Goal: Task Accomplishment & Management: Complete application form

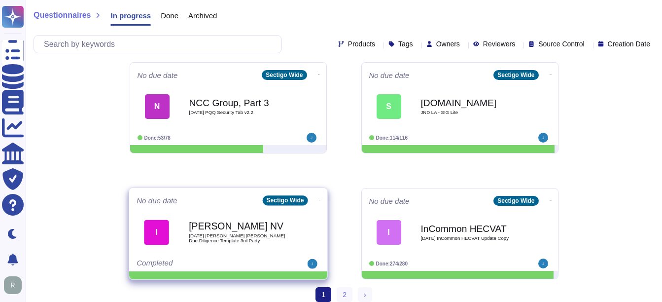
scroll to position [516, 0]
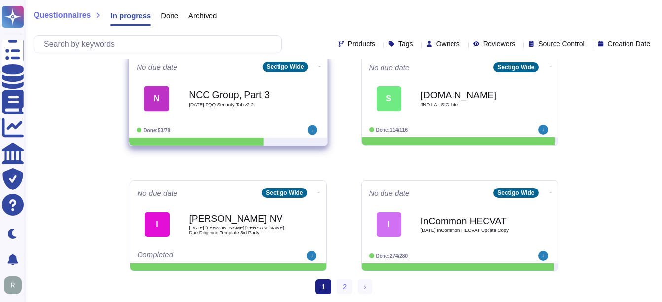
click at [223, 81] on div "NCC Group, Part 3 2025 08 26 PQQ Security Tab v2.2" at bounding box center [239, 98] width 100 height 40
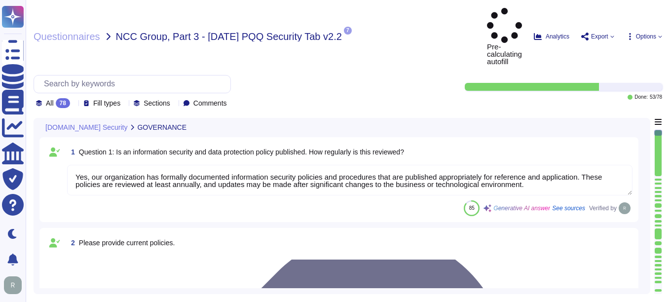
type textarea "Yes, our organization has formally documented information security policies and…"
type textarea "Our organization currently maintains the following security and compliance cert…"
click at [72, 98] on div "All 78" at bounding box center [55, 103] width 38 height 10
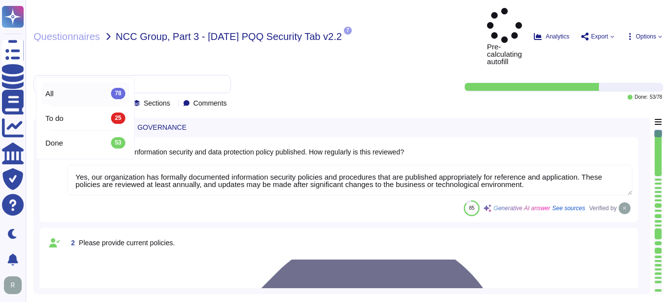
click at [77, 93] on div "All 78" at bounding box center [85, 93] width 80 height 11
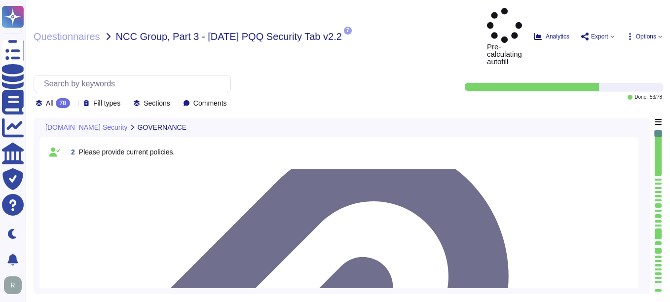
type textarea "Yes, all employees, including contractors, undergo background checks before the…"
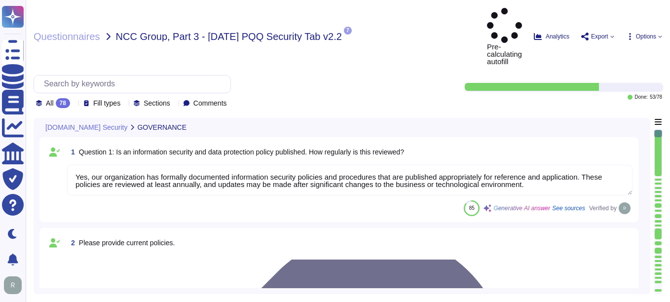
type textarea "Yes, all employees, including contractors, undergo background checks before the…"
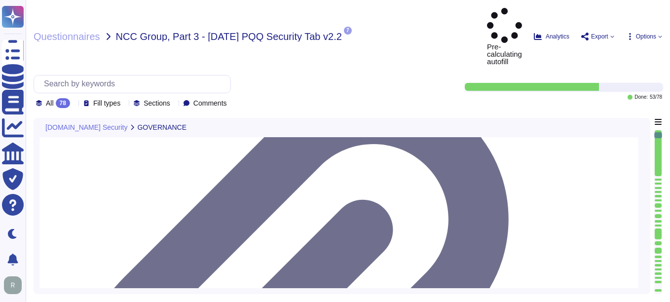
scroll to position [1, 0]
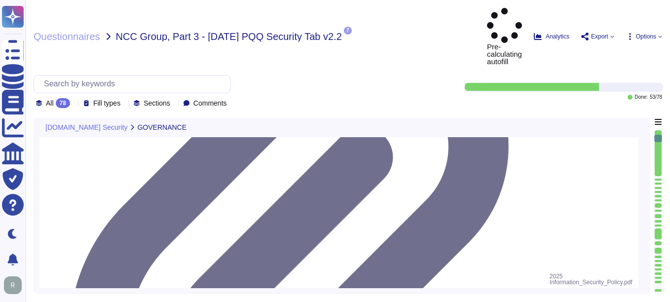
type textarea "Yes, training is provided to all staff on Information Security and Data Protect…"
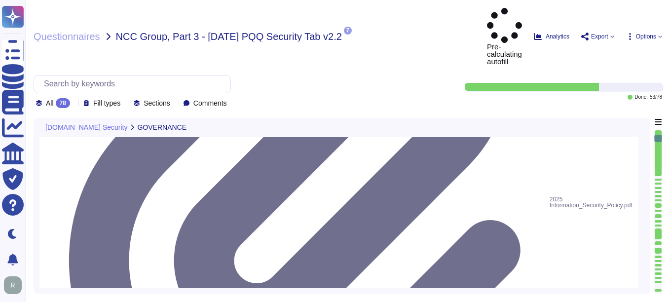
type textarea "No, we do not engage sub-processors for this service.a"
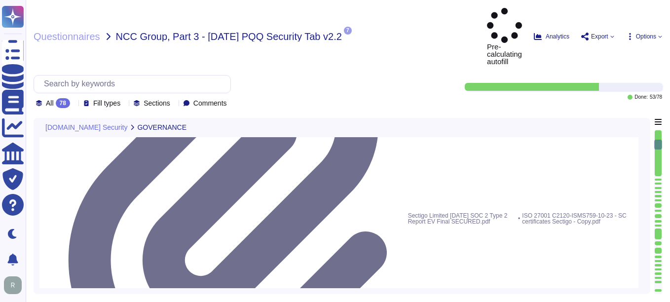
type textarea "Yes, our organization has a documented privacy policy that is available for pub…"
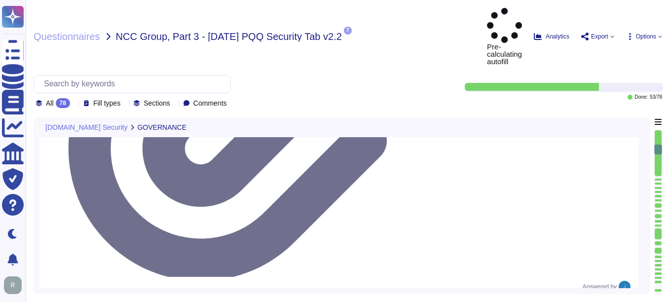
type textarea "Yes, a security incident management and response process is in place, and the I…"
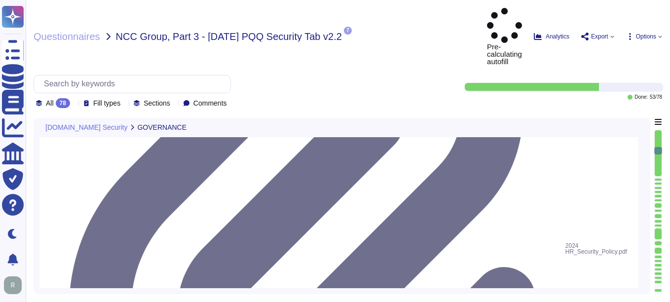
type textarea "No, we have not encountered a security incident for the last 12 months, and the…"
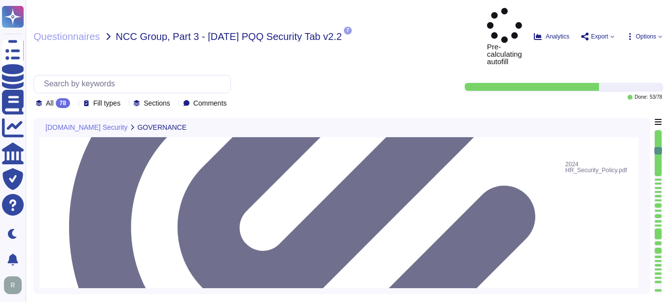
scroll to position [789, 0]
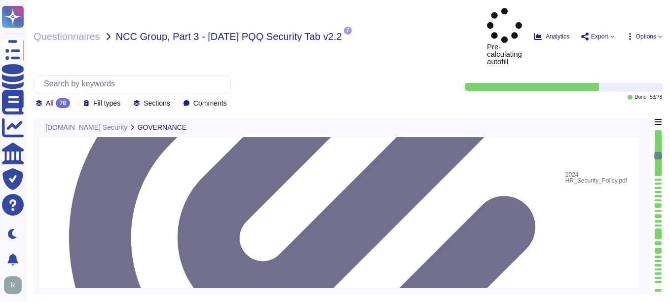
type textarea "Yes, there are clear procedures in place to notify customers in the event of br…"
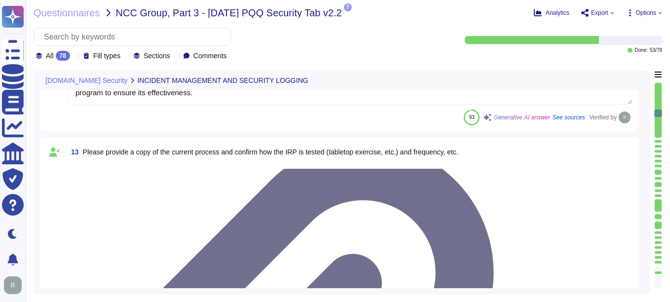
scroll to position [986, 0]
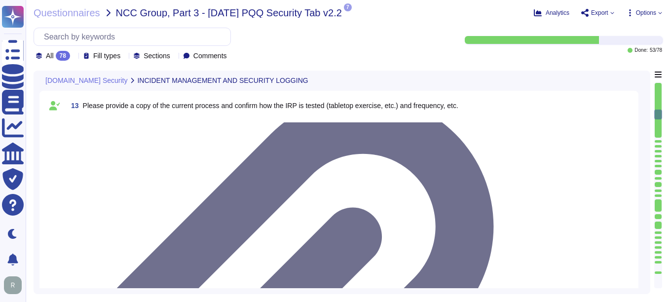
type textarea "Yes, the service collects, monitors, and analyzes user, application, and system…"
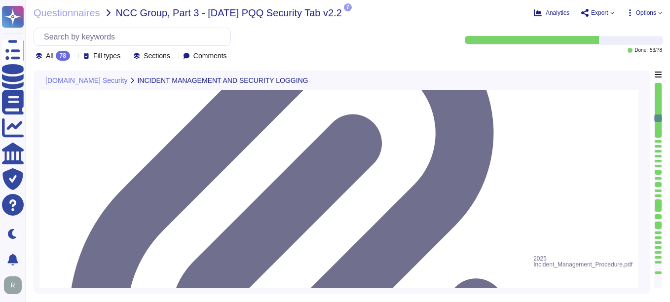
type textarea "Yes, security logs of usage and activity are available. Sectigo maintains compr…"
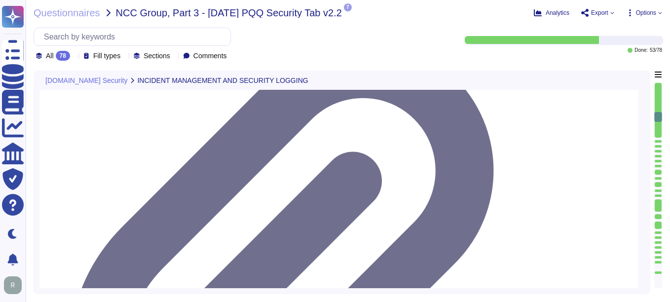
scroll to position [1134, 0]
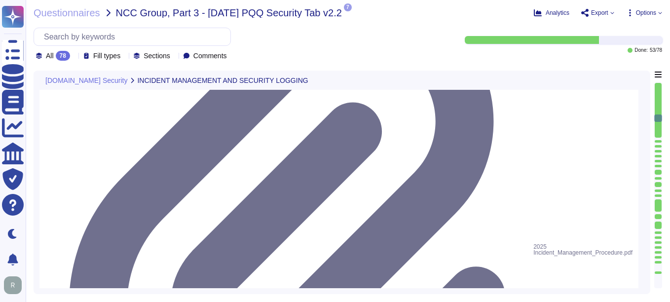
type textarea "Yes, security logs of usage and activity are available. Sectigo maintains compr…"
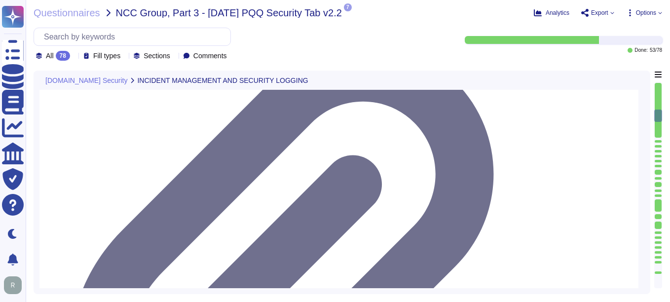
scroll to position [1035, 0]
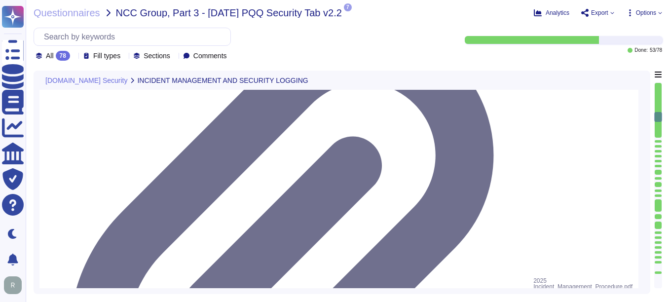
type textarea "Yes, security logs of usage and activity are available. Sectigo maintains compr…"
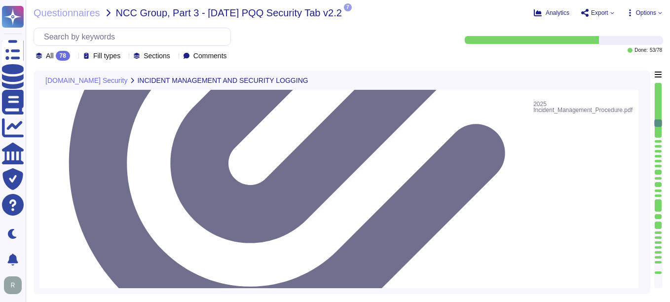
scroll to position [1282, 0]
type textarea "Yes, security event logging is implemented and configured across the app/platfo…"
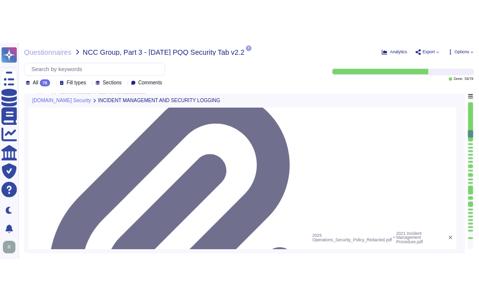
scroll to position [1380, 0]
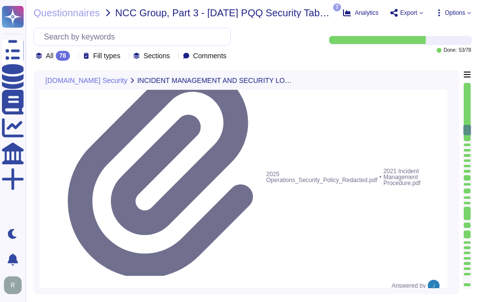
drag, startPoint x: 123, startPoint y: 129, endPoint x: 363, endPoint y: 133, distance: 240.1
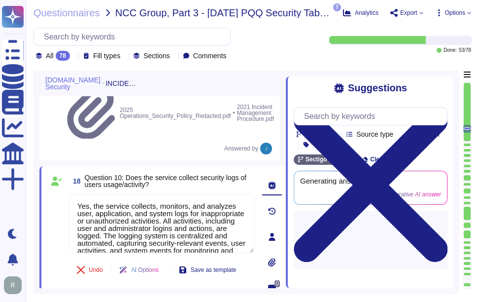
click at [441, 89] on icon at bounding box center [371, 184] width 154 height 205
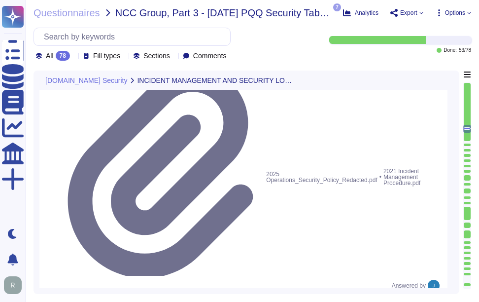
drag, startPoint x: 126, startPoint y: 130, endPoint x: 317, endPoint y: 127, distance: 190.3
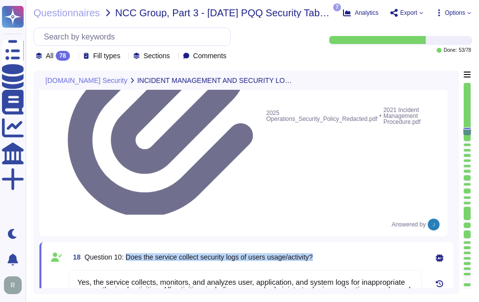
type textarea "The event logging described covers the following security events: - User/s acce…"
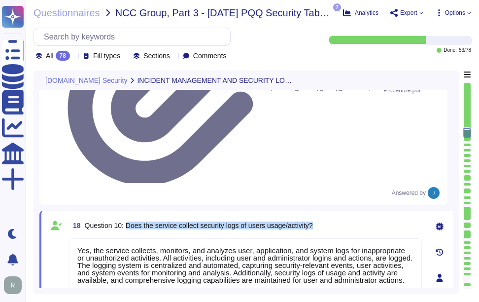
scroll to position [1479, 0]
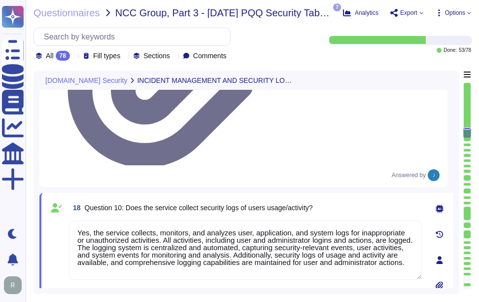
drag, startPoint x: 83, startPoint y: 156, endPoint x: 240, endPoint y: 161, distance: 156.4
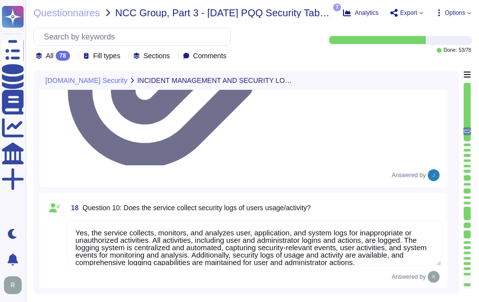
drag, startPoint x: 100, startPoint y: 134, endPoint x: 101, endPoint y: 140, distance: 5.9
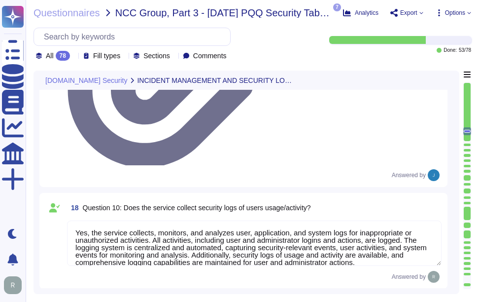
drag, startPoint x: 117, startPoint y: 196, endPoint x: 107, endPoint y: 152, distance: 44.6
type textarea "The event logging described covers the following security events: - User/s acce…"
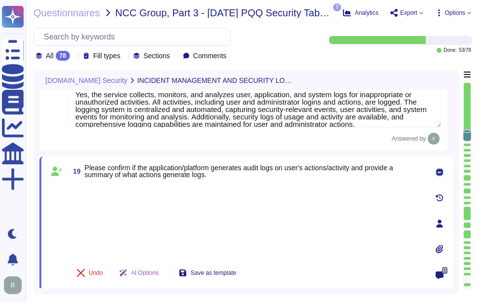
scroll to position [1627, 0]
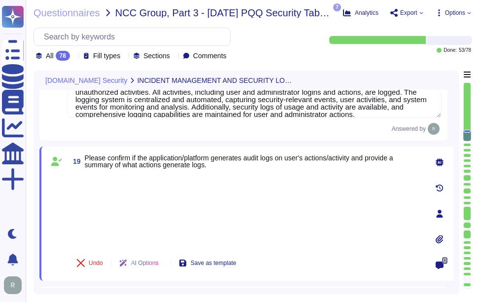
drag, startPoint x: 123, startPoint y: 112, endPoint x: 306, endPoint y: 113, distance: 183.4
click at [306, 292] on div "20 Question 11: Are the security logs of usage/activity made available?" at bounding box center [254, 301] width 375 height 18
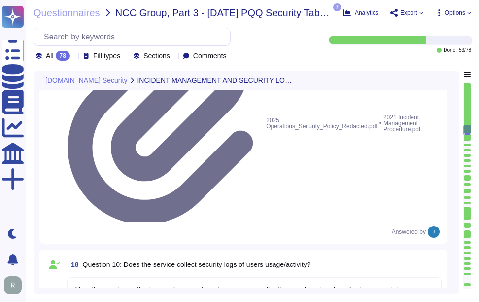
scroll to position [1488, 0]
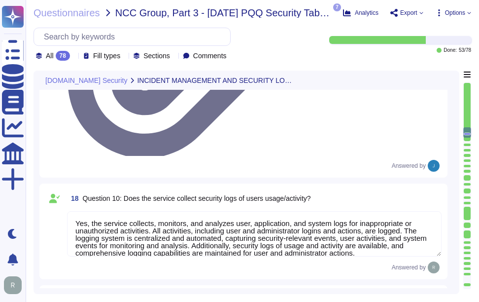
type textarea "The event logging described covers the following security events: - User/s acce…"
drag, startPoint x: 124, startPoint y: 156, endPoint x: 321, endPoint y: 156, distance: 197.7
drag, startPoint x: 124, startPoint y: 155, endPoint x: 347, endPoint y: 157, distance: 222.4
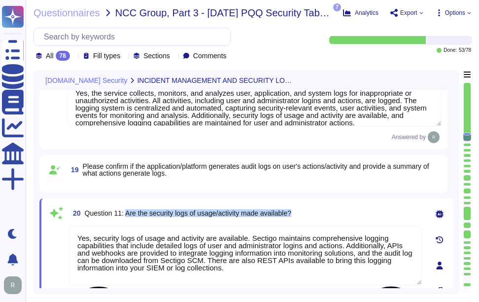
scroll to position [1636, 0]
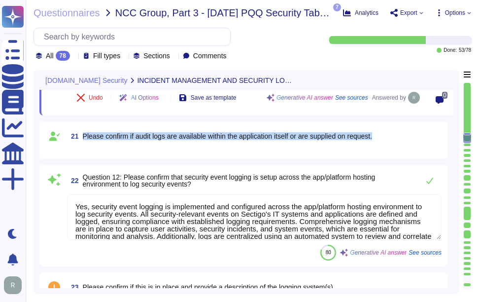
drag, startPoint x: 85, startPoint y: 136, endPoint x: 400, endPoint y: 134, distance: 315.0
click at [400, 134] on div "21 Please confirm if audit logs are available within the application itself or …" at bounding box center [254, 136] width 375 height 18
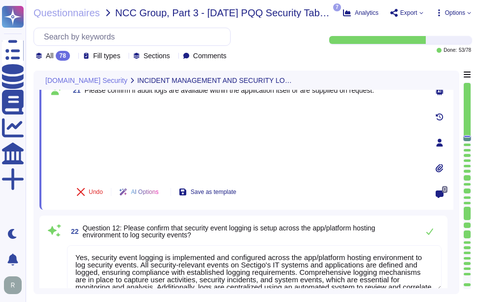
click at [114, 111] on div at bounding box center [245, 139] width 353 height 73
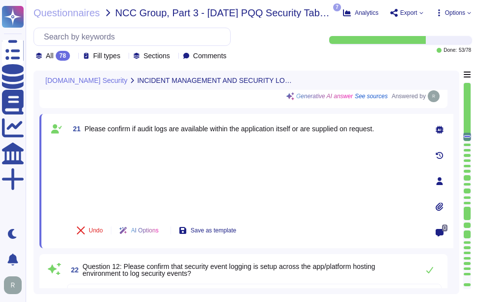
scroll to position [1587, 0]
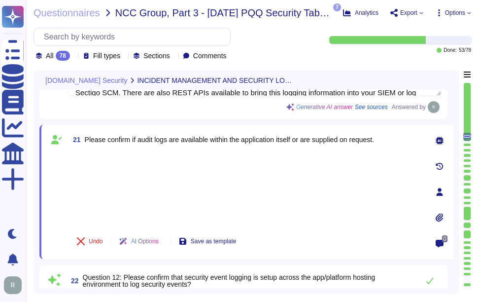
click at [83, 153] on div at bounding box center [245, 188] width 353 height 73
click at [104, 193] on div at bounding box center [245, 188] width 353 height 73
click at [102, 150] on div "21 Please confirm if audit logs are available within the application itself or …" at bounding box center [234, 192] width 375 height 122
click at [105, 205] on div at bounding box center [245, 188] width 353 height 73
click at [95, 151] on div "21 Please confirm if audit logs are available within the application itself or …" at bounding box center [234, 192] width 375 height 122
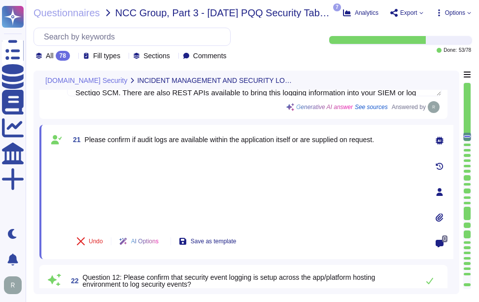
click at [182, 195] on div at bounding box center [245, 188] width 353 height 73
click at [100, 149] on div "21 Please confirm if audit logs are available within the application itself or …" at bounding box center [234, 192] width 375 height 122
click at [108, 219] on div at bounding box center [245, 188] width 353 height 73
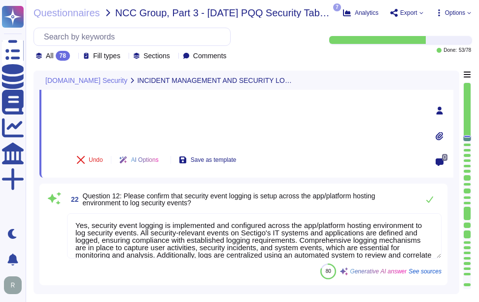
scroll to position [1686, 0]
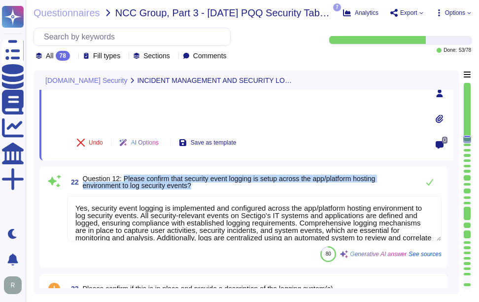
drag, startPoint x: 124, startPoint y: 177, endPoint x: 204, endPoint y: 185, distance: 79.8
click at [204, 185] on span "Question 12: Please confirm that security event logging is setup across the app…" at bounding box center [248, 182] width 331 height 14
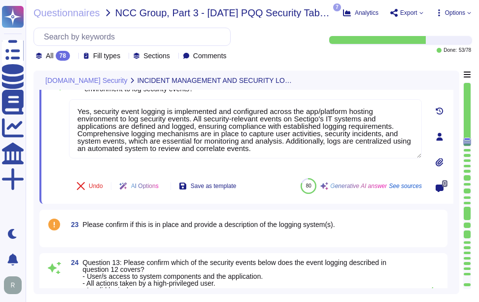
type textarea "Yes, the log retention period for security event logs is typically set for a mi…"
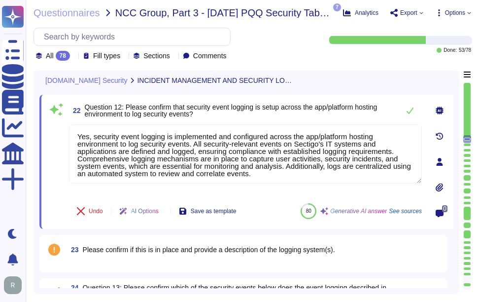
scroll to position [1636, 0]
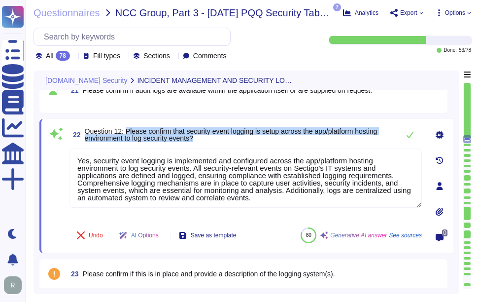
drag, startPoint x: 127, startPoint y: 130, endPoint x: 201, endPoint y: 139, distance: 74.5
click at [201, 139] on span "Question 12: Please confirm that security event logging is setup across the app…" at bounding box center [240, 135] width 310 height 14
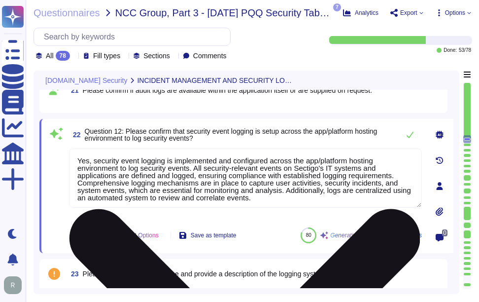
click at [253, 172] on textarea "Yes, security event logging is implemented and configured across the app/platfo…" at bounding box center [245, 177] width 353 height 59
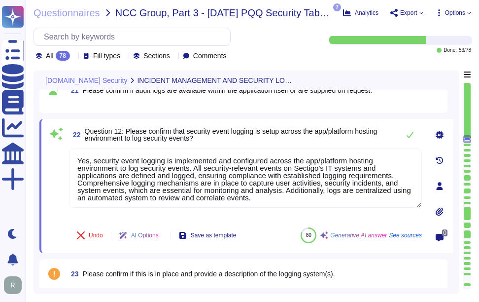
click at [286, 136] on span "Question 12: Please confirm that security event logging is setup across the app…" at bounding box center [240, 135] width 310 height 14
click at [410, 136] on icon at bounding box center [410, 135] width 8 height 8
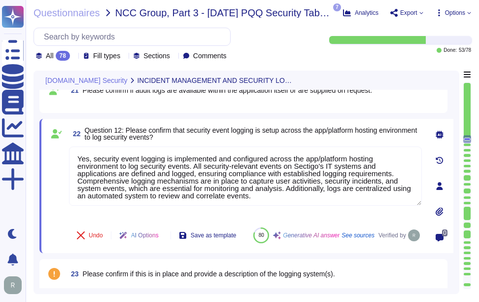
click at [268, 133] on span "Question 12: Please confirm that security event logging is setup across the app…" at bounding box center [251, 133] width 333 height 15
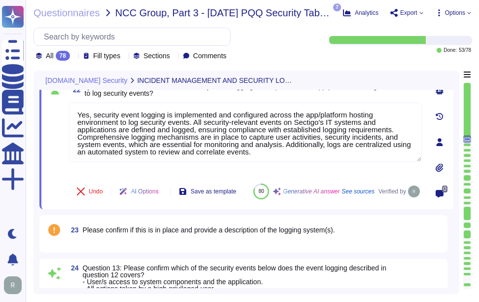
scroll to position [1735, 0]
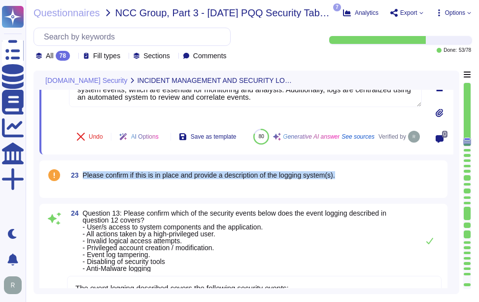
drag, startPoint x: 82, startPoint y: 185, endPoint x: 358, endPoint y: 183, distance: 276.6
click at [358, 183] on div "23 Please confirm if this is in place and provide a description of the logging …" at bounding box center [254, 175] width 375 height 18
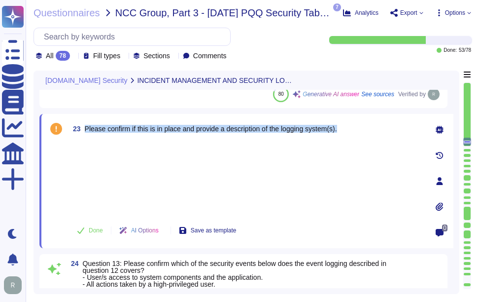
type textarea "Yes, the log retention period for security event logs is typically set for a mi…"
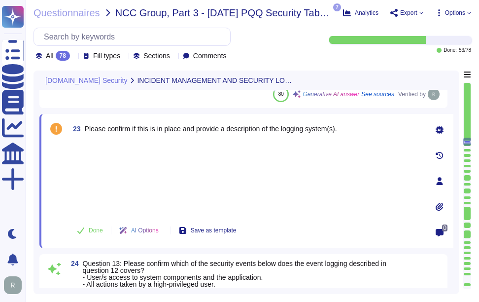
click at [113, 176] on div at bounding box center [245, 177] width 353 height 73
click at [97, 138] on div "23 Please confirm if this is in place and provide a description of the logging …" at bounding box center [234, 181] width 375 height 122
click at [97, 174] on div at bounding box center [245, 177] width 353 height 73
click at [91, 138] on div "23 Please confirm if this is in place and provide a description of the logging …" at bounding box center [234, 181] width 375 height 122
click at [341, 166] on div at bounding box center [245, 177] width 353 height 73
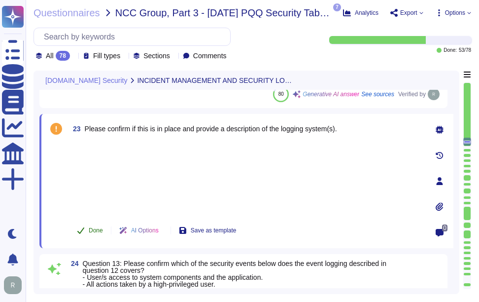
click at [90, 231] on span "Done" at bounding box center [96, 230] width 14 height 6
click at [255, 174] on div at bounding box center [245, 177] width 353 height 73
click at [87, 146] on div at bounding box center [245, 177] width 353 height 73
click at [88, 143] on div at bounding box center [245, 177] width 353 height 73
click at [114, 175] on div at bounding box center [245, 177] width 353 height 73
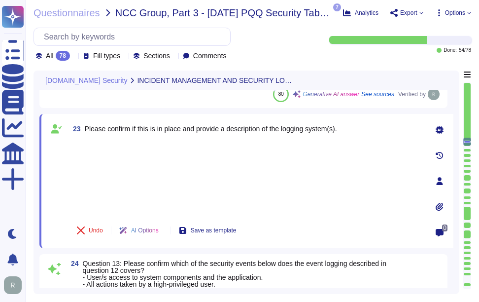
click at [98, 141] on div at bounding box center [245, 177] width 353 height 73
click at [93, 140] on div "23 Please confirm if this is in place and provide a description of the logging …" at bounding box center [234, 181] width 375 height 122
click at [88, 198] on div at bounding box center [245, 177] width 353 height 73
click at [87, 147] on div at bounding box center [245, 177] width 353 height 73
click at [277, 149] on div at bounding box center [245, 177] width 353 height 73
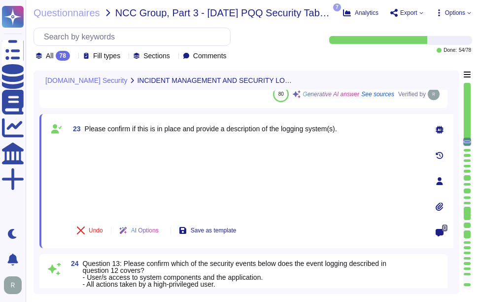
click at [88, 142] on div at bounding box center [245, 177] width 353 height 73
click at [88, 191] on div at bounding box center [245, 177] width 353 height 73
click at [93, 145] on div at bounding box center [245, 177] width 353 height 73
click at [101, 178] on div at bounding box center [245, 177] width 353 height 73
click at [162, 179] on div at bounding box center [245, 177] width 353 height 73
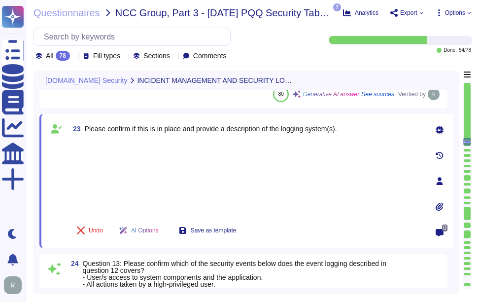
click at [86, 134] on span "23 Please confirm if this is in place and provide a description of the logging …" at bounding box center [203, 129] width 268 height 18
click at [89, 190] on div at bounding box center [245, 177] width 353 height 73
click at [280, 191] on div at bounding box center [245, 177] width 353 height 73
click at [130, 151] on div at bounding box center [245, 177] width 353 height 73
click at [113, 196] on div at bounding box center [245, 177] width 353 height 73
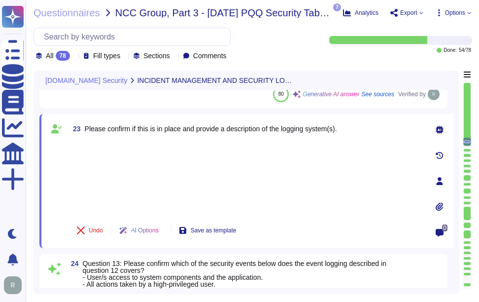
click at [80, 138] on div "23 Please confirm if this is in place and provide a description of the logging …" at bounding box center [234, 181] width 375 height 122
click at [98, 168] on div at bounding box center [245, 177] width 353 height 73
click at [369, 172] on div at bounding box center [245, 177] width 353 height 73
click at [128, 174] on div at bounding box center [245, 177] width 353 height 73
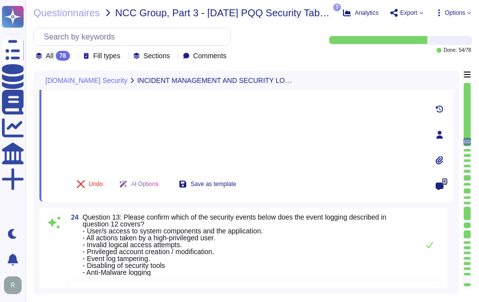
scroll to position [1834, 0]
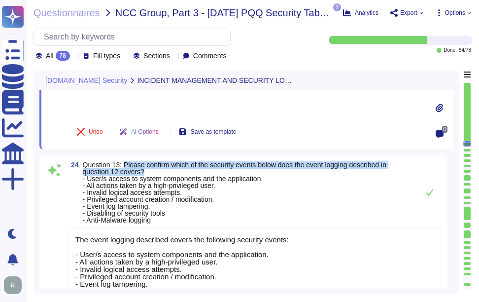
drag, startPoint x: 124, startPoint y: 164, endPoint x: 186, endPoint y: 171, distance: 62.5
click at [186, 171] on span "Question 13: Please confirm which of the security events below does the event l…" at bounding box center [248, 192] width 331 height 62
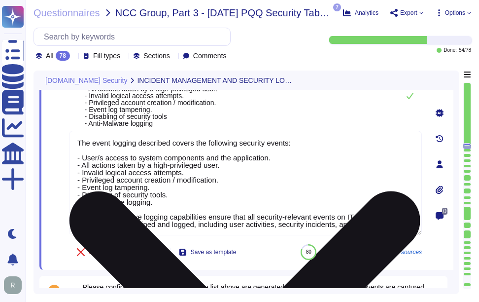
type textarea "Yes, there is a documented policy for applying security updates, which includes…"
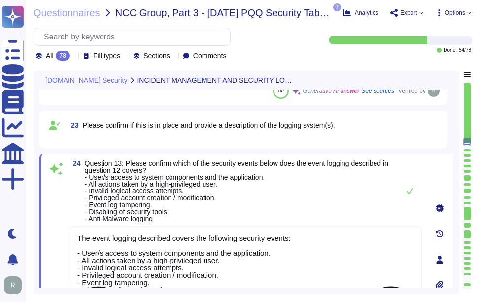
scroll to position [1735, 0]
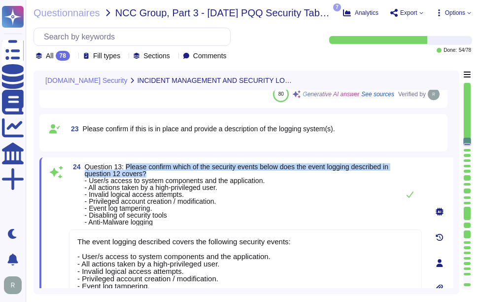
drag, startPoint x: 125, startPoint y: 165, endPoint x: 182, endPoint y: 174, distance: 57.9
click at [182, 174] on span "Question 13: Please confirm which of the security events below does the event l…" at bounding box center [240, 194] width 310 height 62
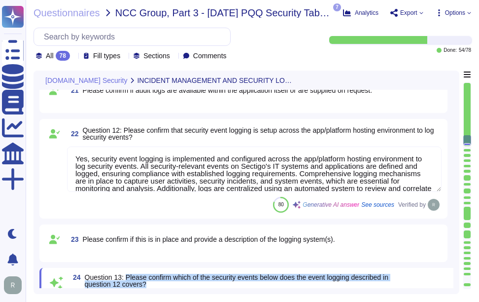
type textarea "Yes, the service collects, monitors, and analyzes user, application, and system…"
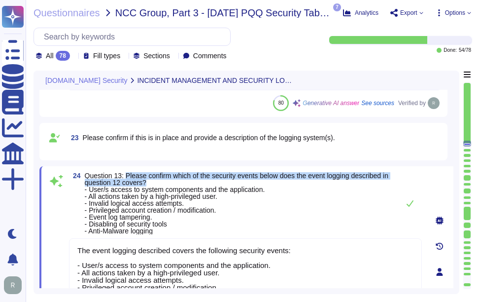
type textarea "Yes, there is a documented policy for applying security updates, which includes…"
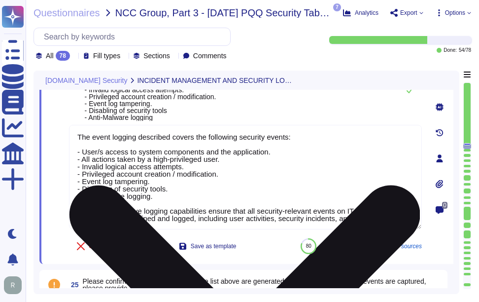
scroll to position [1757, 0]
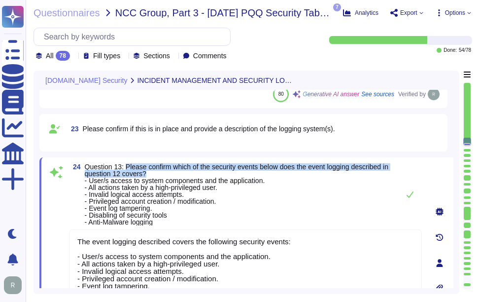
type textarea "Yes, security logs of usage and activity are available. Sectigo maintains compr…"
click at [107, 173] on span "Question 13: Please confirm which of the security events below does the event l…" at bounding box center [237, 194] width 304 height 63
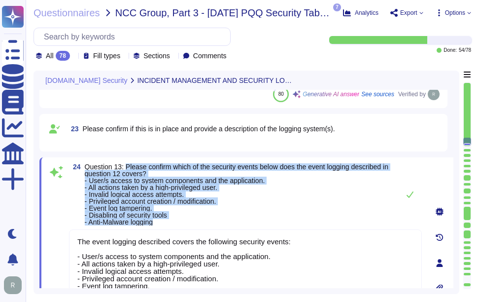
drag, startPoint x: 125, startPoint y: 165, endPoint x: 179, endPoint y: 219, distance: 76.7
click at [179, 219] on span "Question 13: Please confirm which of the security events below does the event l…" at bounding box center [240, 194] width 310 height 62
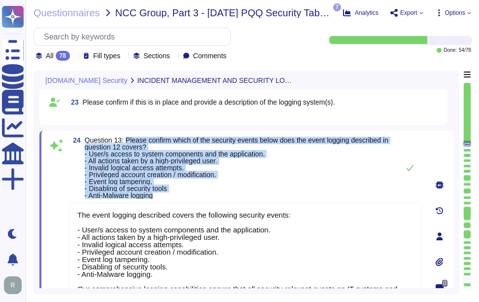
scroll to position [1806, 0]
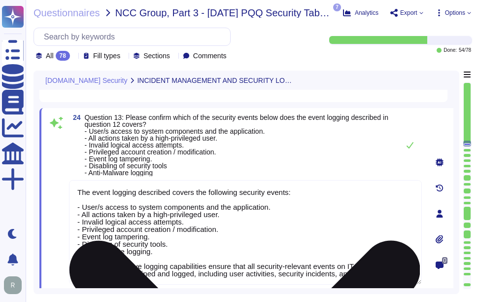
click at [321, 206] on textarea "The event logging described covers the following security events: - User/s acce…" at bounding box center [245, 232] width 353 height 105
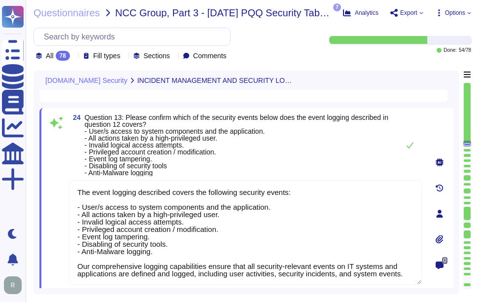
click at [320, 166] on span "Question 13: Please confirm which of the security events below does the event l…" at bounding box center [240, 145] width 310 height 62
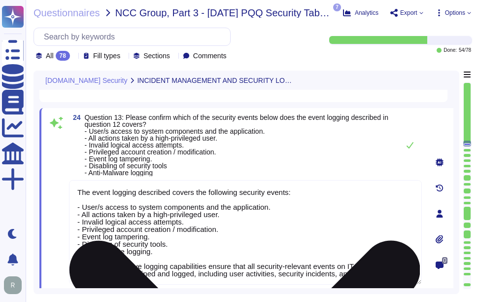
scroll to position [1, 0]
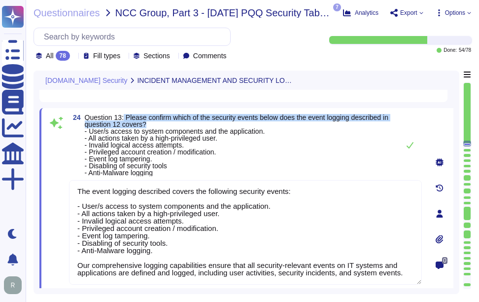
drag, startPoint x: 124, startPoint y: 115, endPoint x: 164, endPoint y: 122, distance: 40.0
click at [164, 122] on span "Question 13: Please confirm which of the security events below does the event l…" at bounding box center [240, 145] width 310 height 62
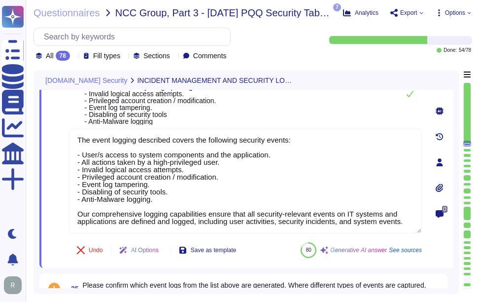
scroll to position [1905, 0]
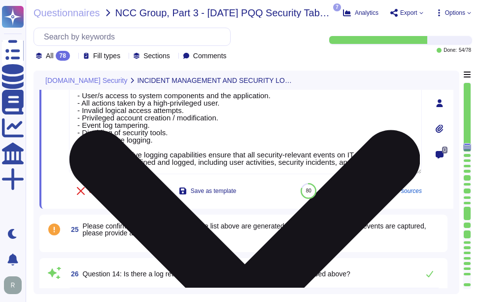
click at [405, 164] on textarea "The event logging described covers the following security events: - User/s acce…" at bounding box center [245, 122] width 353 height 105
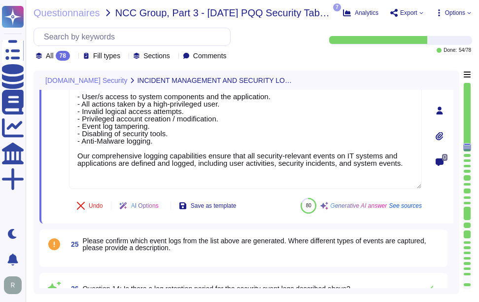
paste textarea "The event logging described covers the following security events: - User access…"
type textarea "The event logging described covers the following security events: - User/s acce…"
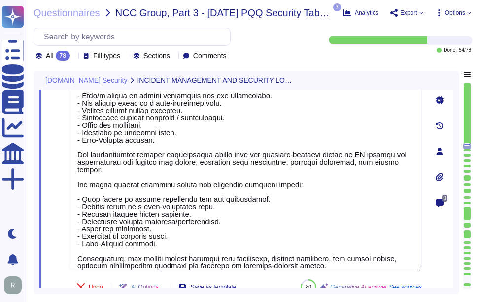
scroll to position [0, 0]
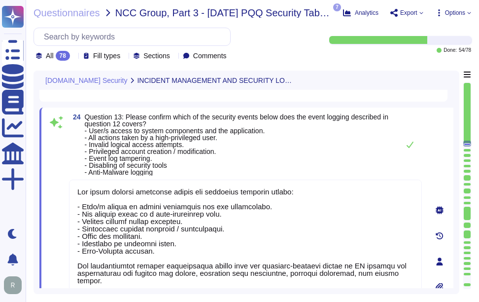
type textarea "Yes, security logs of usage and activity are available. Sectigo maintains compr…"
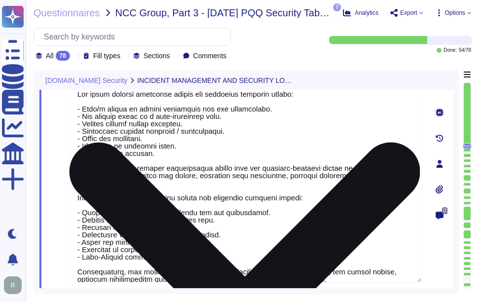
scroll to position [1905, 0]
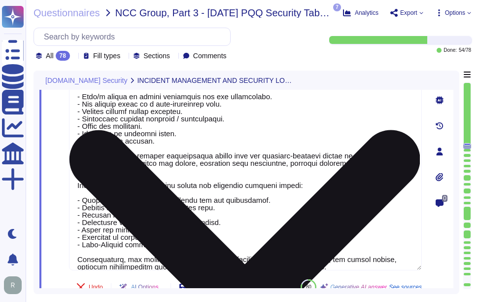
type textarea "Yes, there is a documented policy for applying security updates, which includes…"
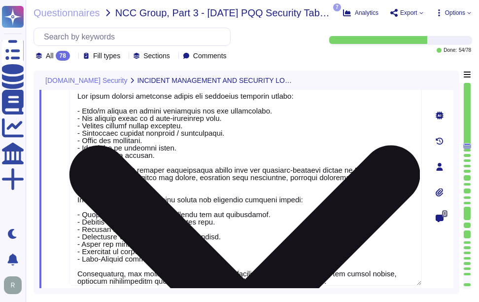
scroll to position [1954, 0]
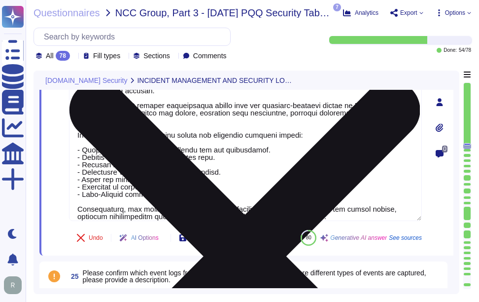
type textarea "Yes, there is a documented policy for applying security updates, which includes…"
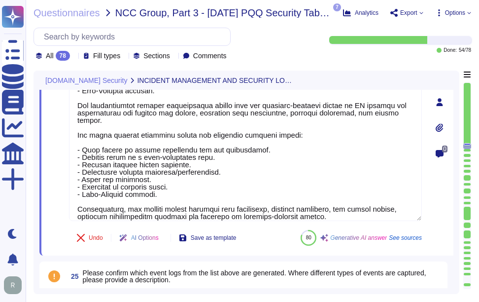
drag, startPoint x: 324, startPoint y: 209, endPoint x: 49, endPoint y: 118, distance: 289.2
click at [49, 118] on div "24 Question 13: Please confirm which of the security events below does the even…" at bounding box center [234, 101] width 375 height 295
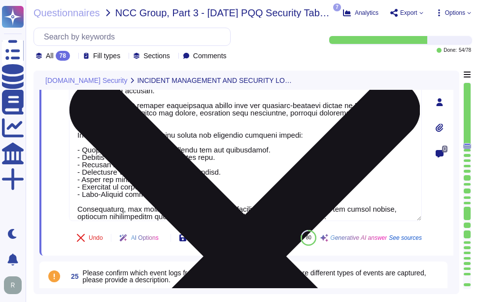
scroll to position [0, 0]
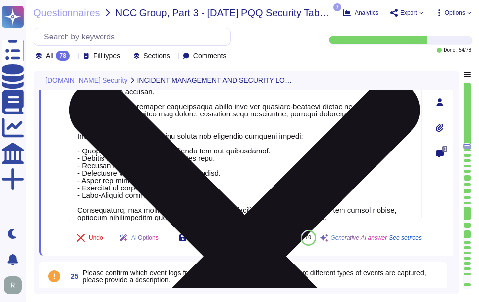
type textarea "The event logging described covers the following security events: - User/s acce…"
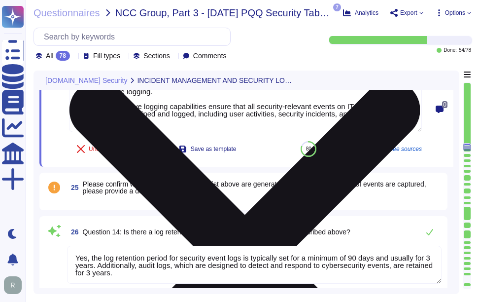
type textarea "Yes, there is a vulnerability disclosure process in place. All vulnerability cl…"
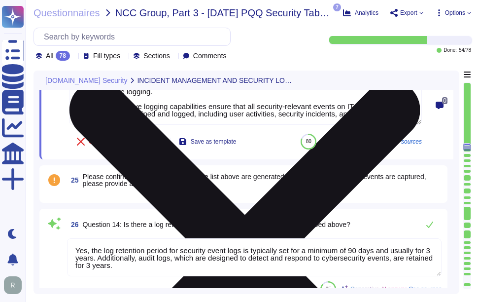
type textarea "The event logging described covers the following security events: - User/s acce…"
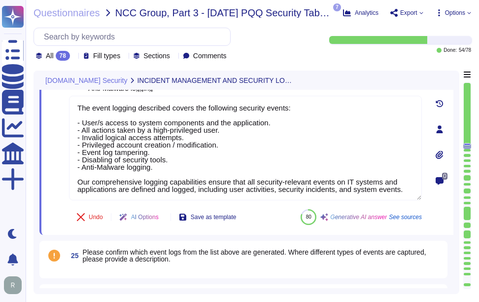
scroll to position [1806, 0]
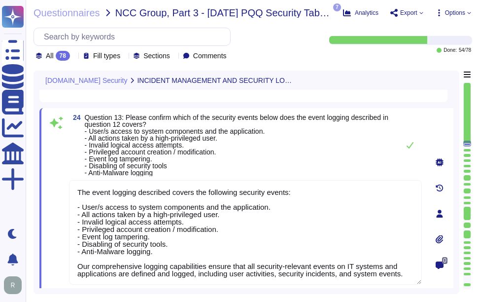
type textarea "Yes, security logs of usage and activity are available. Sectigo maintains compr…"
click at [267, 154] on span "Question 13: Please confirm which of the security events below does the event l…" at bounding box center [240, 145] width 310 height 62
click at [408, 146] on icon at bounding box center [410, 145] width 7 height 6
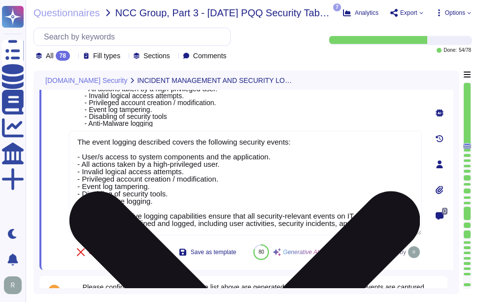
scroll to position [0, 0]
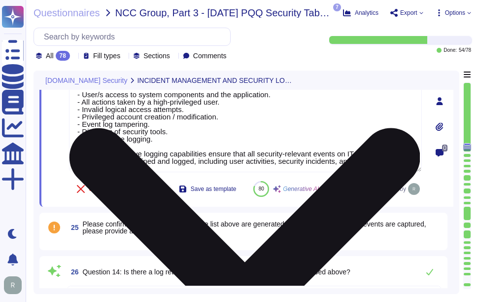
type textarea "Yes, there is a vulnerability disclosure process in place. All vulnerability cl…"
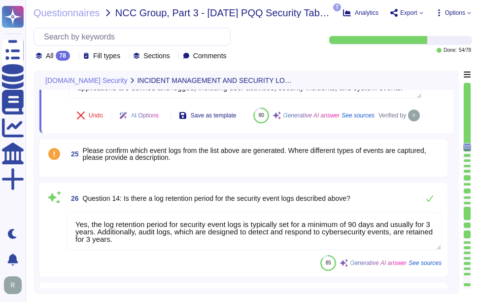
scroll to position [2004, 0]
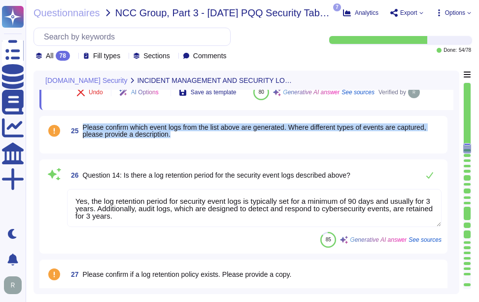
drag, startPoint x: 84, startPoint y: 149, endPoint x: 184, endPoint y: 159, distance: 101.1
click at [184, 138] on span "Please confirm which event logs from the list above are generated. Where differ…" at bounding box center [262, 131] width 359 height 14
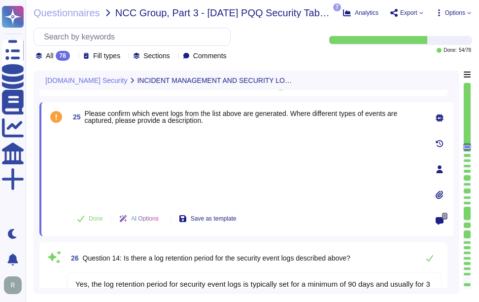
click at [114, 141] on div at bounding box center [245, 166] width 353 height 73
click at [95, 215] on span "Done" at bounding box center [96, 218] width 14 height 6
click at [99, 138] on div at bounding box center [245, 166] width 353 height 73
click at [112, 188] on div at bounding box center [245, 166] width 353 height 73
click at [94, 142] on div at bounding box center [245, 166] width 353 height 73
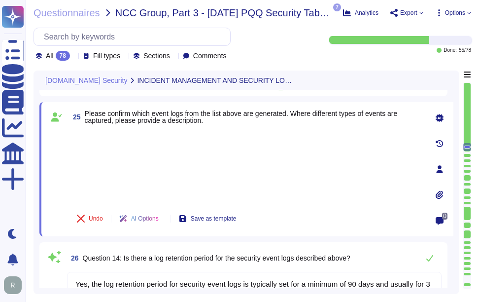
click at [321, 172] on div at bounding box center [245, 166] width 353 height 73
click at [97, 129] on div "25 Please confirm which event logs from the list above are generated. Where dif…" at bounding box center [234, 169] width 375 height 122
click at [106, 184] on div at bounding box center [245, 166] width 353 height 73
click at [93, 135] on div at bounding box center [245, 166] width 353 height 73
drag, startPoint x: 151, startPoint y: 181, endPoint x: 189, endPoint y: 181, distance: 37.5
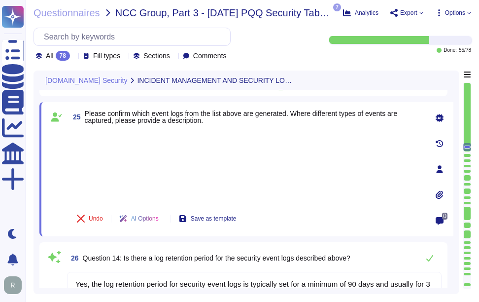
click at [152, 181] on div at bounding box center [245, 166] width 353 height 73
click at [295, 182] on div at bounding box center [245, 166] width 353 height 73
click at [118, 138] on div at bounding box center [245, 166] width 353 height 73
click at [118, 168] on div at bounding box center [245, 166] width 353 height 73
click at [178, 164] on div at bounding box center [245, 166] width 353 height 73
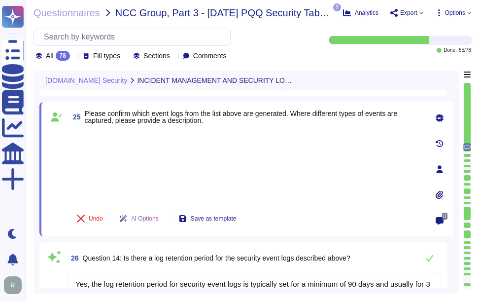
click at [88, 136] on div at bounding box center [245, 166] width 353 height 73
click at [152, 189] on div at bounding box center [245, 166] width 353 height 73
type textarea "Yes, there is a vulnerability disclosure process in place. All vulnerability cl…"
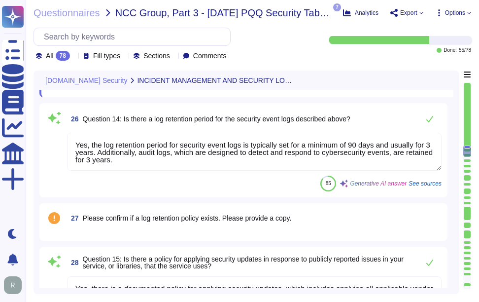
scroll to position [2151, 0]
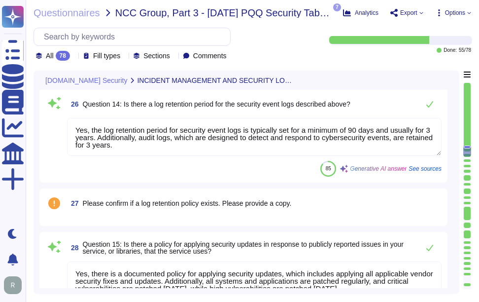
type textarea "Yes, there is a comprehensive vulnerability management process in place. This p…"
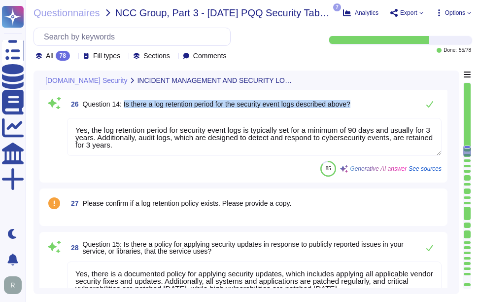
drag, startPoint x: 124, startPoint y: 104, endPoint x: 379, endPoint y: 105, distance: 254.9
click at [379, 105] on div "26 Question 14: Is there a log retention period for the security event logs des…" at bounding box center [254, 104] width 375 height 20
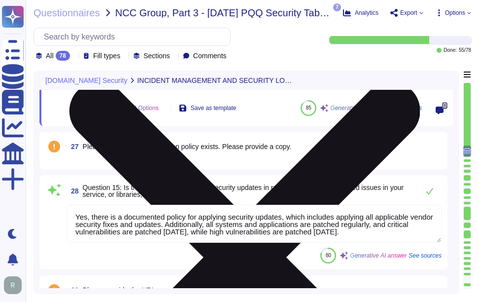
scroll to position [1949, 0]
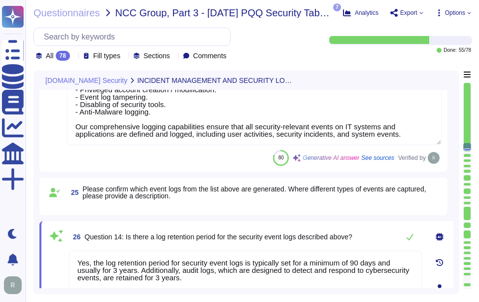
type textarea "Yes, security event logging is implemented and configured across the app/platfo…"
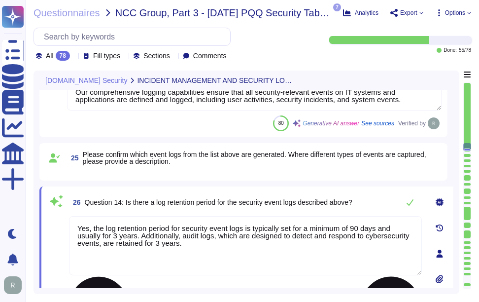
type textarea "Yes, there is a vulnerability disclosure process in place. All vulnerability cl…"
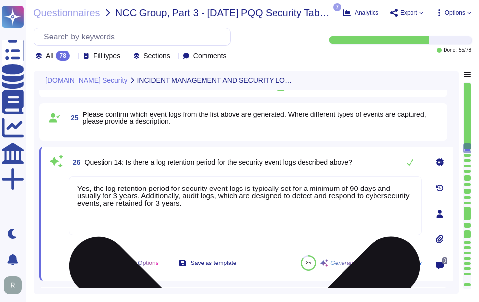
scroll to position [2047, 0]
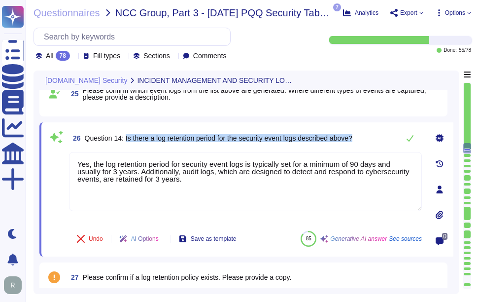
drag, startPoint x: 125, startPoint y: 137, endPoint x: 372, endPoint y: 139, distance: 246.5
click at [372, 139] on div "26 Question 14: Is there a log retention period for the security event logs des…" at bounding box center [245, 138] width 353 height 20
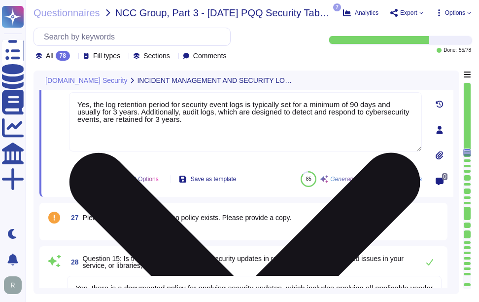
type textarea "Yes, there is a comprehensive vulnerability management process in place. This p…"
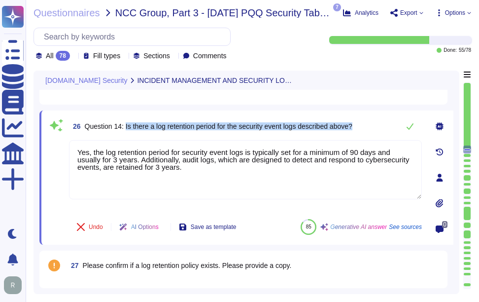
click at [378, 131] on div "26 Question 14: Is there a log retention period for the security event logs des…" at bounding box center [245, 126] width 353 height 20
click at [408, 128] on icon at bounding box center [410, 126] width 7 height 6
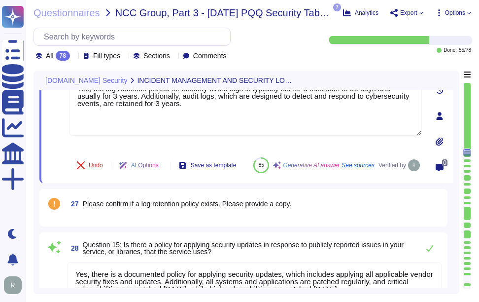
scroll to position [2146, 0]
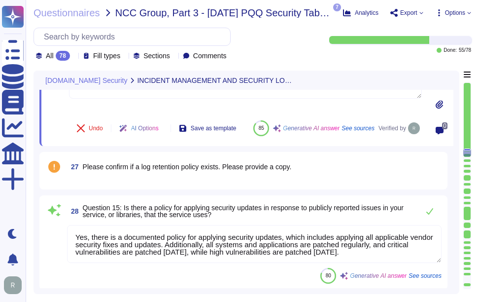
type textarea "Yes, there is a comprehensive vulnerability management process in place. This p…"
drag, startPoint x: 83, startPoint y: 178, endPoint x: 307, endPoint y: 184, distance: 223.9
click at [307, 176] on div "27 Please confirm if a log retention policy exists. Please provide a copy." at bounding box center [254, 167] width 375 height 18
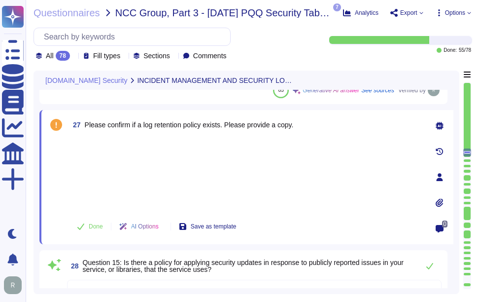
click at [134, 170] on div at bounding box center [245, 174] width 353 height 73
click at [99, 226] on span "Done" at bounding box center [96, 226] width 14 height 6
click at [114, 145] on div at bounding box center [245, 174] width 353 height 73
click at [94, 153] on div at bounding box center [245, 174] width 353 height 73
click at [120, 143] on div at bounding box center [245, 174] width 353 height 73
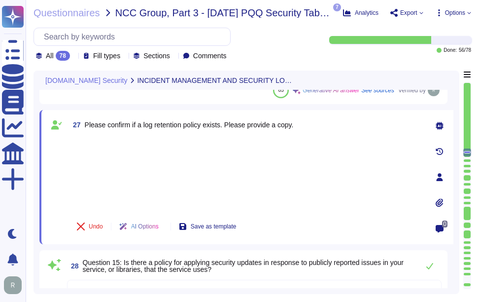
click at [268, 161] on div at bounding box center [245, 174] width 353 height 73
click at [150, 155] on div at bounding box center [245, 174] width 353 height 73
click at [295, 180] on div at bounding box center [245, 174] width 353 height 73
click at [89, 135] on div "27 Please confirm if a log retention policy exists. Please provide a copy. Undo…" at bounding box center [234, 177] width 375 height 122
click at [96, 164] on div at bounding box center [245, 174] width 353 height 73
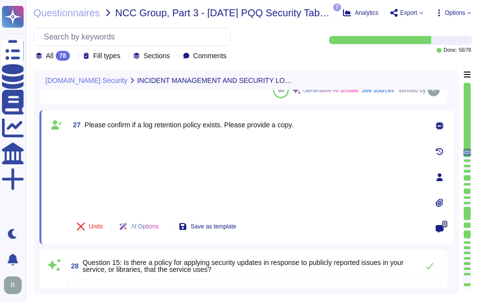
click at [202, 173] on div at bounding box center [245, 174] width 353 height 73
click at [88, 137] on div "27 Please confirm if a log retention policy exists. Please provide a copy. Undo…" at bounding box center [234, 177] width 375 height 122
click at [126, 183] on div at bounding box center [245, 174] width 353 height 73
click at [319, 176] on div at bounding box center [245, 174] width 353 height 73
click at [127, 139] on div at bounding box center [245, 174] width 353 height 73
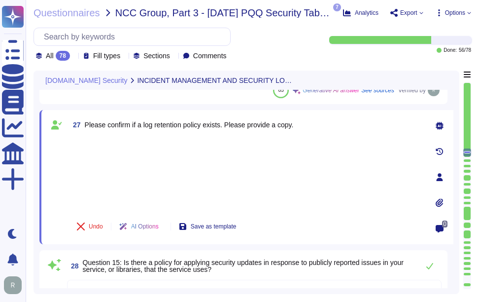
click at [125, 155] on div at bounding box center [245, 174] width 353 height 73
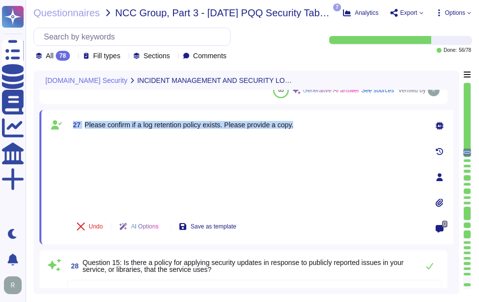
drag, startPoint x: 74, startPoint y: 124, endPoint x: 314, endPoint y: 125, distance: 239.6
click at [314, 125] on div "27 Please confirm if a log retention policy exists. Please provide a copy." at bounding box center [245, 125] width 353 height 18
copy span "27 Please confirm if a log retention policy exists. Please provide a copy."
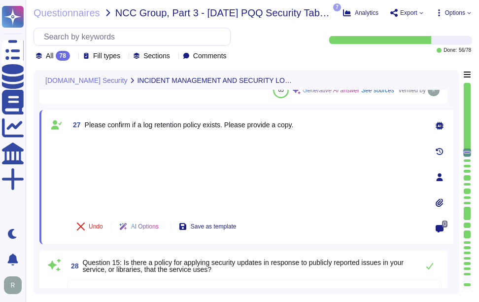
click at [193, 148] on div at bounding box center [245, 174] width 353 height 73
click at [222, 158] on div at bounding box center [245, 174] width 353 height 73
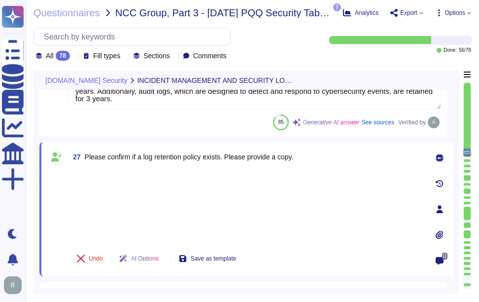
scroll to position [2097, 0]
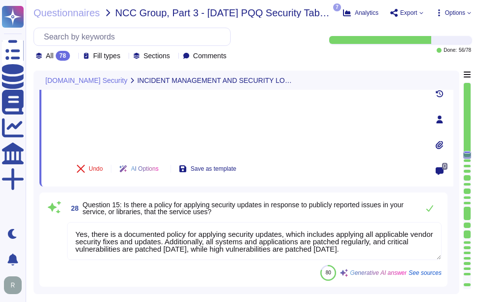
type textarea "Yes, there is a comprehensive vulnerability management process in place. This p…"
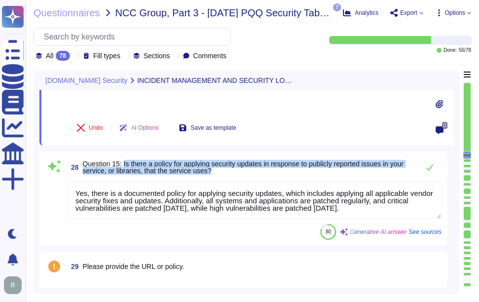
drag, startPoint x: 123, startPoint y: 162, endPoint x: 278, endPoint y: 178, distance: 155.2
click at [278, 178] on div "28 Question 15: Is there a policy for applying security updates in response to …" at bounding box center [243, 198] width 396 height 82
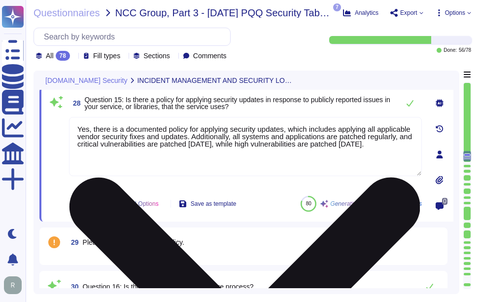
scroll to position [2195, 0]
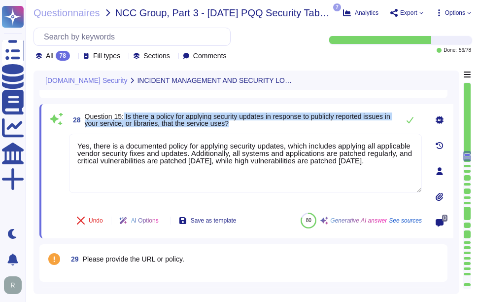
drag, startPoint x: 124, startPoint y: 116, endPoint x: 266, endPoint y: 129, distance: 142.6
click at [266, 129] on div "28 Question 15: Is there a policy for applying security updates in response to …" at bounding box center [245, 120] width 353 height 20
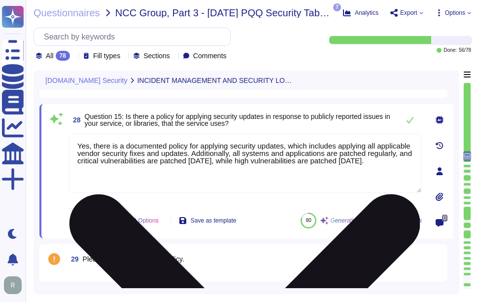
click at [205, 179] on textarea "Yes, there is a documented policy for applying security updates, which includes…" at bounding box center [245, 163] width 353 height 59
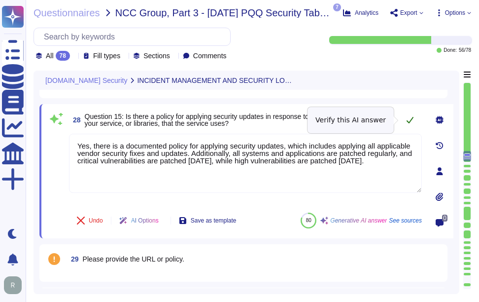
click at [408, 122] on icon at bounding box center [410, 120] width 8 height 8
click at [409, 120] on icon at bounding box center [410, 120] width 8 height 8
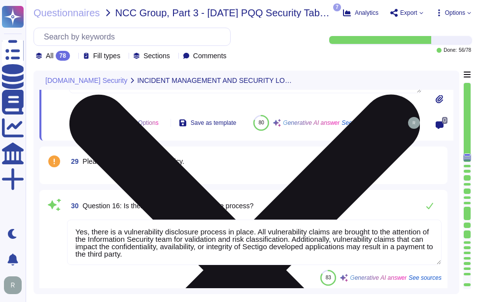
scroll to position [2294, 0]
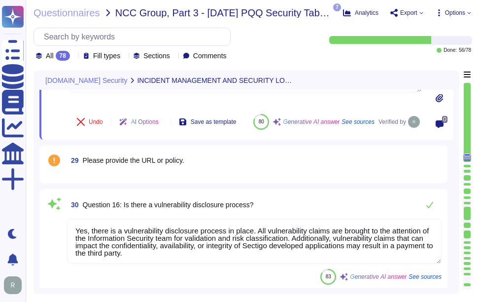
click at [151, 183] on div "29 Please provide the URL or policy." at bounding box center [243, 163] width 408 height 37
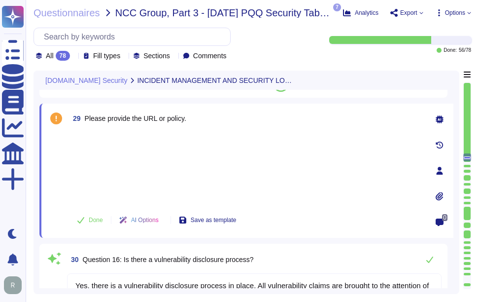
click at [87, 146] on div at bounding box center [245, 167] width 353 height 73
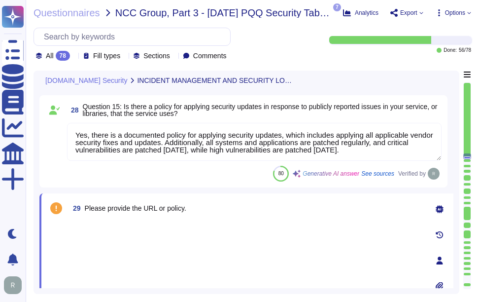
scroll to position [2195, 0]
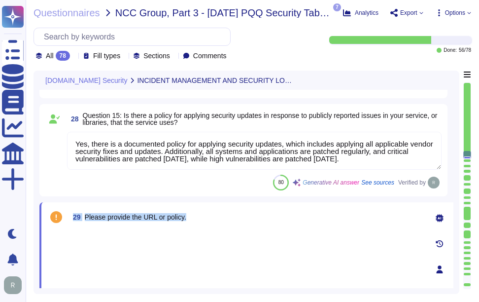
drag, startPoint x: 72, startPoint y: 215, endPoint x: 198, endPoint y: 220, distance: 125.3
click at [198, 220] on div "29 Please provide the URL or policy." at bounding box center [245, 217] width 353 height 18
copy span "29 Please provide the URL or policy."
click at [260, 255] on div at bounding box center [245, 266] width 353 height 73
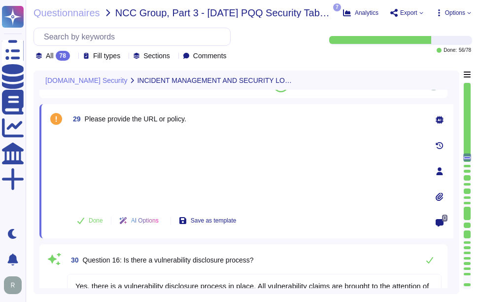
scroll to position [2294, 0]
click at [437, 194] on icon at bounding box center [440, 196] width 8 height 8
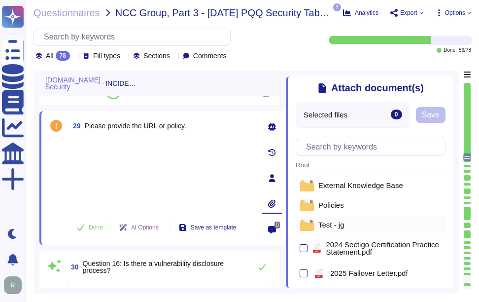
scroll to position [0, 0]
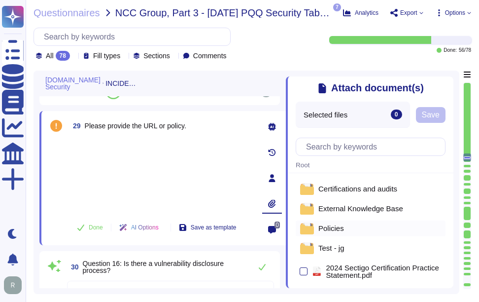
click at [336, 232] on span "Policies" at bounding box center [331, 227] width 26 height 7
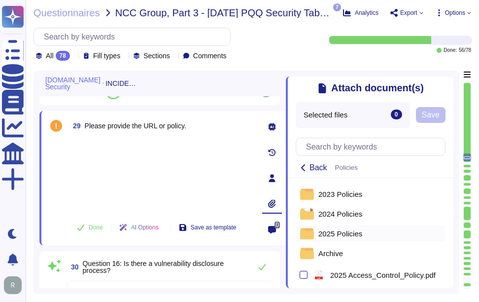
click at [336, 234] on span "2025 Policies" at bounding box center [340, 233] width 44 height 7
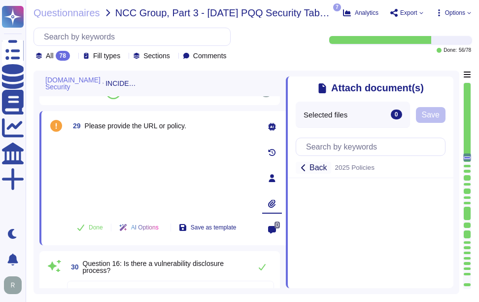
click at [314, 172] on span "Back" at bounding box center [319, 168] width 18 height 8
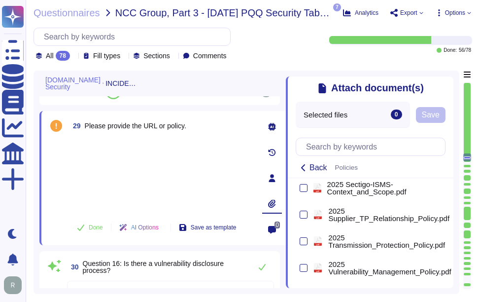
scroll to position [444, 0]
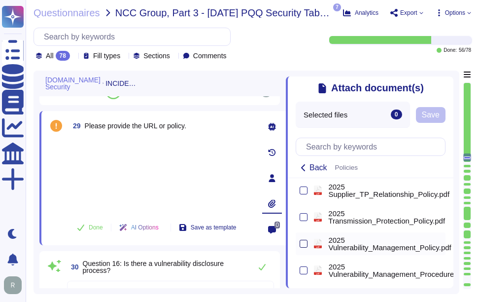
click at [304, 247] on div at bounding box center [304, 244] width 8 height 8
click at [0, 0] on input "checkbox" at bounding box center [0, 0] width 0 height 0
click at [457, 117] on button "Save" at bounding box center [467, 115] width 30 height 16
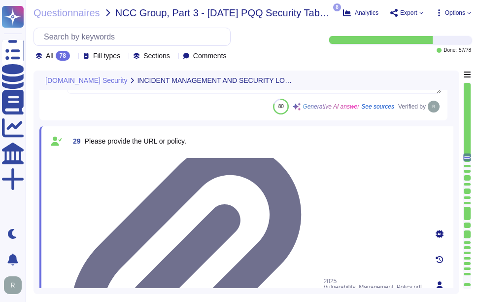
scroll to position [2242, 0]
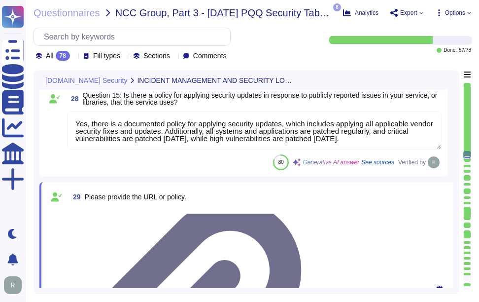
type textarea "The event logging described covers the following security events: - User/s acce…"
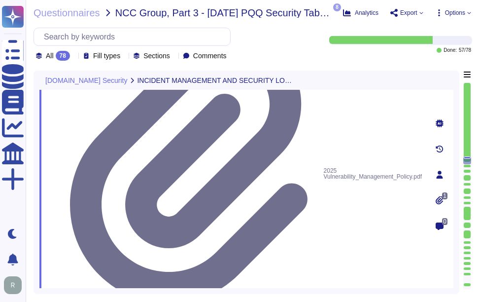
scroll to position [2383, 0]
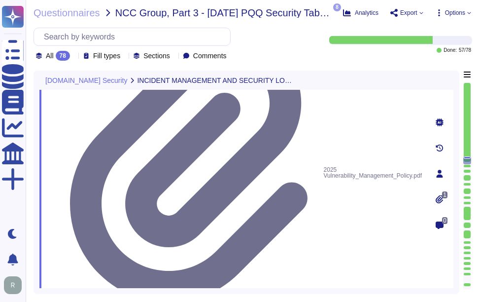
drag, startPoint x: 122, startPoint y: 170, endPoint x: 302, endPoint y: 170, distance: 179.9
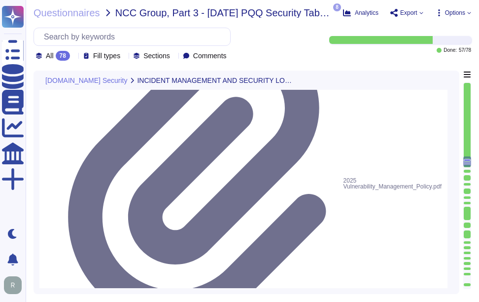
drag, startPoint x: 124, startPoint y: 99, endPoint x: 299, endPoint y: 97, distance: 174.5
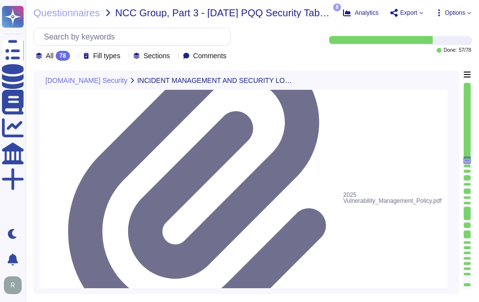
scroll to position [2333, 0]
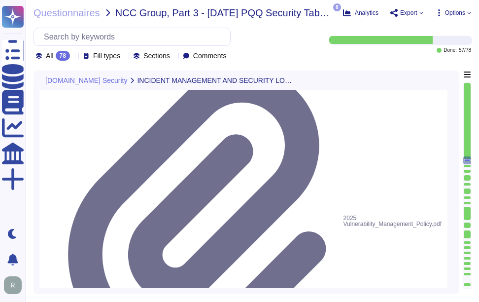
type textarea "Yes, the log retention period for security event logs is typically set for a mi…"
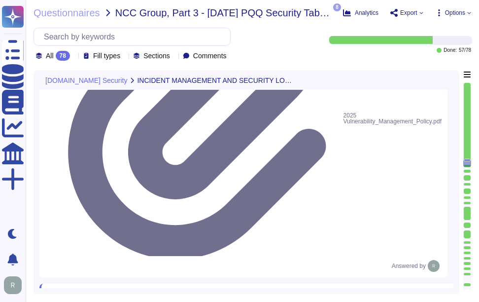
scroll to position [2432, 0]
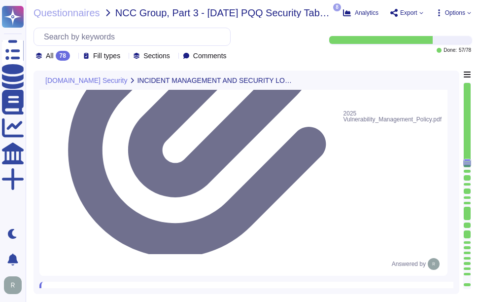
drag, startPoint x: 83, startPoint y: 180, endPoint x: 353, endPoint y: 181, distance: 269.7
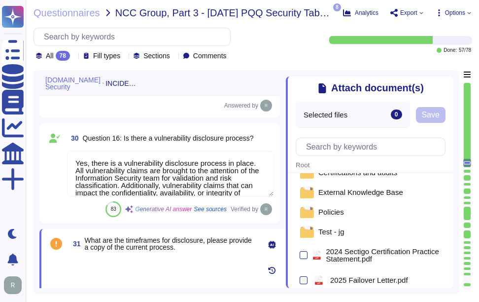
scroll to position [0, 0]
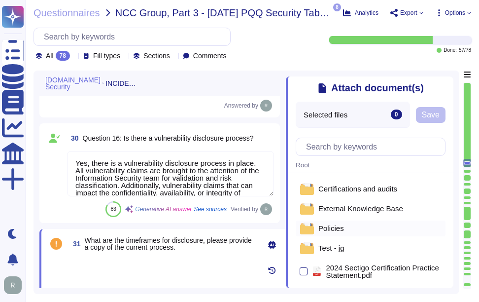
click at [336, 229] on span "Policies" at bounding box center [331, 227] width 26 height 7
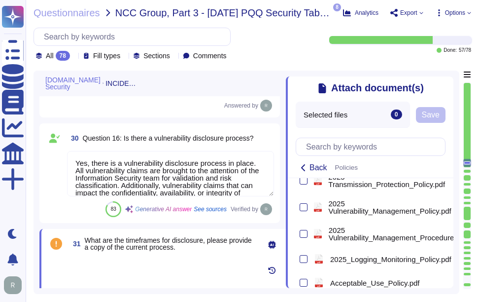
scroll to position [493, 0]
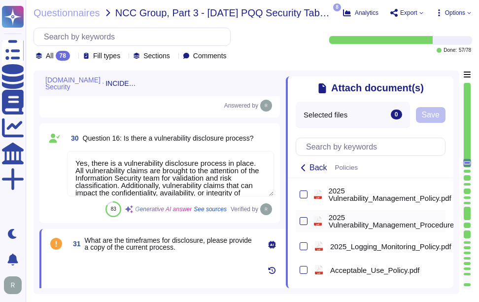
click at [303, 225] on div at bounding box center [304, 221] width 8 height 8
click at [0, 0] on input "checkbox" at bounding box center [0, 0] width 0 height 0
click at [457, 116] on button "Save" at bounding box center [467, 115] width 30 height 16
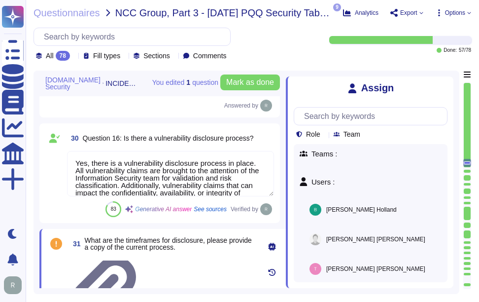
click at [448, 82] on icon at bounding box center [448, 82] width 0 height 0
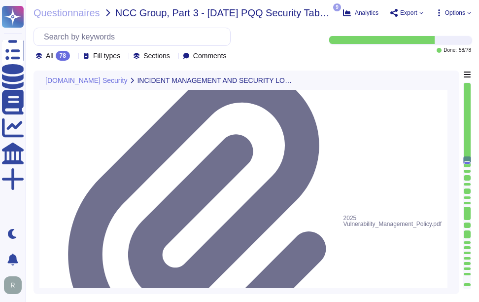
type textarea "Yes, the log retention period for security event logs is typically set for a mi…"
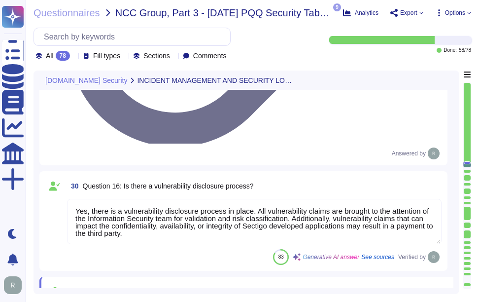
type textarea "No third parties have access to our service information. We do not perform risk…"
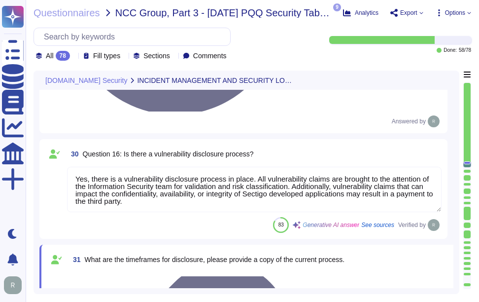
scroll to position [2580, 0]
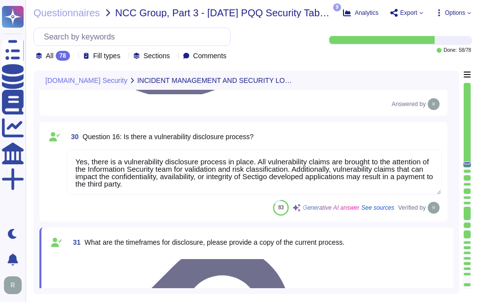
drag, startPoint x: 124, startPoint y: 114, endPoint x: 330, endPoint y: 120, distance: 206.7
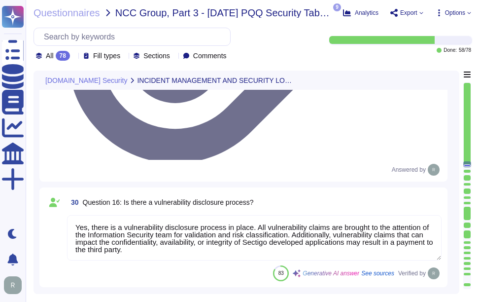
drag, startPoint x: 125, startPoint y: 108, endPoint x: 318, endPoint y: 119, distance: 193.5
paste textarea "that covers the following key components: 1. Infrastructure and Applications: T…"
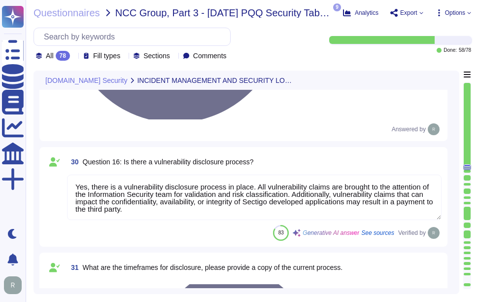
type textarea "Yes, there is a comprehensive vulnerability management process in place that co…"
click at [320, 85] on div "[DOMAIN_NAME] Security INCIDENT MANAGEMENT AND SECURITY LOGGING" at bounding box center [246, 80] width 414 height 19
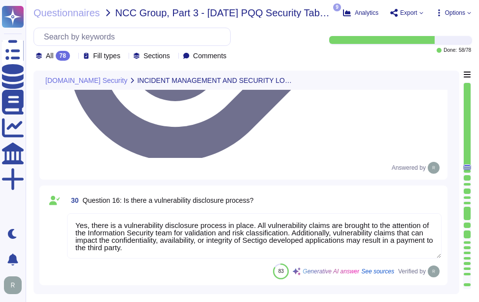
scroll to position [2456, 0]
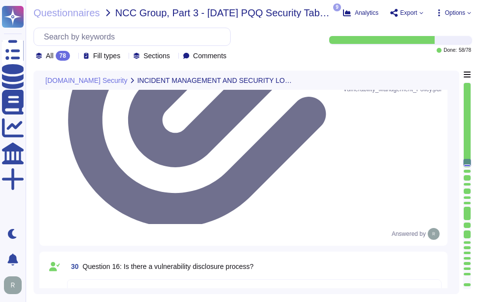
type textarea "Yes, there is a documented policy for applying security updates, which includes…"
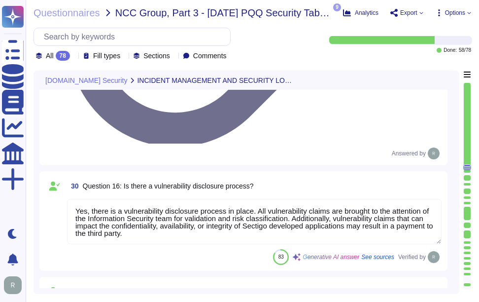
scroll to position [2555, 0]
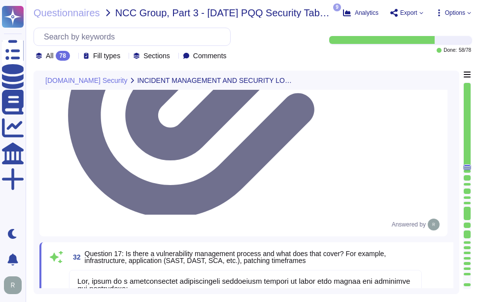
type textarea "Data is held geographically at all times in [GEOGRAPHIC_DATA], [US_STATE], [GEO…"
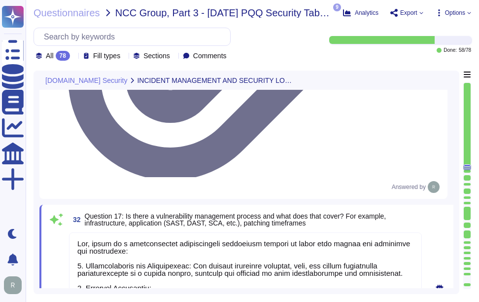
type textarea "Data is held geographically at all times in [GEOGRAPHIC_DATA], [US_STATE], [GEO…"
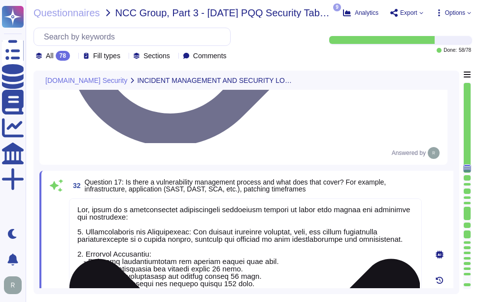
scroll to position [2703, 0]
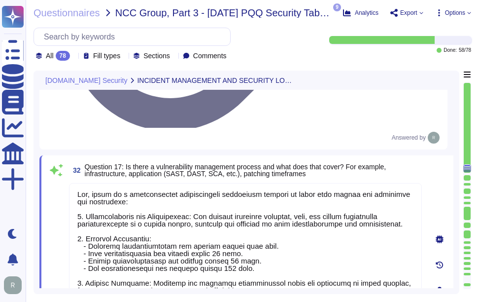
drag, startPoint x: 80, startPoint y: 193, endPoint x: 301, endPoint y: 197, distance: 220.9
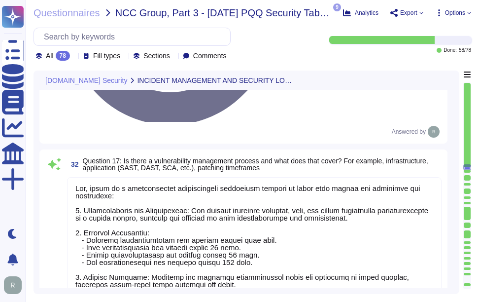
type textarea "Data is held geographically at all times in [GEOGRAPHIC_DATA], [US_STATE], [GEO…"
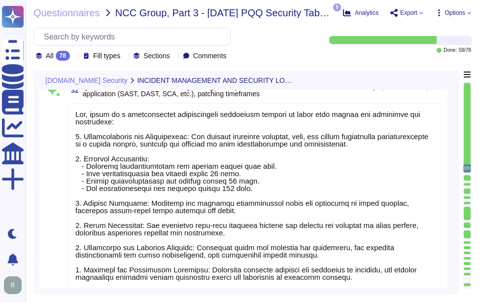
scroll to position [2752, 0]
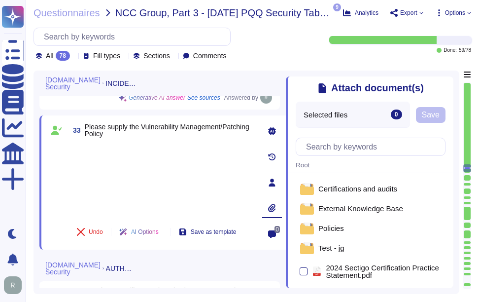
type textarea "Data is held geographically at all times in [GEOGRAPHIC_DATA], [US_STATE], [GEO…"
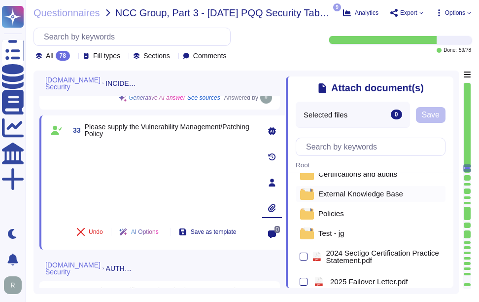
scroll to position [0, 0]
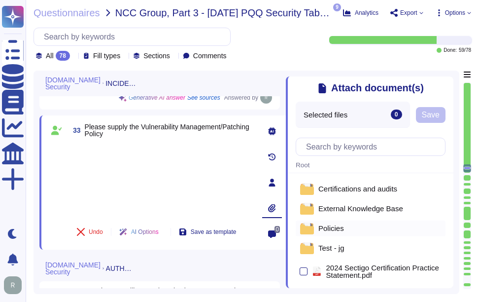
click at [337, 230] on span "Policies" at bounding box center [331, 227] width 26 height 7
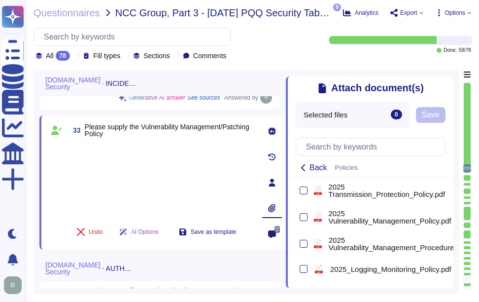
scroll to position [493, 0]
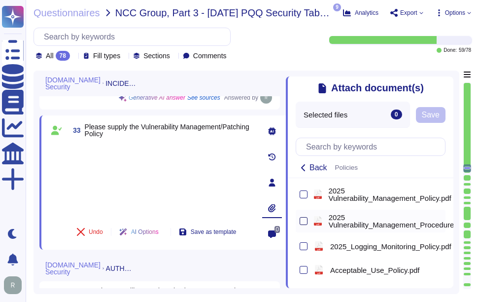
click at [301, 225] on div at bounding box center [304, 221] width 8 height 8
click at [0, 0] on input "checkbox" at bounding box center [0, 0] width 0 height 0
click at [459, 119] on span "Save" at bounding box center [467, 115] width 18 height 8
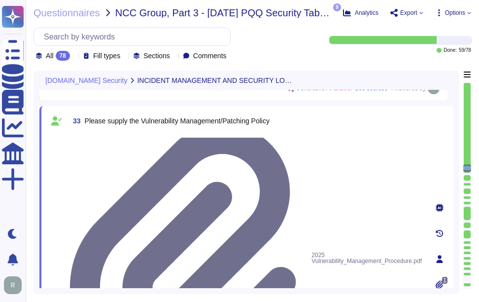
click at [98, 134] on div at bounding box center [245, 134] width 353 height 0
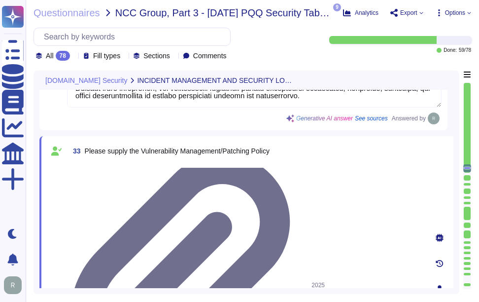
scroll to position [2703, 0]
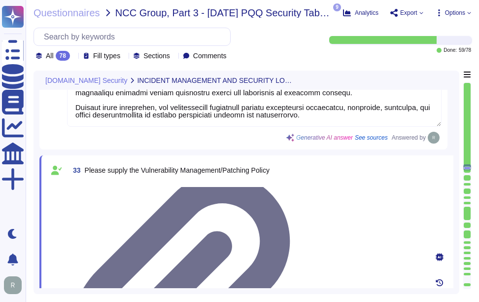
click at [94, 183] on div at bounding box center [245, 183] width 353 height 0
click at [124, 183] on div at bounding box center [245, 183] width 353 height 0
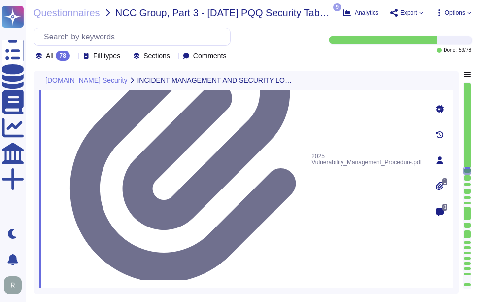
scroll to position [1, 0]
drag, startPoint x: 123, startPoint y: 176, endPoint x: 349, endPoint y: 188, distance: 226.2
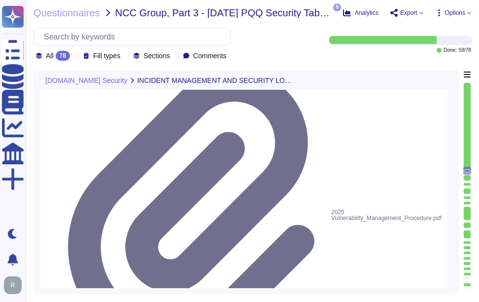
type textarea "Yes, there is a comprehensive vulnerability management process in place that co…"
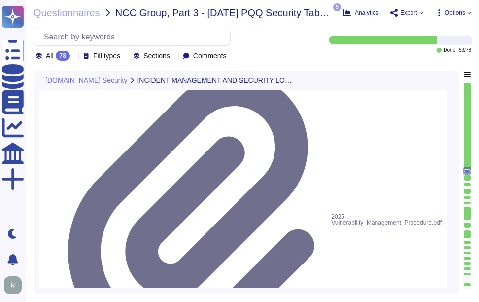
drag, startPoint x: 125, startPoint y: 153, endPoint x: 386, endPoint y: 166, distance: 261.1
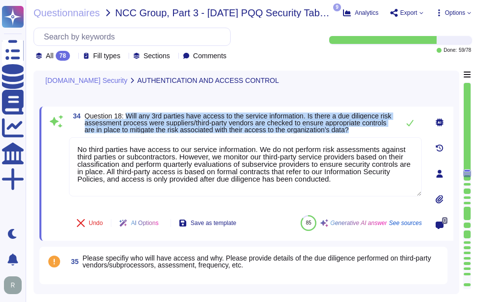
scroll to position [2851, 0]
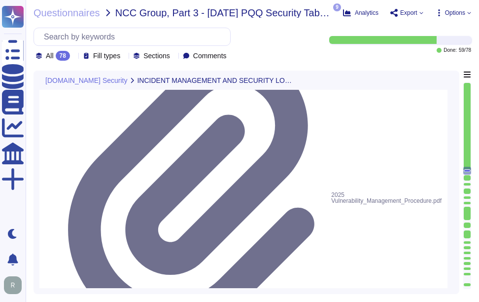
type textarea "Yes, there is a comprehensive vulnerability management process in place that co…"
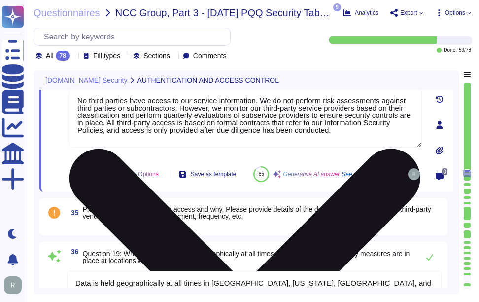
scroll to position [2900, 0]
type textarea "Yes"
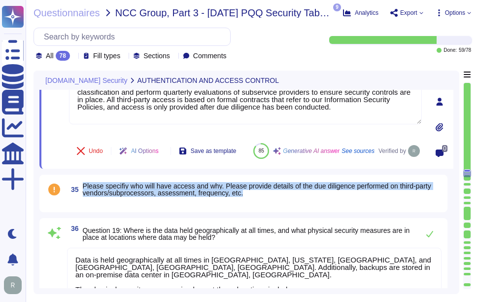
drag, startPoint x: 83, startPoint y: 198, endPoint x: 253, endPoint y: 204, distance: 170.7
click at [253, 196] on span "Please specifiy who will have access and why. Please provide details of the due…" at bounding box center [262, 189] width 359 height 14
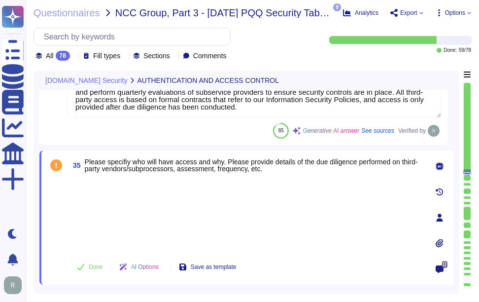
click at [140, 185] on div at bounding box center [245, 214] width 353 height 73
click at [142, 203] on div at bounding box center [245, 214] width 353 height 73
click at [94, 183] on div at bounding box center [245, 214] width 353 height 73
click at [104, 215] on div at bounding box center [245, 214] width 353 height 73
click at [173, 199] on div at bounding box center [245, 214] width 353 height 73
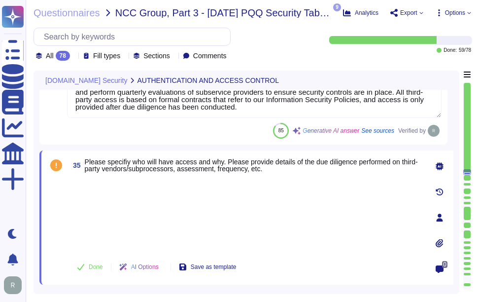
click at [169, 207] on div at bounding box center [245, 214] width 353 height 73
click at [136, 186] on div at bounding box center [245, 214] width 353 height 73
click at [276, 220] on div at bounding box center [245, 214] width 353 height 73
click at [131, 194] on div at bounding box center [245, 214] width 353 height 73
click at [121, 212] on div at bounding box center [245, 214] width 353 height 73
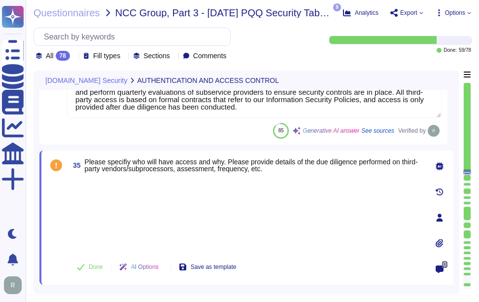
click at [109, 187] on div at bounding box center [245, 214] width 353 height 73
click at [328, 226] on div at bounding box center [245, 214] width 353 height 73
click at [129, 196] on div at bounding box center [245, 214] width 353 height 73
click at [107, 238] on div at bounding box center [245, 214] width 353 height 73
click at [89, 187] on div at bounding box center [245, 214] width 353 height 73
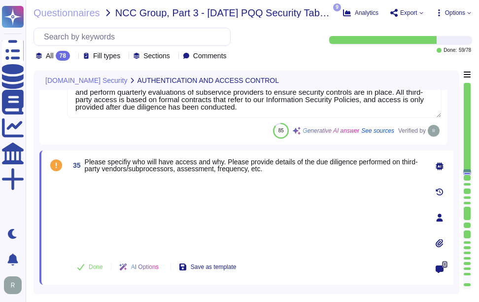
click at [304, 202] on div at bounding box center [245, 214] width 353 height 73
click at [191, 197] on div at bounding box center [245, 214] width 353 height 73
click at [94, 266] on span "Done" at bounding box center [96, 267] width 14 height 6
type textarea "Yes"
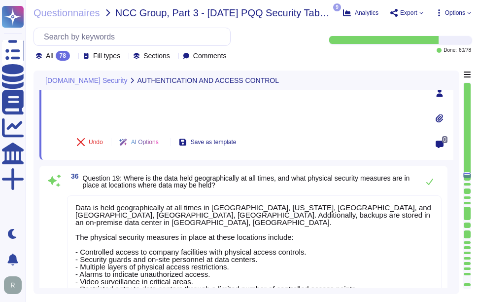
type textarea "Yes, multi-factor authentication (MFA) is required for all accounts with access…"
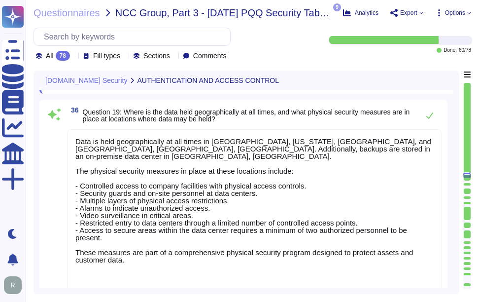
scroll to position [3097, 0]
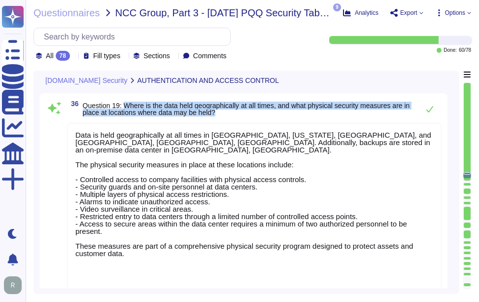
drag, startPoint x: 125, startPoint y: 106, endPoint x: 236, endPoint y: 114, distance: 111.2
click at [236, 114] on span "Question 19: Where is the data held geographically at all times, and what physi…" at bounding box center [248, 109] width 331 height 14
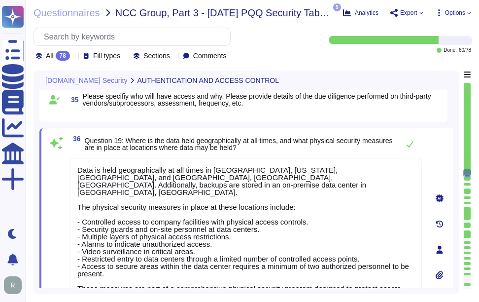
scroll to position [2966, 0]
type textarea "Yes, multi-factor authentication (MFA) is required for all accounts with access…"
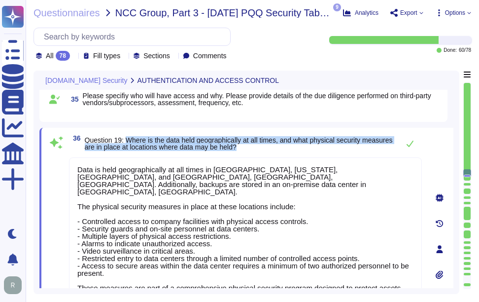
drag, startPoint x: 126, startPoint y: 139, endPoint x: 291, endPoint y: 148, distance: 165.4
click at [291, 148] on span "Question 19: Where is the data held geographically at all times, and what physi…" at bounding box center [240, 144] width 310 height 14
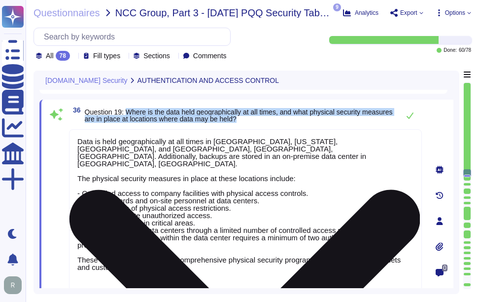
scroll to position [3015, 0]
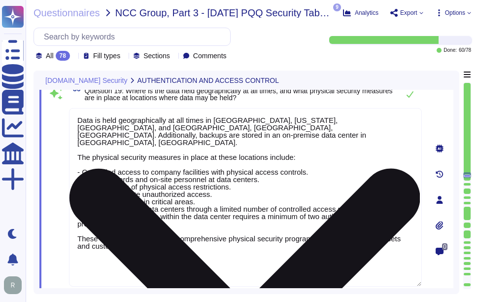
click at [208, 174] on textarea "Data is held geographically at all times in [GEOGRAPHIC_DATA], [US_STATE], [GEO…" at bounding box center [245, 197] width 353 height 178
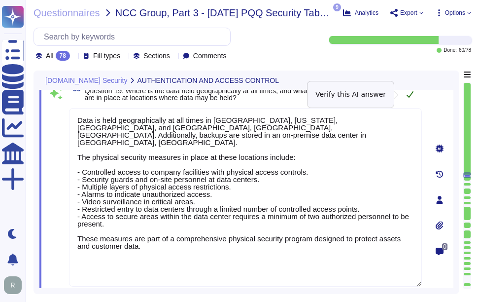
click at [408, 91] on icon at bounding box center [410, 94] width 8 height 8
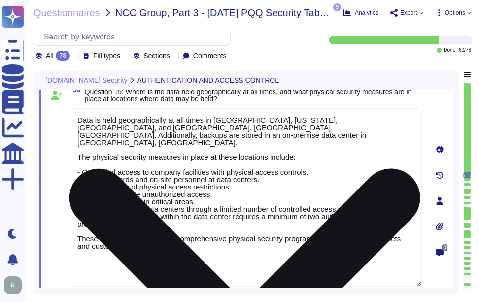
type textarea "Yes, multi-factor authentication (MFA) is required for all accounts with access…"
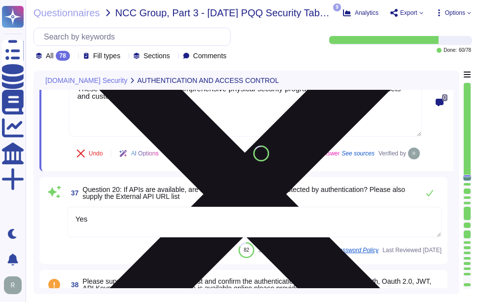
type textarea "Yes, multi-factor authentication (MFA) is required for privileged accounts, inc…"
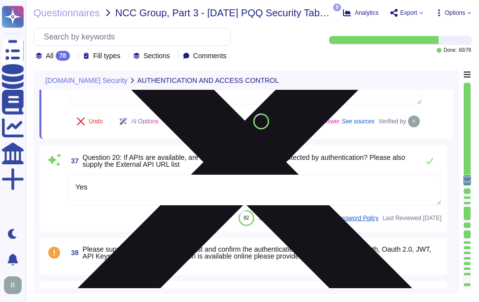
type textarea "Yes, the service has the concept of privileged administrative users who can alt…"
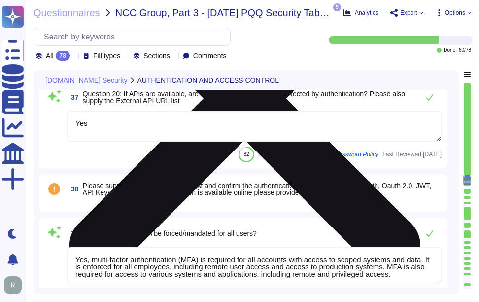
scroll to position [3262, 0]
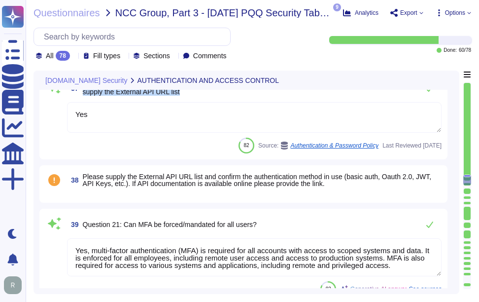
drag, startPoint x: 124, startPoint y: 107, endPoint x: 184, endPoint y: 115, distance: 60.7
click at [184, 95] on span "Question 20: If APIs are available, are internal and external APIs protected by…" at bounding box center [248, 88] width 331 height 14
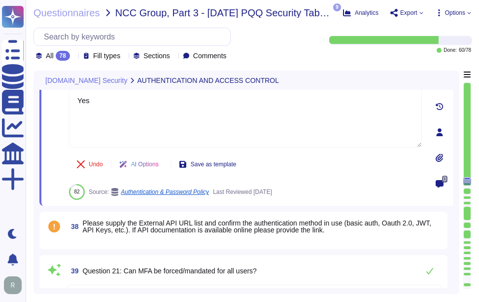
type textarea "Yes, the service has the concept of privileged administrative users who can alt…"
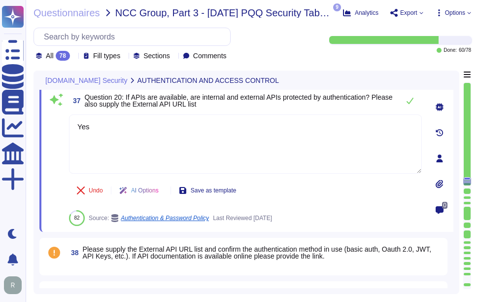
scroll to position [3212, 0]
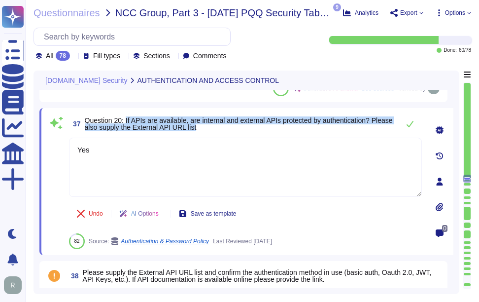
drag, startPoint x: 127, startPoint y: 118, endPoint x: 226, endPoint y: 129, distance: 99.6
click at [226, 129] on span "Question 20: If APIs are available, are internal and external APIs protected by…" at bounding box center [240, 124] width 310 height 14
drag, startPoint x: 226, startPoint y: 129, endPoint x: 137, endPoint y: 111, distance: 90.9
click at [137, 111] on div "37 Question 20: If APIs are available, are internal and external APIs protected…" at bounding box center [246, 181] width 414 height 147
drag, startPoint x: 127, startPoint y: 119, endPoint x: 381, endPoint y: 119, distance: 254.4
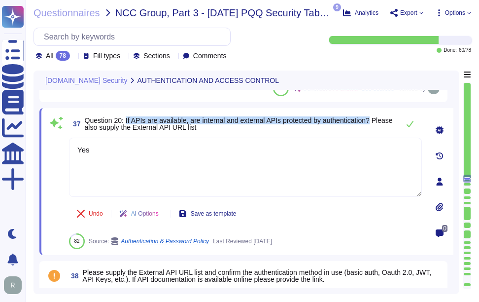
click at [381, 119] on span "Question 20: If APIs are available, are internal and external APIs protected by…" at bounding box center [240, 124] width 310 height 14
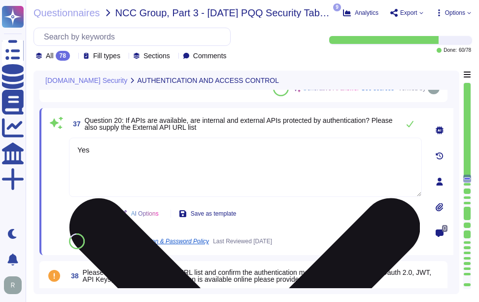
click at [252, 178] on textarea "Yes" at bounding box center [245, 167] width 353 height 59
paste textarea ", both internal and external APIs are protected by multiple authentication meth…"
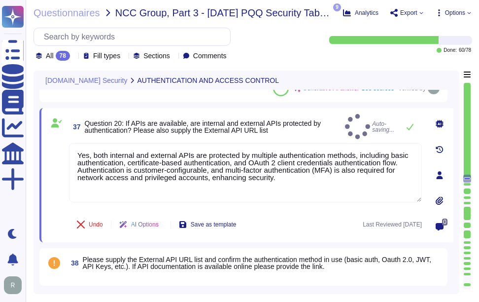
click at [287, 124] on span "Question 20: If APIs are available, are internal and external APIs protected by…" at bounding box center [203, 126] width 236 height 15
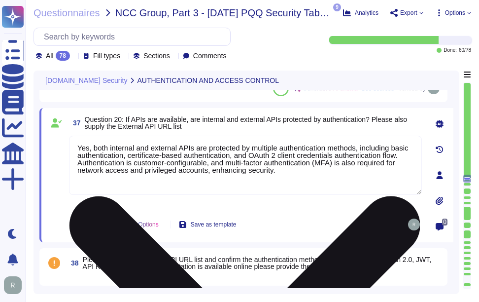
click at [300, 177] on textarea "Yes, both internal and external APIs are protected by multiple authentication m…" at bounding box center [245, 165] width 353 height 59
click at [312, 172] on textarea "Yes, both internal and external APIs are protected by multiple authentication m…" at bounding box center [245, 166] width 353 height 60
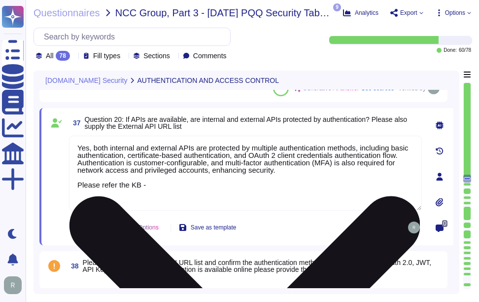
paste textarea "[URL][DOMAIN_NAME]"
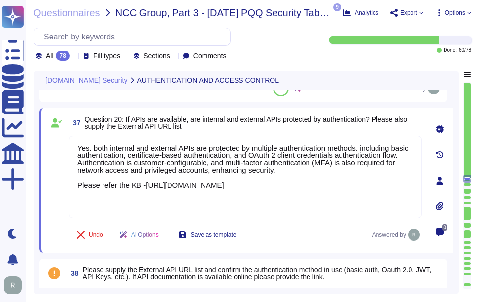
type textarea "Yes, both internal and external APIs are protected by multiple authentication m…"
click at [360, 122] on span "Question 20: If APIs are available, are internal and external APIs protected by…" at bounding box center [253, 123] width 337 height 14
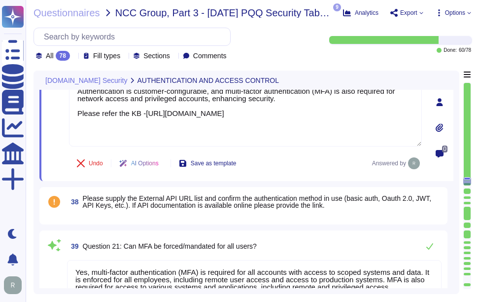
scroll to position [3311, 0]
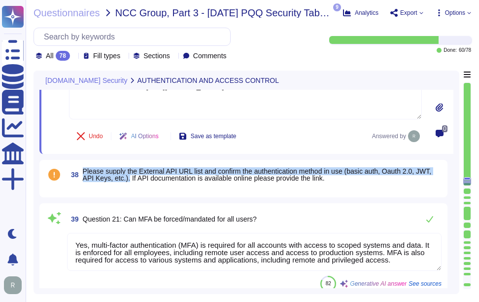
drag, startPoint x: 83, startPoint y: 170, endPoint x: 128, endPoint y: 179, distance: 45.8
click at [128, 179] on span "Please supply the External API URL list and confirm the authentication method i…" at bounding box center [257, 174] width 349 height 15
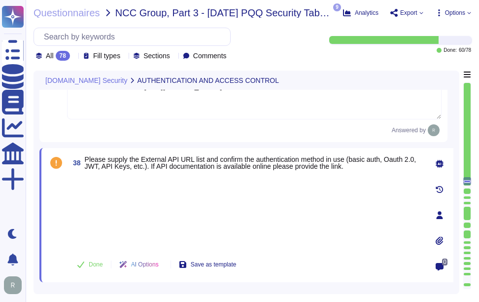
click at [95, 185] on div at bounding box center [245, 212] width 353 height 73
click at [100, 221] on div at bounding box center [245, 212] width 353 height 73
click at [93, 186] on div at bounding box center [245, 212] width 353 height 73
click at [102, 211] on div at bounding box center [245, 212] width 353 height 73
click at [107, 176] on div at bounding box center [245, 212] width 353 height 73
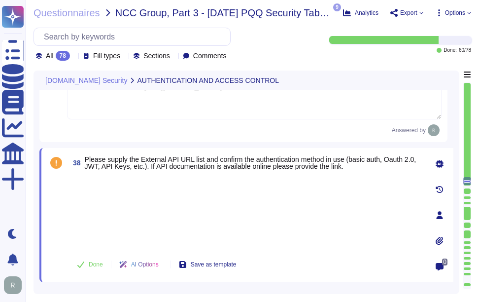
click at [125, 208] on div at bounding box center [245, 212] width 353 height 73
click at [96, 262] on span "Done" at bounding box center [96, 264] width 14 height 6
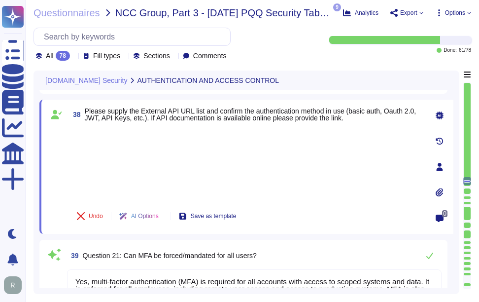
scroll to position [3360, 0]
type textarea "Yes, the service has the concept of privileged administrative users who can alt…"
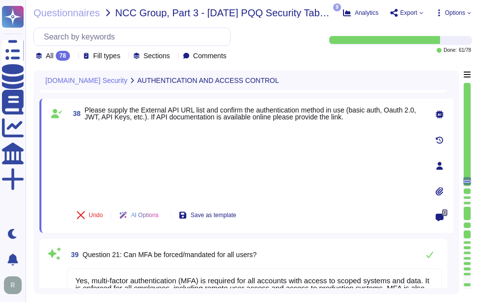
click at [120, 133] on div at bounding box center [245, 162] width 353 height 73
click at [192, 152] on div at bounding box center [245, 162] width 353 height 73
click at [107, 138] on div at bounding box center [245, 162] width 353 height 73
click at [112, 173] on div at bounding box center [245, 162] width 353 height 73
click at [256, 163] on div at bounding box center [245, 162] width 353 height 73
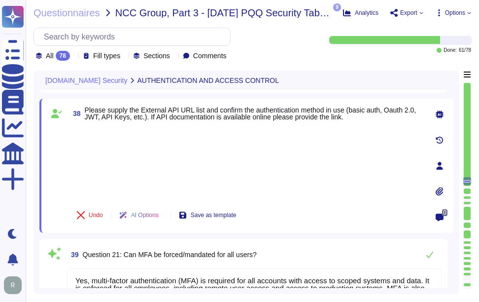
click at [124, 140] on div at bounding box center [245, 162] width 353 height 73
click at [224, 166] on div at bounding box center [245, 162] width 353 height 73
click at [144, 144] on div at bounding box center [245, 162] width 353 height 73
click at [116, 164] on div at bounding box center [245, 162] width 353 height 73
click at [102, 128] on div at bounding box center [245, 162] width 353 height 73
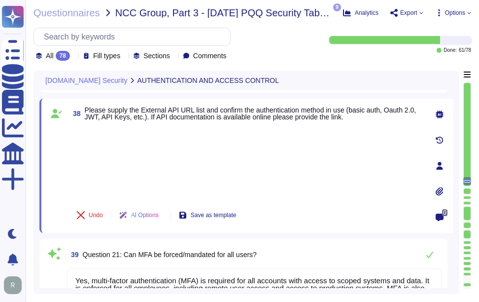
click at [349, 155] on div at bounding box center [245, 162] width 353 height 73
click at [203, 156] on div at bounding box center [245, 162] width 353 height 73
click at [140, 158] on div at bounding box center [245, 162] width 353 height 73
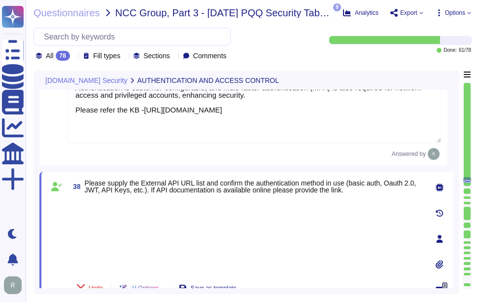
scroll to position [3311, 0]
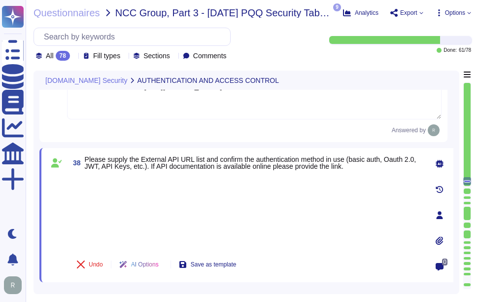
click at [124, 178] on div at bounding box center [245, 212] width 353 height 73
click at [117, 218] on div at bounding box center [245, 212] width 353 height 73
drag, startPoint x: 109, startPoint y: 178, endPoint x: 109, endPoint y: 189, distance: 10.9
click at [109, 178] on div at bounding box center [245, 212] width 353 height 73
click at [115, 217] on div at bounding box center [245, 212] width 353 height 73
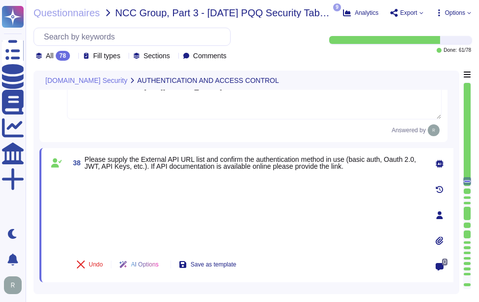
click at [94, 180] on div at bounding box center [245, 212] width 353 height 73
click at [104, 221] on div at bounding box center [245, 212] width 353 height 73
click at [363, 227] on div at bounding box center [245, 212] width 353 height 73
click at [128, 186] on div at bounding box center [245, 212] width 353 height 73
click at [121, 228] on div at bounding box center [245, 212] width 353 height 73
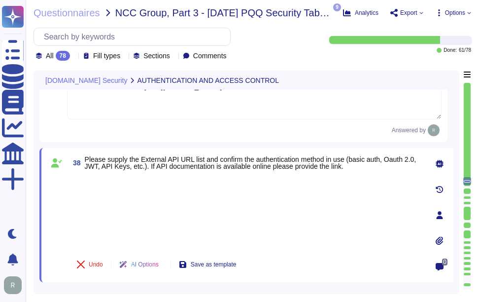
scroll to position [3360, 0]
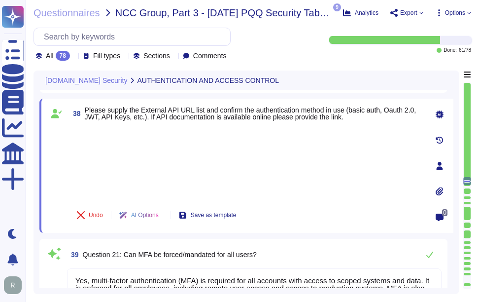
click at [108, 125] on div "38 Please supply the External API URL list and confirm the authentication metho…" at bounding box center [234, 166] width 375 height 122
click at [106, 162] on div at bounding box center [245, 162] width 353 height 73
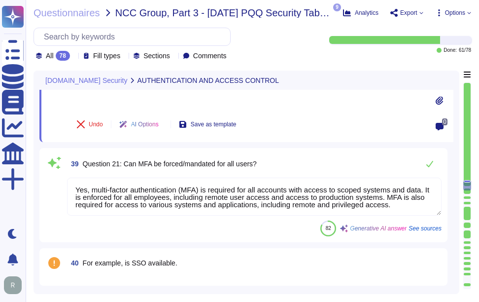
type textarea "Yes, encryption is used to protect internal data in transit. We utilize TLS 1.2…"
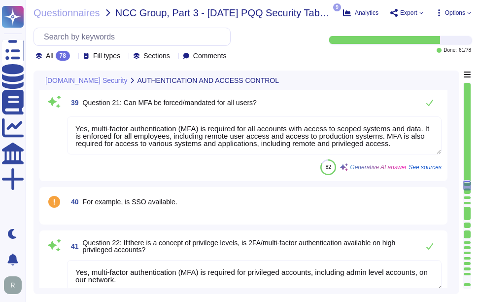
scroll to position [3508, 0]
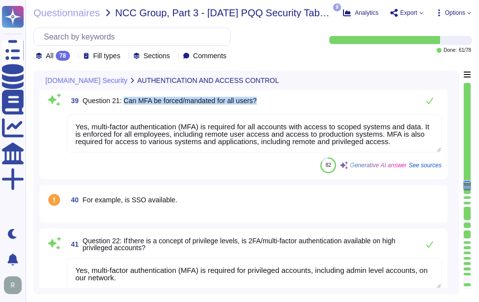
drag, startPoint x: 125, startPoint y: 100, endPoint x: 300, endPoint y: 102, distance: 175.0
click at [300, 102] on div "39 Question 21: Can MFA be forced/mandated for all users?" at bounding box center [254, 101] width 375 height 20
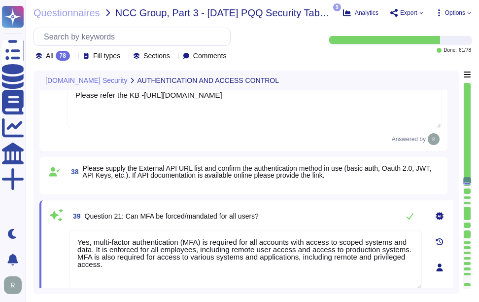
type textarea "Data is held geographically at all times in [GEOGRAPHIC_DATA], [US_STATE], [GEO…"
click at [285, 209] on div "39 Question 21: Can MFA be forced/mandated for all users?" at bounding box center [245, 216] width 353 height 20
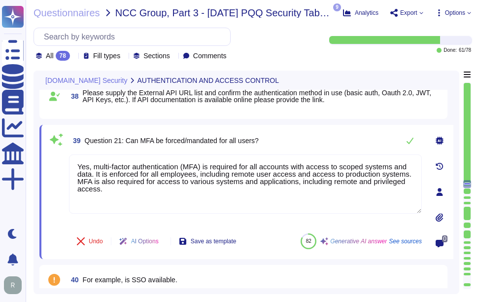
scroll to position [3356, 0]
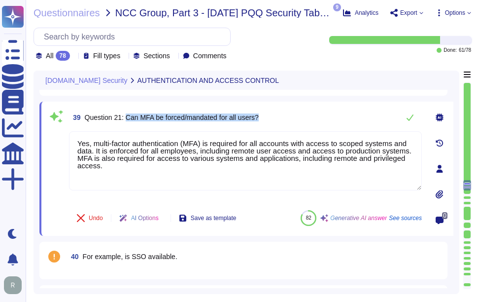
drag, startPoint x: 126, startPoint y: 115, endPoint x: 359, endPoint y: 114, distance: 233.2
click at [359, 114] on div "39 Question 21: Can MFA be forced/mandated for all users?" at bounding box center [245, 117] width 353 height 20
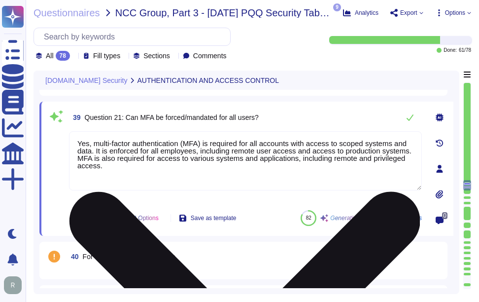
click at [195, 144] on textarea "Yes, multi-factor authentication (MFA) is required for all accounts with access…" at bounding box center [245, 160] width 353 height 59
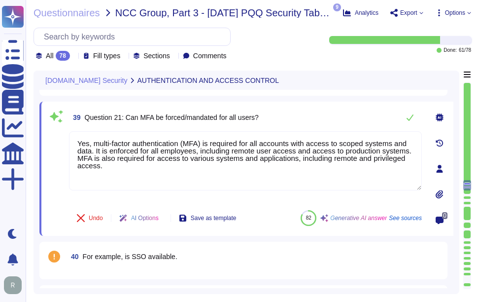
click at [324, 123] on div "39 Question 21: Can MFA be forced/mandated for all users?" at bounding box center [245, 117] width 353 height 20
click at [410, 119] on icon at bounding box center [410, 117] width 7 height 6
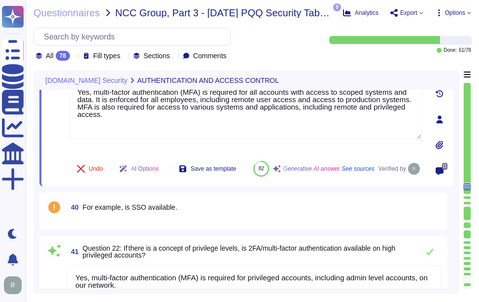
type textarea "Yes, encryption is used to protect internal data in transit. We utilize TLS 1.2…"
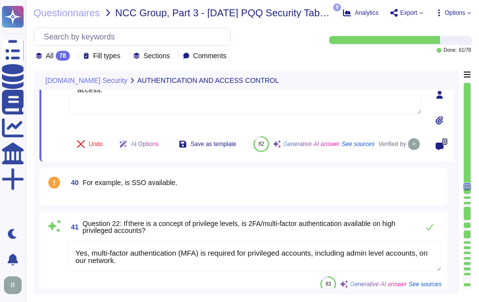
scroll to position [3455, 0]
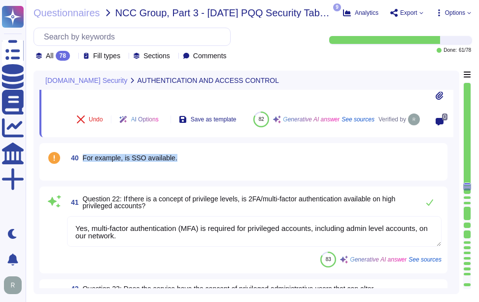
drag, startPoint x: 84, startPoint y: 166, endPoint x: 205, endPoint y: 167, distance: 120.3
click at [205, 167] on div "40 For example, is SSO available." at bounding box center [254, 158] width 375 height 18
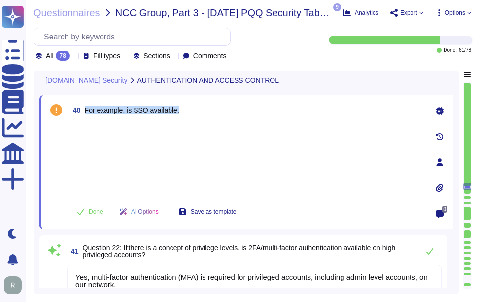
type textarea "Yes, encryption is used to protect internal data in transit. We utilize TLS 1.2…"
click at [103, 130] on div at bounding box center [245, 159] width 353 height 73
click at [119, 162] on div at bounding box center [245, 159] width 353 height 73
click at [209, 146] on div at bounding box center [245, 159] width 353 height 73
click at [101, 211] on span "Done" at bounding box center [96, 212] width 14 height 6
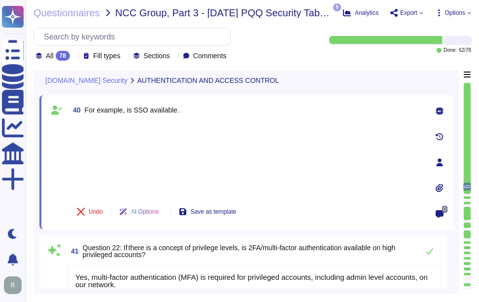
click at [96, 124] on div at bounding box center [245, 159] width 353 height 73
click at [175, 150] on div at bounding box center [245, 159] width 353 height 73
click at [120, 133] on div at bounding box center [245, 159] width 353 height 73
click at [121, 161] on div at bounding box center [245, 159] width 353 height 73
click at [107, 125] on div at bounding box center [245, 159] width 353 height 73
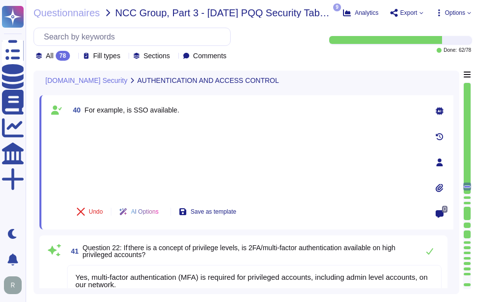
click at [111, 133] on div at bounding box center [245, 159] width 353 height 73
click at [109, 174] on div at bounding box center [245, 159] width 353 height 73
click at [111, 147] on div at bounding box center [245, 159] width 353 height 73
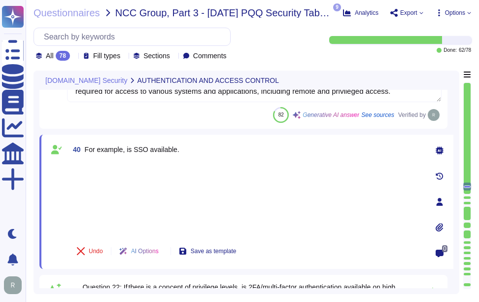
scroll to position [3356, 0]
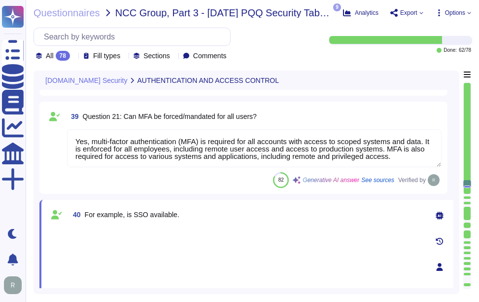
type textarea "Data is held geographically at all times in [GEOGRAPHIC_DATA], [US_STATE], [GEO…"
click at [124, 232] on div at bounding box center [245, 263] width 353 height 73
click at [123, 248] on div at bounding box center [245, 263] width 353 height 73
type textarea "Data is held geographically at all times in [GEOGRAPHIC_DATA], [US_STATE], [GEO…"
click at [397, 157] on textarea "Yes, multi-factor authentication (MFA) is required for all accounts with access…" at bounding box center [254, 148] width 375 height 38
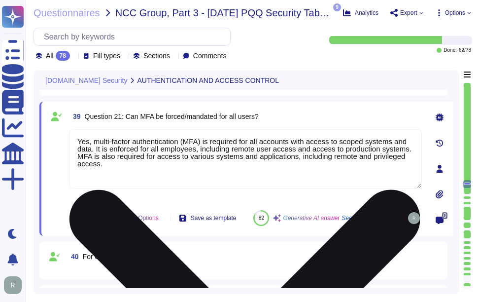
click at [146, 180] on textarea "Yes, multi-factor authentication (MFA) is required for all accounts with access…" at bounding box center [245, 158] width 353 height 59
paste textarea "Yes, SSO is available. The service supports single sign-on (SSO) via SAML2 and …"
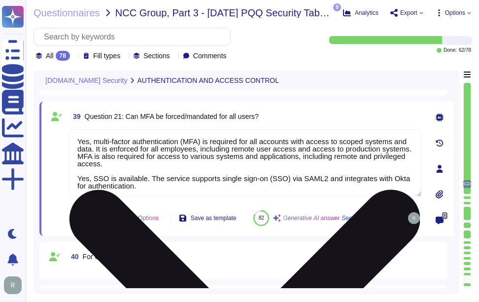
click at [94, 179] on textarea "Yes, multi-factor authentication (MFA) is required for all accounts with access…" at bounding box center [245, 163] width 353 height 68
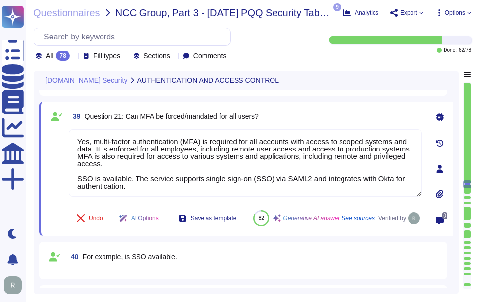
type textarea "Yes, multi-factor authentication (MFA) is required for all accounts with access…"
click at [318, 122] on div "39 Question 21: Can MFA be forced/mandated for all users?" at bounding box center [245, 116] width 353 height 18
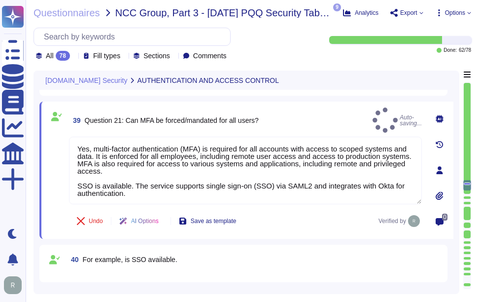
type textarea "Yes, encryption is used to protect internal data in transit. We utilize TLS 1.2…"
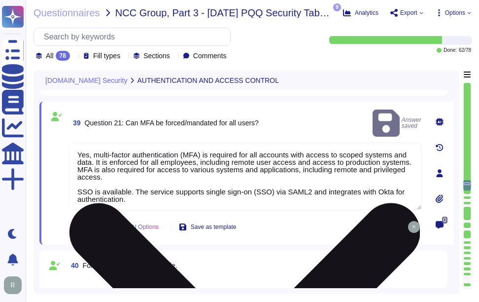
scroll to position [1, 0]
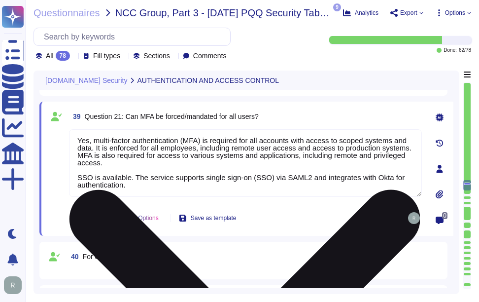
click at [101, 178] on textarea "Yes, multi-factor authentication (MFA) is required for all accounts with access…" at bounding box center [245, 163] width 353 height 68
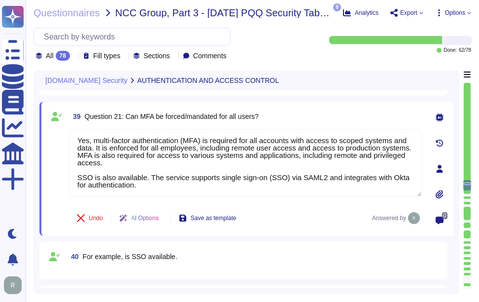
drag, startPoint x: 144, startPoint y: 185, endPoint x: 65, endPoint y: 170, distance: 81.3
click at [65, 170] on div "39 Question 21: Can MFA be forced/mandated for all users? Yes, multi-factor aut…" at bounding box center [234, 168] width 375 height 122
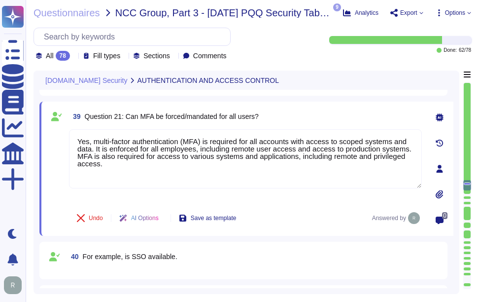
type textarea "Yes, multi-factor authentication (MFA) is required for all accounts with access…"
click at [290, 112] on div "39 Question 21: Can MFA be forced/mandated for all users?" at bounding box center [245, 116] width 353 height 18
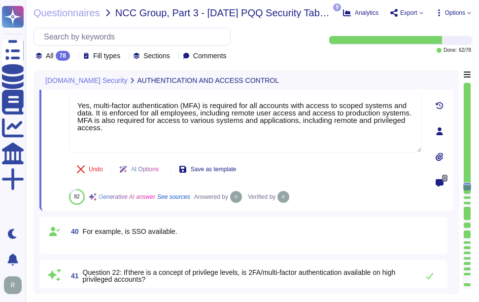
type textarea "Yes, encryption is used to protect internal data in transit. We utilize TLS 1.2…"
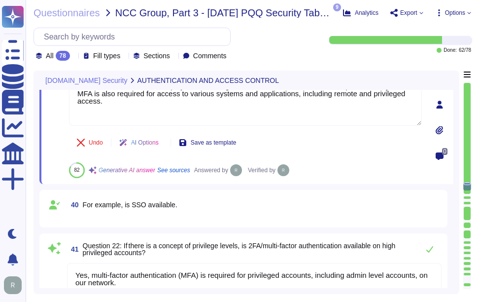
scroll to position [3455, 0]
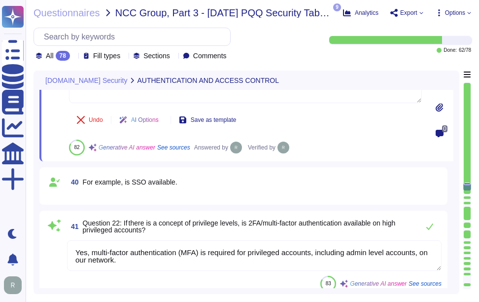
click at [113, 177] on span "40 For example, is SSO available." at bounding box center [122, 182] width 110 height 18
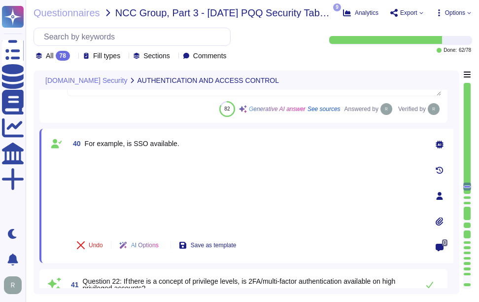
type textarea "Yes, encryption is used to protect internal data in transit. We utilize TLS 1.2…"
click at [94, 142] on div "40 For example, is SSO available. Undo AI Options Save as template" at bounding box center [234, 196] width 375 height 122
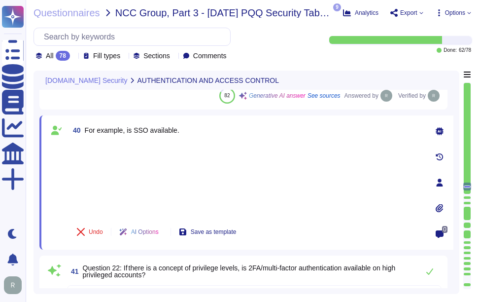
click at [85, 142] on div "40 For example, is SSO available. Undo AI Options Save as template" at bounding box center [234, 182] width 375 height 122
click at [112, 191] on div at bounding box center [245, 179] width 353 height 73
click at [105, 160] on div at bounding box center [245, 179] width 353 height 73
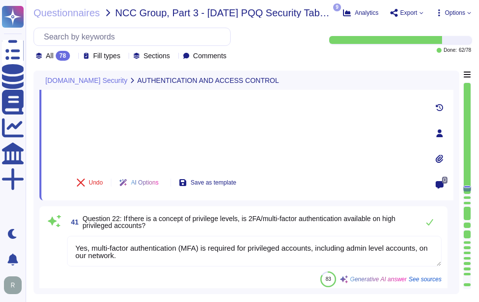
type textarea "Yes, both internal and external APIs are protected by multiple authentication m…"
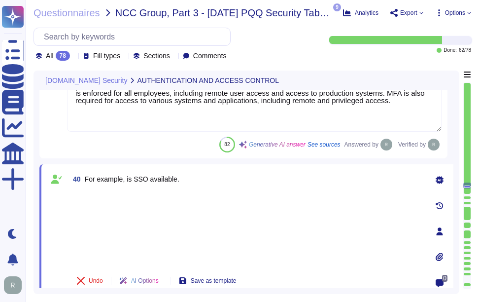
scroll to position [3406, 0]
click at [98, 197] on div at bounding box center [245, 228] width 353 height 73
click at [98, 232] on div at bounding box center [245, 228] width 353 height 73
click at [90, 191] on div "40 For example, is SSO available. Undo AI Options Save as template" at bounding box center [234, 232] width 375 height 122
click at [104, 242] on div at bounding box center [245, 228] width 353 height 73
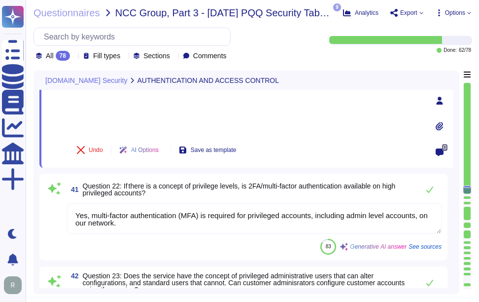
scroll to position [3554, 0]
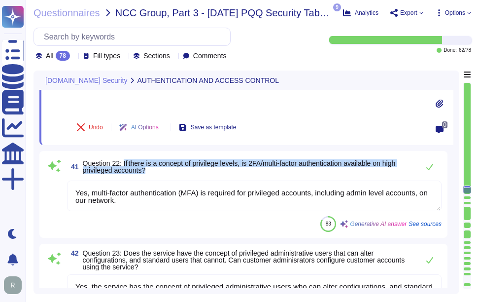
drag, startPoint x: 124, startPoint y: 165, endPoint x: 162, endPoint y: 171, distance: 38.4
click at [162, 171] on span "Question 22: If there is a concept of privilege levels, is 2FA/multi-factor aut…" at bounding box center [248, 167] width 331 height 14
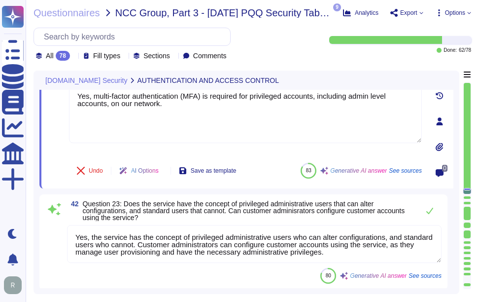
type textarea "Yes, encryption is used to protect external data in transit. We utilize TLS 1.2…"
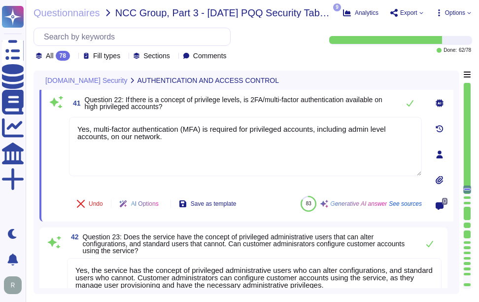
scroll to position [3504, 0]
type textarea "Yes, both internal and external APIs are protected by multiple authentication m…"
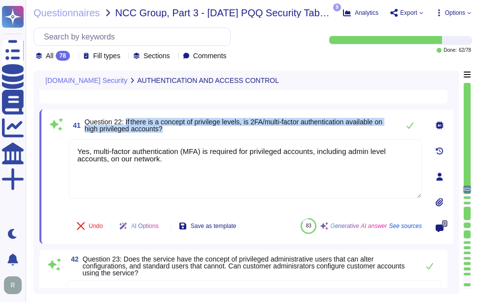
drag, startPoint x: 126, startPoint y: 122, endPoint x: 194, endPoint y: 128, distance: 68.3
click at [194, 128] on span "Question 22: If there is a concept of privilege levels, is 2FA/multi-factor aut…" at bounding box center [240, 125] width 310 height 14
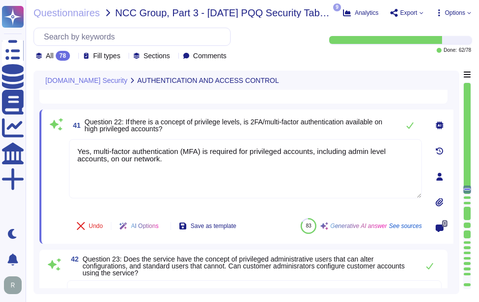
drag, startPoint x: 190, startPoint y: 169, endPoint x: 64, endPoint y: 124, distance: 134.1
click at [64, 124] on div "41 Question 22: If there is a concept of privilege levels, is 2FA/multi-factor …" at bounding box center [234, 176] width 375 height 122
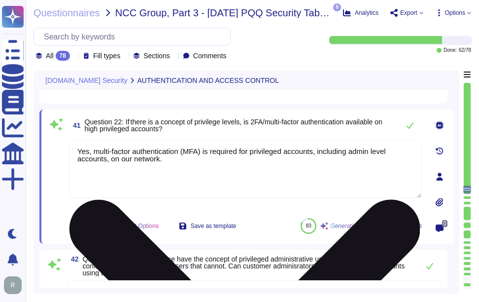
paste textarea "high privileged accounts, including admin level accounts, on our network. MFA i…"
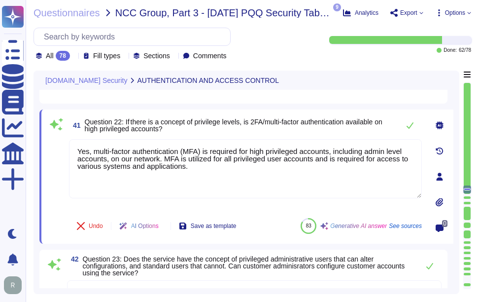
type textarea "Yes, multi-factor authentication (MFA) is required for high privileged accounts…"
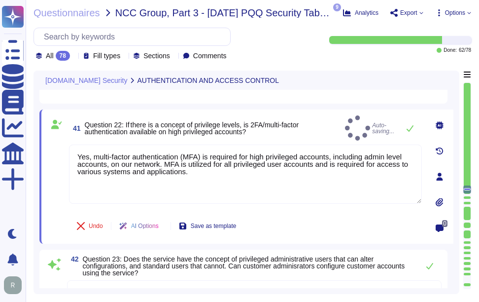
click at [291, 136] on div "41 Question 22: If there is a concept of privilege levels, is 2FA/multi-factor …" at bounding box center [234, 176] width 375 height 122
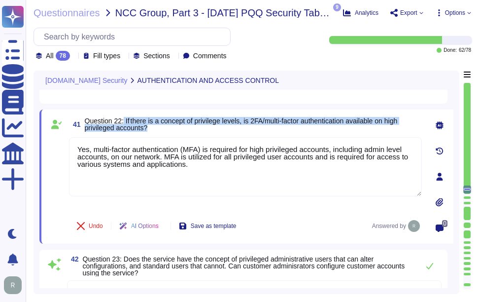
drag, startPoint x: 125, startPoint y: 120, endPoint x: 163, endPoint y: 129, distance: 38.4
click at [163, 129] on span "Question 22: If there is a concept of privilege levels, is 2FA/multi-factor aut…" at bounding box center [253, 124] width 337 height 14
click at [150, 117] on span "Question 22: If there is a concept of privilege levels, is 2FA/multi-factor aut…" at bounding box center [241, 124] width 313 height 15
drag, startPoint x: 126, startPoint y: 119, endPoint x: 163, endPoint y: 125, distance: 37.0
click at [163, 125] on span "Question 22: If there is a concept of privilege levels, is 2FA/multi-factor aut…" at bounding box center [253, 124] width 337 height 14
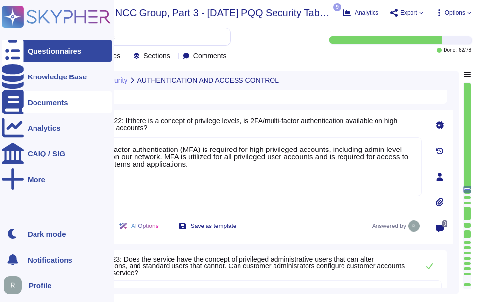
drag, startPoint x: 65, startPoint y: 122, endPoint x: 23, endPoint y: 110, distance: 43.9
click at [23, 110] on div "Questionnaires Knowledge Base Documents Analytics CAIQ / SIG More Dark mode Not…" at bounding box center [239, 151] width 479 height 302
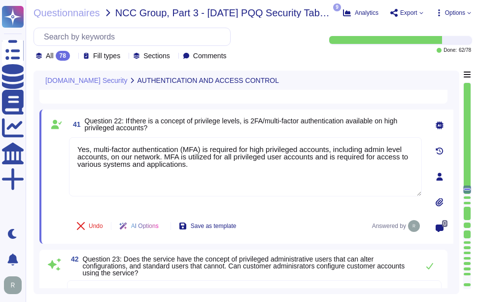
click at [274, 126] on span "Question 22: If there is a concept of privilege levels, is 2FA/multi-factor aut…" at bounding box center [253, 124] width 337 height 14
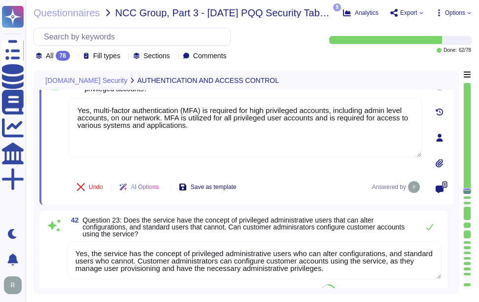
type textarea "Yes, encryption is used to protect external data in transit. We utilize TLS 1.2…"
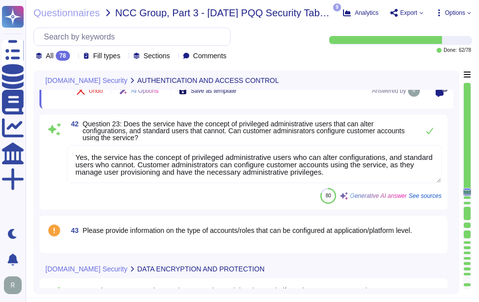
scroll to position [3652, 0]
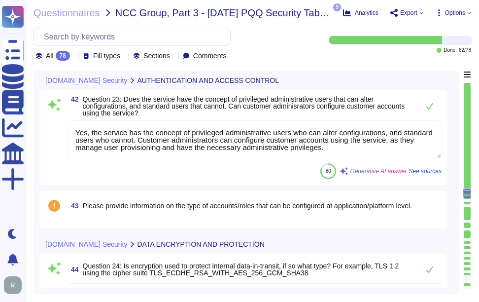
type textarea "Yes, the service protects internal data in transit using strong encryption prot…"
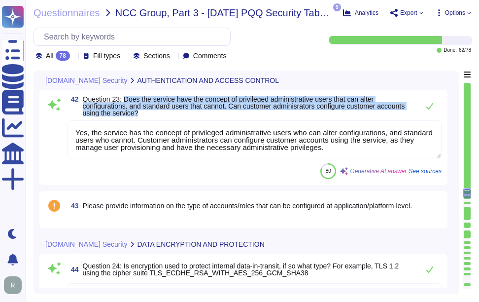
drag, startPoint x: 124, startPoint y: 98, endPoint x: 155, endPoint y: 111, distance: 34.0
click at [155, 111] on span "Question 23: Does the service have the concept of privileged administrative use…" at bounding box center [248, 106] width 331 height 21
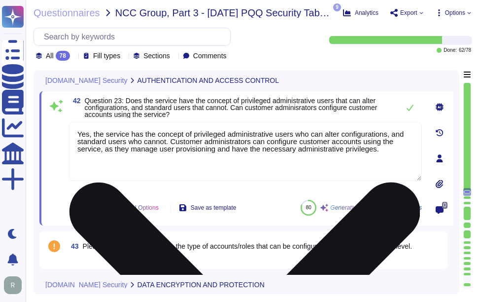
scroll to position [3603, 0]
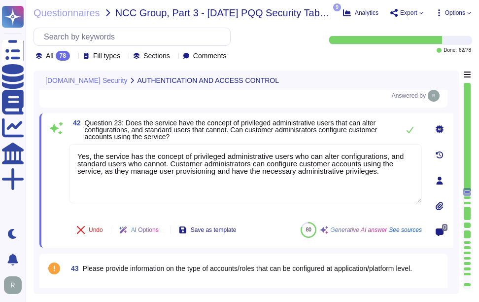
click at [155, 131] on span "Question 23: Does the service have the concept of privileged administrative use…" at bounding box center [231, 130] width 293 height 22
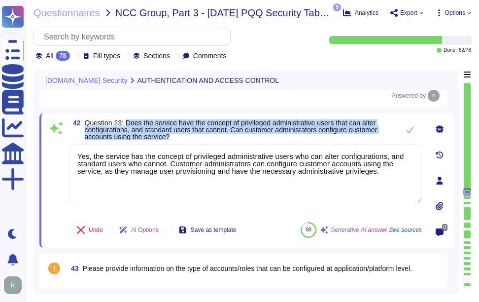
drag, startPoint x: 127, startPoint y: 121, endPoint x: 200, endPoint y: 136, distance: 74.9
click at [200, 136] on span "Question 23: Does the service have the concept of privileged administrative use…" at bounding box center [240, 129] width 310 height 21
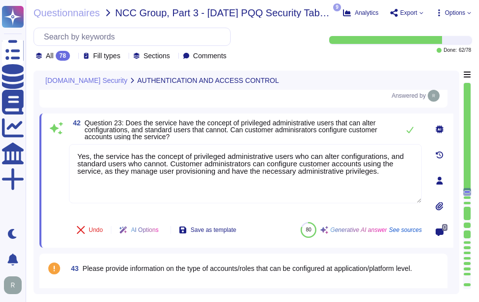
drag, startPoint x: 386, startPoint y: 175, endPoint x: 50, endPoint y: 128, distance: 339.0
click at [50, 128] on div "42 Question 23: Does the service have the concept of privileged administrative …" at bounding box center [234, 180] width 375 height 122
click at [263, 137] on span "Question 23: Does the service have the concept of privileged administrative use…" at bounding box center [240, 129] width 310 height 21
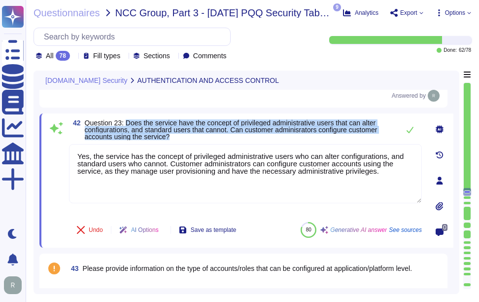
drag, startPoint x: 127, startPoint y: 123, endPoint x: 198, endPoint y: 138, distance: 72.5
click at [198, 138] on span "Question 23: Does the service have the concept of privileged administrative use…" at bounding box center [240, 129] width 310 height 21
click at [145, 130] on span "Question 23: Does the service have the concept of privileged administrative use…" at bounding box center [231, 130] width 293 height 22
drag, startPoint x: 127, startPoint y: 120, endPoint x: 181, endPoint y: 138, distance: 56.4
click at [181, 138] on span "Question 23: Does the service have the concept of privileged administrative use…" at bounding box center [240, 129] width 310 height 21
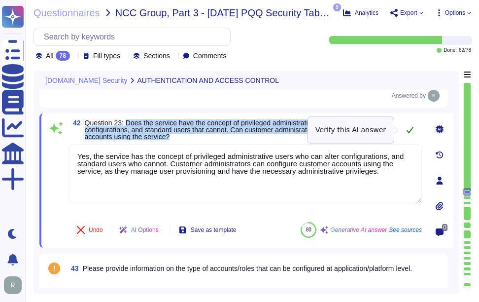
click at [411, 131] on icon at bounding box center [410, 130] width 7 height 6
click at [412, 128] on icon at bounding box center [410, 130] width 8 height 8
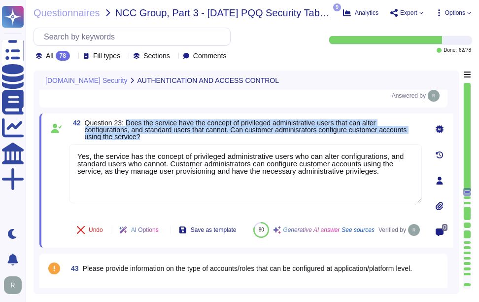
click at [275, 130] on span "Question 23: Does the service have the concept of privileged administrative use…" at bounding box center [246, 130] width 322 height 22
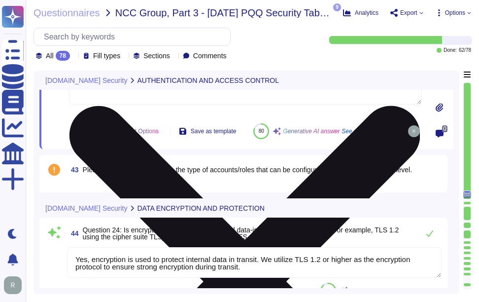
type textarea "Yes, the service protects internal data in transit using strong encryption prot…"
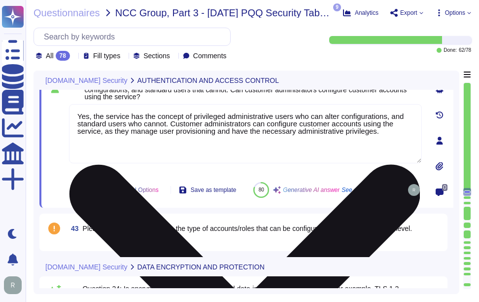
scroll to position [3702, 0]
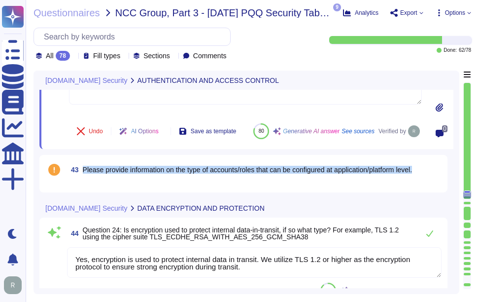
drag, startPoint x: 83, startPoint y: 184, endPoint x: 427, endPoint y: 187, distance: 344.1
click at [427, 178] on div "43 Please provide information on the type of accounts/roles that can be configu…" at bounding box center [254, 170] width 375 height 18
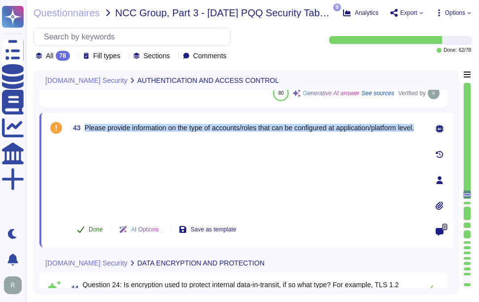
click at [96, 226] on span "Done" at bounding box center [96, 229] width 14 height 6
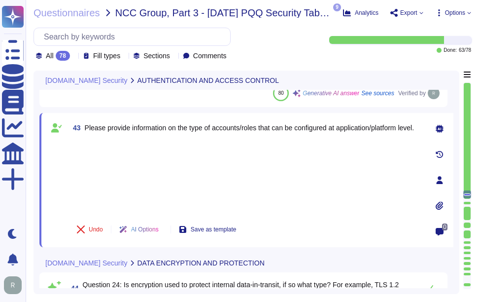
click at [188, 165] on div at bounding box center [245, 177] width 353 height 73
click at [89, 150] on div at bounding box center [245, 177] width 353 height 73
click at [98, 195] on div at bounding box center [245, 177] width 353 height 73
click at [100, 154] on div at bounding box center [245, 177] width 353 height 73
click at [252, 161] on div at bounding box center [245, 177] width 353 height 73
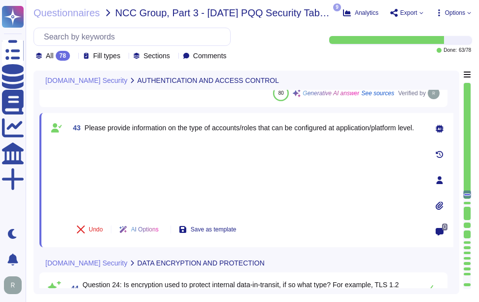
click at [109, 141] on div at bounding box center [245, 177] width 353 height 73
click at [104, 198] on div at bounding box center [245, 177] width 353 height 73
click at [95, 155] on div at bounding box center [245, 177] width 353 height 73
click at [192, 162] on div at bounding box center [245, 177] width 353 height 73
click at [153, 146] on div at bounding box center [245, 177] width 353 height 73
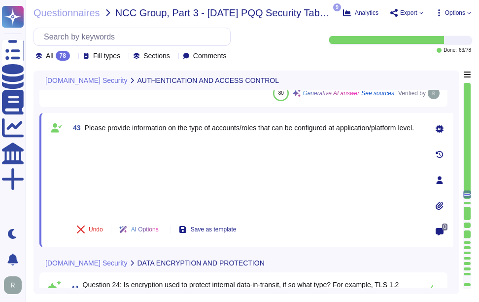
click at [92, 140] on div "43 Please provide information on the type of accounts/roles that can be configu…" at bounding box center [234, 180] width 375 height 122
click at [95, 196] on div at bounding box center [245, 177] width 353 height 73
click at [250, 175] on div at bounding box center [245, 177] width 353 height 73
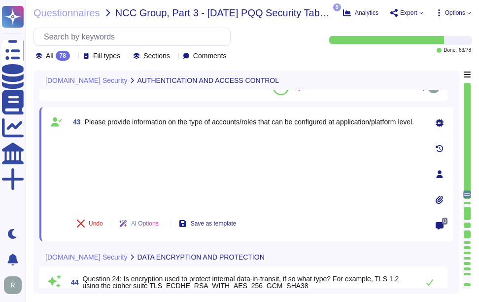
type textarea "Yes, the service protects internal data in transit using strong encryption prot…"
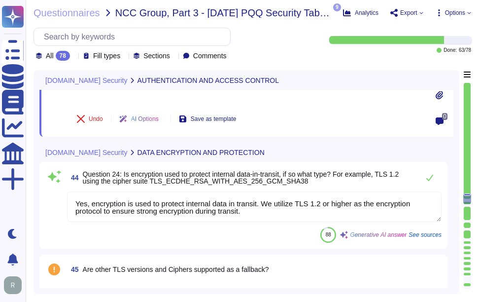
scroll to position [3849, 0]
type textarea "Yes, the service protects external data in transit using correctly configured c…"
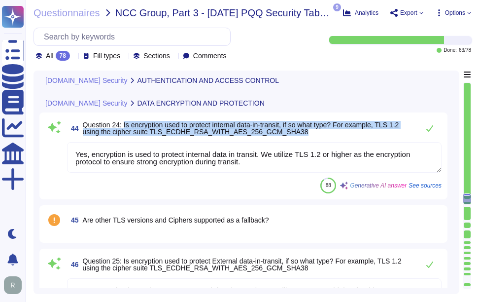
drag, startPoint x: 125, startPoint y: 123, endPoint x: 298, endPoint y: 132, distance: 173.2
click at [298, 132] on span "Question 24: Is encryption used to protect internal data-in-transit, if so what…" at bounding box center [248, 128] width 331 height 14
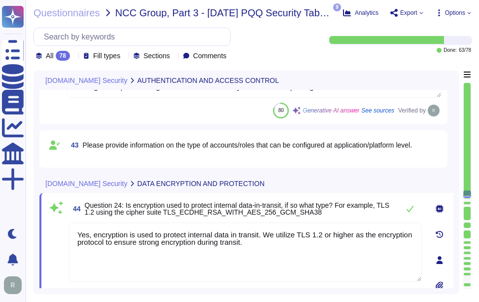
scroll to position [3658, 0]
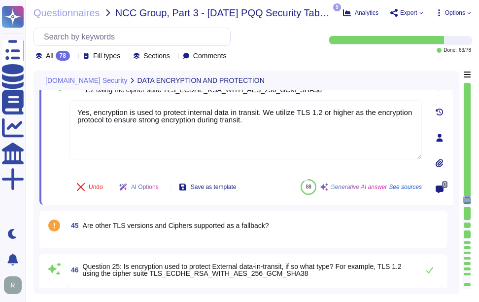
type textarea "Yes, the service protects external data in transit using correctly configured c…"
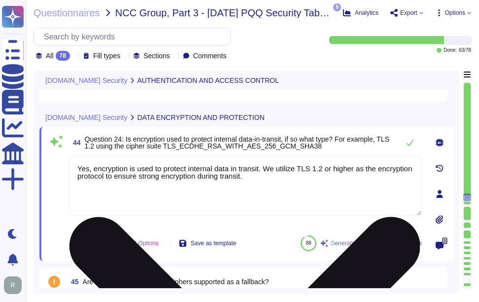
scroll to position [3687, 0]
type textarea "Yes, multi-factor authentication (MFA) is required for high privileged accounts…"
type textarea "Yes, the service has the concept of privileged administrative users who can alt…"
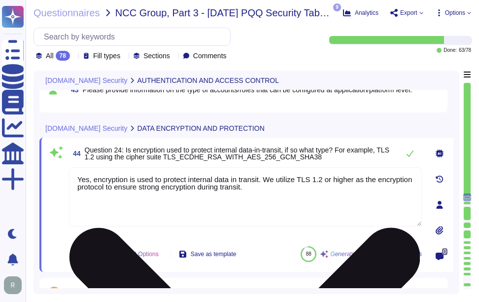
type textarea "Yes, the service protects external data in transit using correctly configured c…"
click at [302, 194] on textarea "Yes, encryption is used to protect internal data in transit. We utilize TLS 1.2…" at bounding box center [245, 196] width 353 height 59
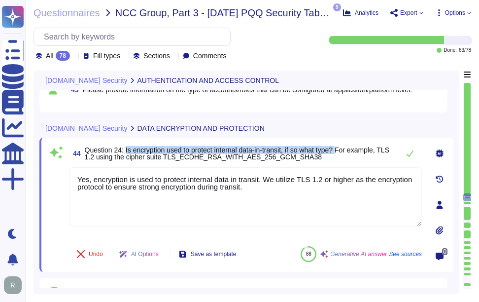
drag, startPoint x: 127, startPoint y: 148, endPoint x: 344, endPoint y: 148, distance: 216.9
click at [344, 148] on span "Question 24: Is encryption used to protect internal data-in-transit, if so what…" at bounding box center [237, 153] width 305 height 15
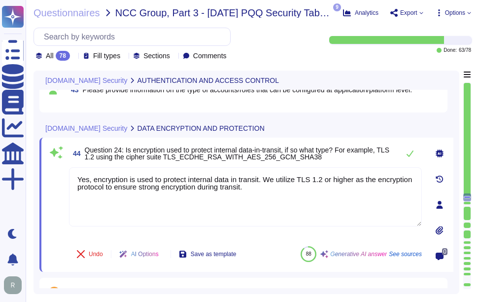
drag, startPoint x: 273, startPoint y: 187, endPoint x: 66, endPoint y: 170, distance: 207.7
click at [66, 170] on div "44 Question 24: Is encryption used to protect internal data-in-transit, if so w…" at bounding box center [234, 204] width 375 height 122
click at [328, 161] on span "44 Question 24: Is encryption used to protect internal data-in-transit, if so w…" at bounding box center [231, 153] width 325 height 18
click at [409, 152] on icon at bounding box center [410, 153] width 8 height 8
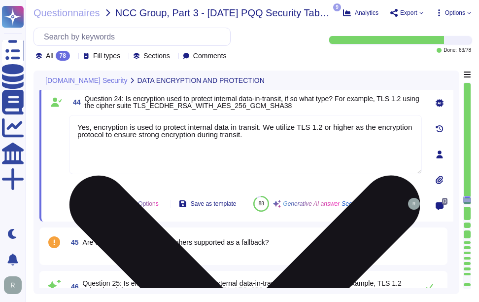
type textarea "Yes, the service protects external data in transit using correctly configured c…"
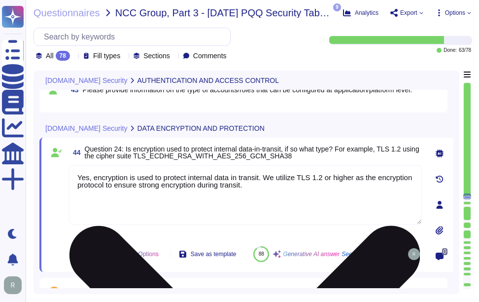
type textarea "Yes, multi-factor authentication (MFA) is required for high privileged accounts…"
type textarea "Yes, the service has the concept of privileged administrative users who can alt…"
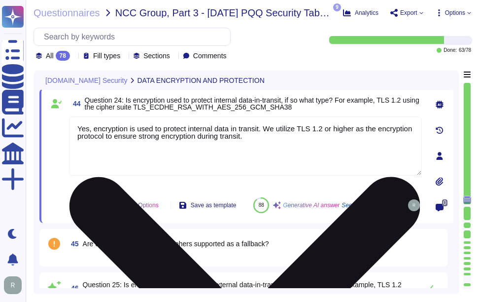
type textarea "Yes, the service protects external data in transit using correctly configured c…"
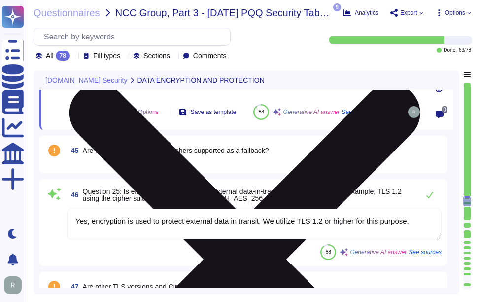
scroll to position [3835, 0]
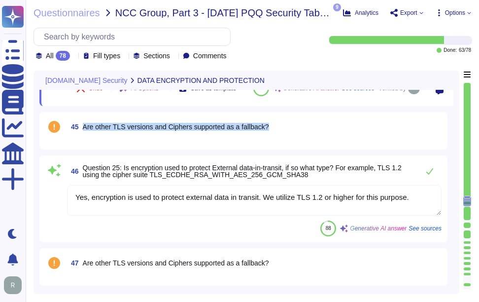
drag, startPoint x: 83, startPoint y: 138, endPoint x: 310, endPoint y: 135, distance: 226.8
click at [310, 135] on div "45 Are other TLS versions and Ciphers supported as a fallback?" at bounding box center [254, 127] width 375 height 18
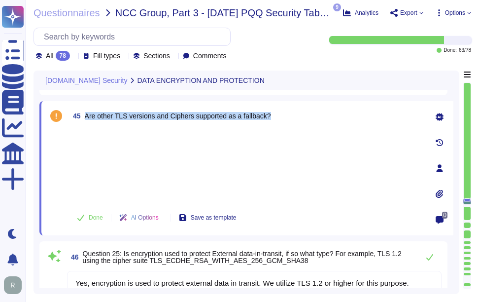
scroll to position [3786, 0]
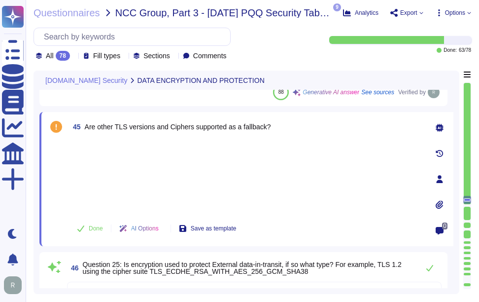
click at [113, 146] on div at bounding box center [245, 176] width 353 height 73
click at [109, 176] on div at bounding box center [245, 176] width 353 height 73
drag, startPoint x: 83, startPoint y: 125, endPoint x: 298, endPoint y: 125, distance: 214.5
click at [298, 125] on div "45 Are other TLS versions and Ciphers supported as a fallback?" at bounding box center [245, 127] width 353 height 18
click at [104, 146] on div at bounding box center [245, 176] width 353 height 73
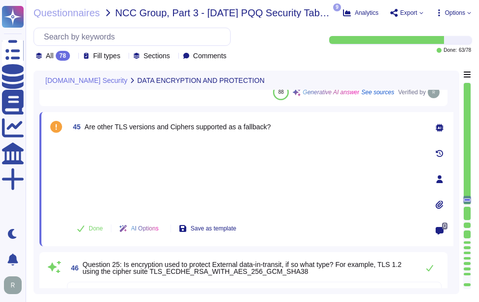
click at [108, 183] on div at bounding box center [245, 176] width 353 height 73
click at [93, 225] on span "Done" at bounding box center [96, 228] width 14 height 6
click at [102, 148] on div at bounding box center [245, 176] width 353 height 73
click at [90, 136] on div "45 Are other TLS versions and Ciphers supported as a fallback? Undo AI Options …" at bounding box center [234, 179] width 375 height 122
click at [105, 195] on div at bounding box center [245, 176] width 353 height 73
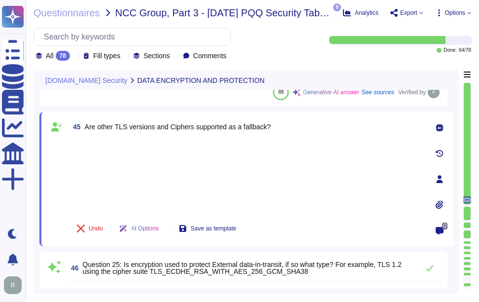
click at [293, 172] on div at bounding box center [245, 176] width 353 height 73
click at [143, 155] on div at bounding box center [245, 176] width 353 height 73
click at [238, 181] on div at bounding box center [245, 176] width 353 height 73
click at [101, 140] on div at bounding box center [245, 176] width 353 height 73
click at [105, 197] on div at bounding box center [245, 176] width 353 height 73
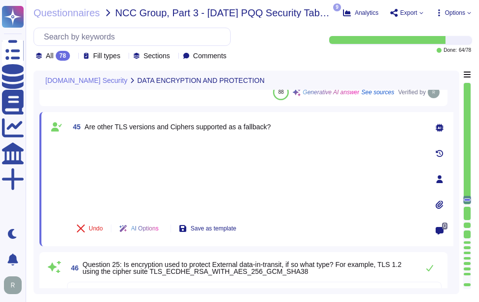
click at [84, 132] on span "45 Are other TLS versions and Ciphers supported as a fallback?" at bounding box center [170, 127] width 202 height 18
click at [110, 171] on div at bounding box center [245, 176] width 353 height 73
click at [208, 171] on div at bounding box center [245, 176] width 353 height 73
click at [290, 163] on div at bounding box center [245, 176] width 353 height 73
click at [124, 140] on div at bounding box center [245, 176] width 353 height 73
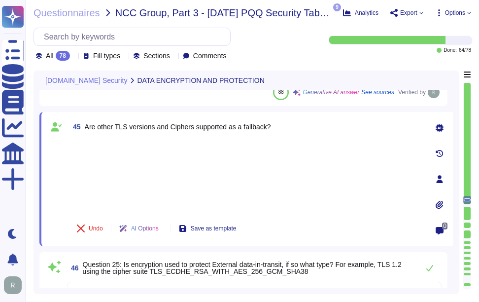
click at [123, 185] on div at bounding box center [245, 176] width 353 height 73
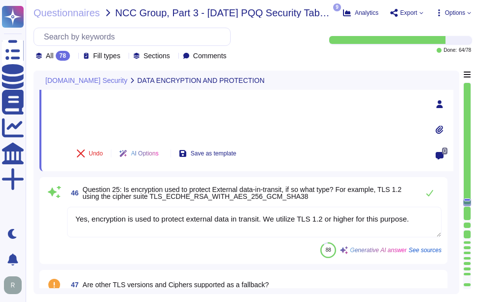
scroll to position [3884, 0]
type textarea "Yes, the service supports data encryption at rest. All customer data at rest, i…"
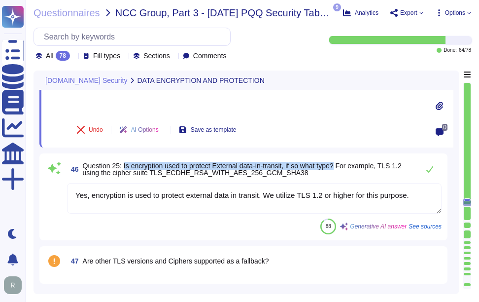
drag, startPoint x: 124, startPoint y: 165, endPoint x: 341, endPoint y: 169, distance: 216.5
click at [341, 169] on span "Question 25: Is encryption used to protect External data-in-transit, if so what…" at bounding box center [242, 169] width 319 height 15
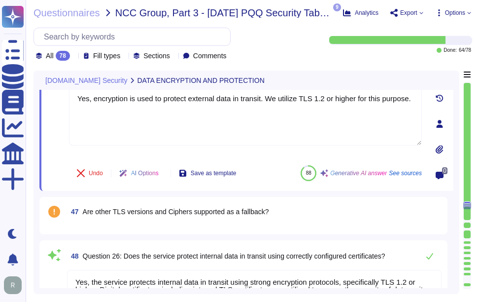
scroll to position [3835, 0]
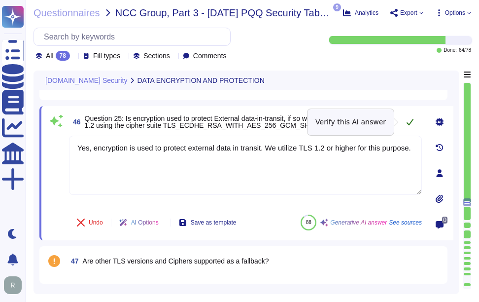
click at [409, 125] on icon at bounding box center [410, 122] width 8 height 8
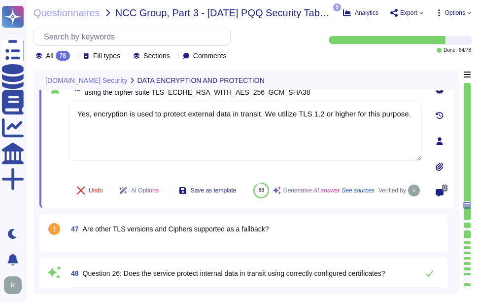
type textarea "Yes, the service supports data encryption at rest. All customer data at rest, i…"
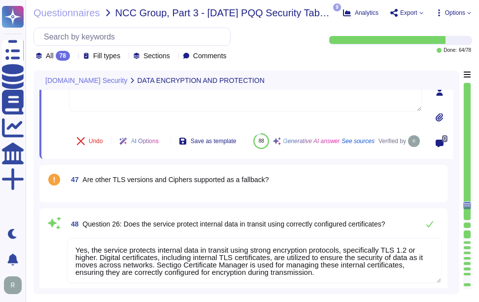
scroll to position [3934, 0]
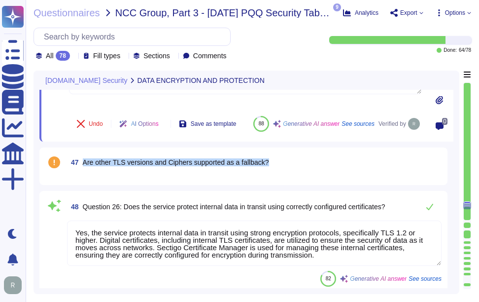
drag, startPoint x: 84, startPoint y: 173, endPoint x: 284, endPoint y: 170, distance: 200.2
click at [284, 170] on div "47 Are other TLS versions and Ciphers supported as a fallback?" at bounding box center [254, 162] width 375 height 18
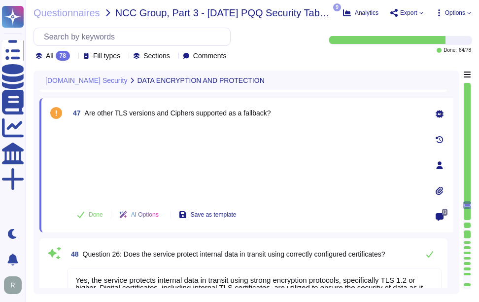
click at [102, 125] on div "47 Are other TLS versions and Ciphers supported as a fallback? Done AI Options …" at bounding box center [234, 165] width 375 height 122
click at [97, 212] on span "Done" at bounding box center [96, 215] width 14 height 6
click at [103, 135] on div at bounding box center [245, 162] width 353 height 73
click at [99, 119] on span "47 Are other TLS versions and Ciphers supported as a fallback?" at bounding box center [170, 113] width 202 height 18
click at [275, 154] on div at bounding box center [245, 162] width 353 height 73
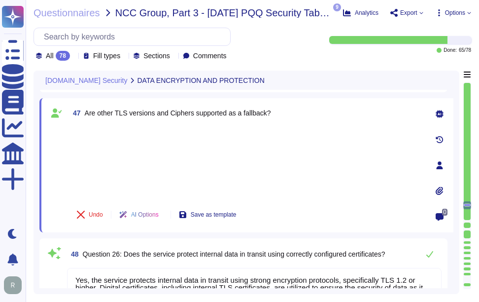
click at [158, 131] on div at bounding box center [245, 162] width 353 height 73
drag, startPoint x: 112, startPoint y: 160, endPoint x: 117, endPoint y: 146, distance: 15.3
click at [112, 160] on div at bounding box center [245, 162] width 353 height 73
click at [88, 129] on div at bounding box center [245, 162] width 353 height 73
click at [108, 164] on div at bounding box center [245, 162] width 353 height 73
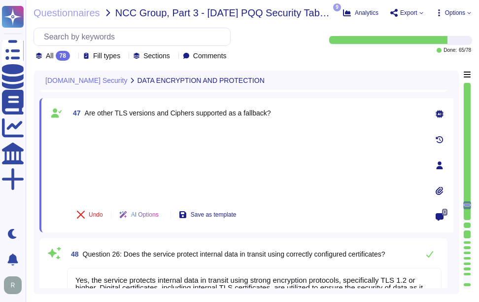
click at [95, 125] on div "47 Are other TLS versions and Ciphers supported as a fallback? Undo AI Options …" at bounding box center [234, 165] width 375 height 122
click at [106, 162] on div at bounding box center [245, 162] width 353 height 73
click at [107, 176] on div at bounding box center [245, 162] width 353 height 73
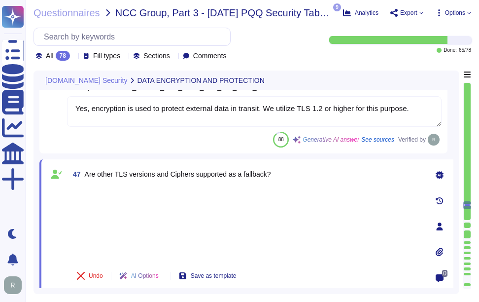
type textarea "Yes, the service supports data encryption at rest. All customer data at rest, i…"
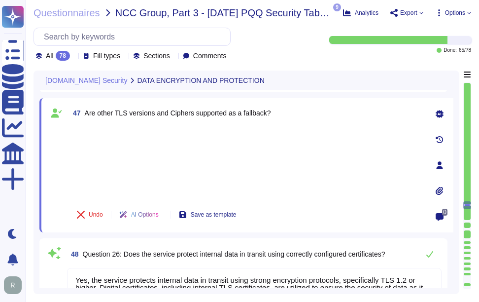
click at [101, 132] on div at bounding box center [245, 162] width 353 height 73
click at [114, 182] on div at bounding box center [245, 162] width 353 height 73
click at [111, 124] on div "47 Are other TLS versions and Ciphers supported as a fallback? Undo AI Options …" at bounding box center [234, 165] width 375 height 122
click at [110, 165] on div at bounding box center [245, 162] width 353 height 73
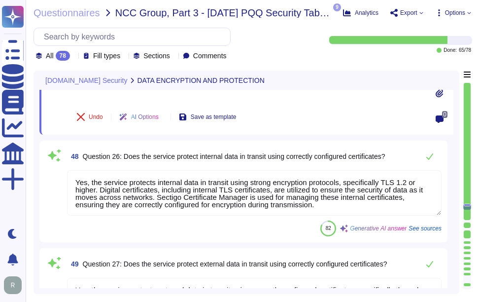
scroll to position [4032, 0]
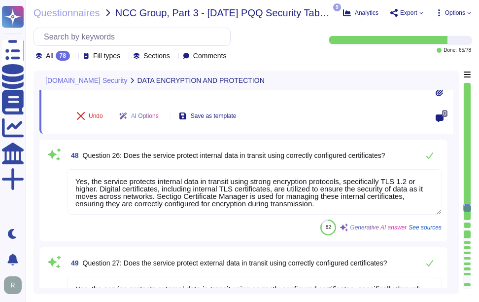
type textarea "Sectigo primarily acts as a data processor in relation to the processing of per…"
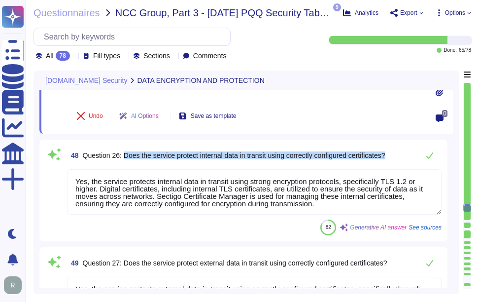
drag, startPoint x: 125, startPoint y: 157, endPoint x: 402, endPoint y: 157, distance: 277.6
click at [402, 157] on div "48 Question 26: Does the service protect internal data in transit using correct…" at bounding box center [254, 155] width 375 height 20
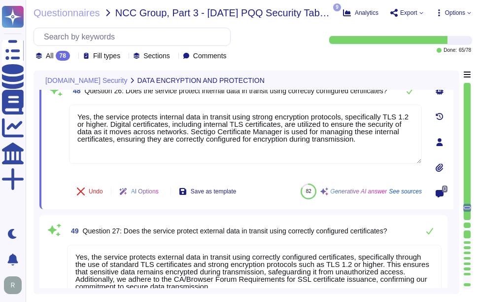
scroll to position [3983, 0]
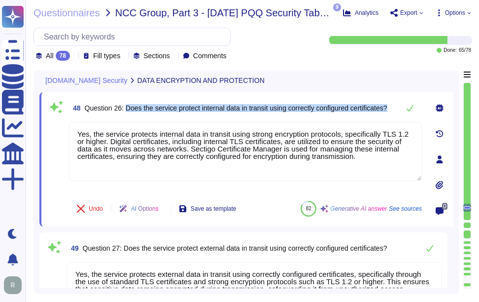
drag, startPoint x: 126, startPoint y: 104, endPoint x: 130, endPoint y: 112, distance: 8.6
click at [130, 111] on span "Question 26: Does the service protect internal data in transit using correctly …" at bounding box center [236, 108] width 303 height 7
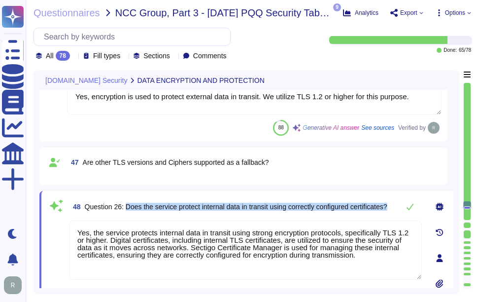
scroll to position [3934, 0]
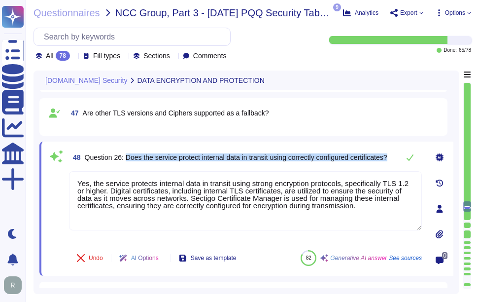
type textarea "Sectigo primarily acts as a data processor in relation to the processing of per…"
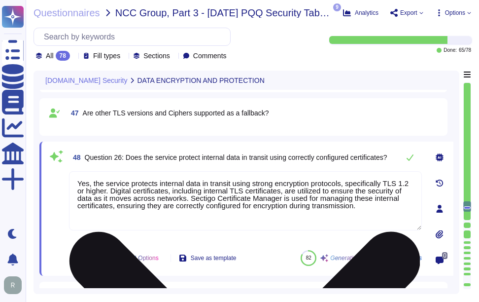
paste textarea ", and utilizes digital certificates, including internal TLS certificates,"
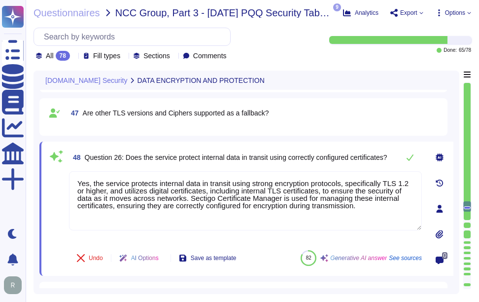
type textarea "Yes, the service protects internal data in transit using strong encryption prot…"
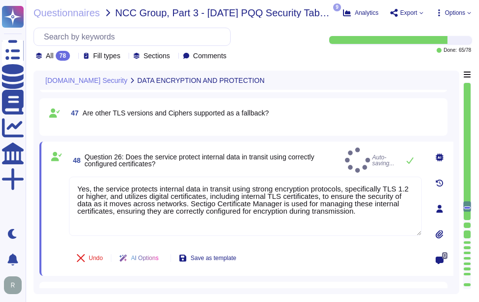
click at [341, 163] on div "48 Question 26: Does the service protect internal data in transit using correct…" at bounding box center [245, 159] width 353 height 25
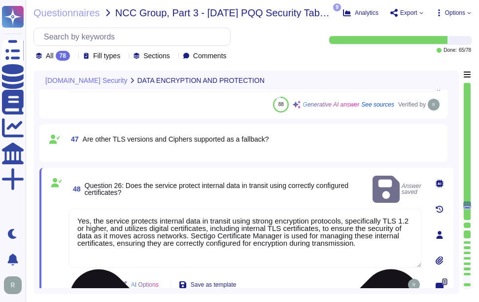
scroll to position [3884, 0]
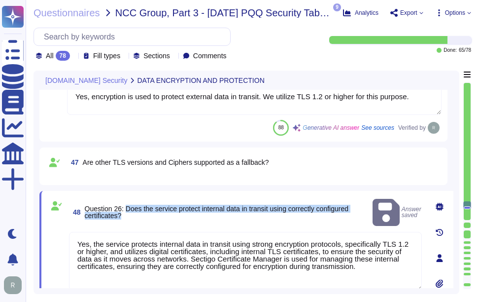
drag, startPoint x: 126, startPoint y: 202, endPoint x: 129, endPoint y: 209, distance: 8.0
click at [129, 209] on span "Question 26: Does the service protect internal data in transit using correctly …" at bounding box center [227, 212] width 284 height 14
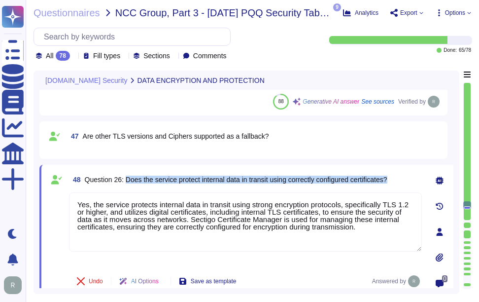
scroll to position [3934, 0]
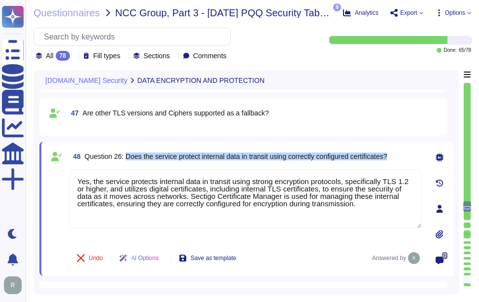
type textarea "Sectigo primarily acts as a data processor in relation to the processing of per…"
click at [151, 163] on span "48 Question 26: Does the service protect internal data in transit using correct…" at bounding box center [228, 156] width 318 height 18
drag, startPoint x: 128, startPoint y: 156, endPoint x: 402, endPoint y: 161, distance: 274.2
click at [402, 161] on div "48 Question 26: Does the service protect internal data in transit using correct…" at bounding box center [245, 156] width 353 height 18
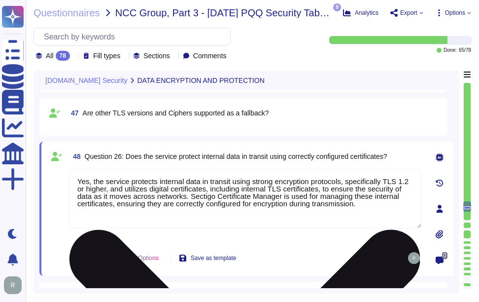
click at [192, 203] on textarea "Yes, the service protects internal data in transit using strong encryption prot…" at bounding box center [245, 198] width 353 height 59
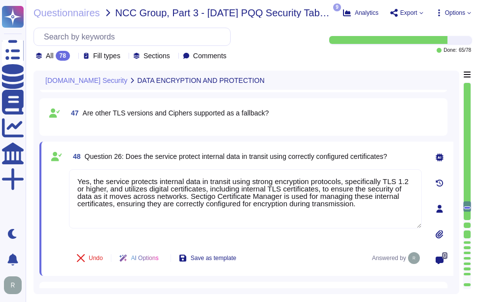
click at [233, 160] on span "Question 26: Does the service protect internal data in transit using correctly …" at bounding box center [236, 156] width 303 height 8
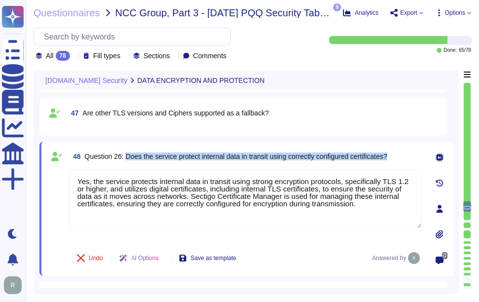
drag, startPoint x: 127, startPoint y: 155, endPoint x: 399, endPoint y: 151, distance: 271.7
click at [399, 151] on div "48 Question 26: Does the service protect internal data in transit using correct…" at bounding box center [245, 156] width 353 height 18
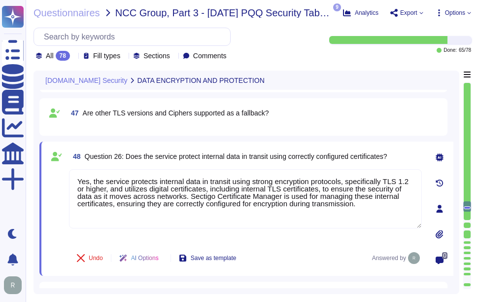
click at [197, 168] on div "48 Question 26: Does the service protect internal data in transit using correct…" at bounding box center [234, 208] width 375 height 122
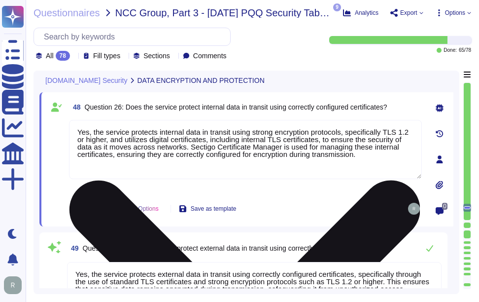
scroll to position [4032, 0]
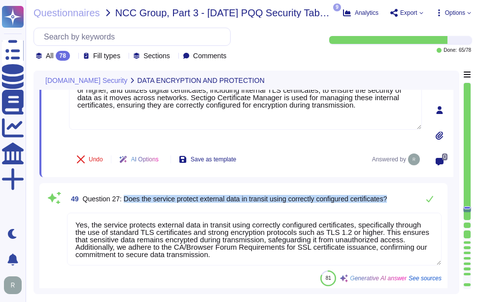
drag, startPoint x: 126, startPoint y: 197, endPoint x: 400, endPoint y: 203, distance: 274.2
click at [400, 203] on div "49 Question 27: Does the service protect external data in transit using correct…" at bounding box center [254, 199] width 375 height 20
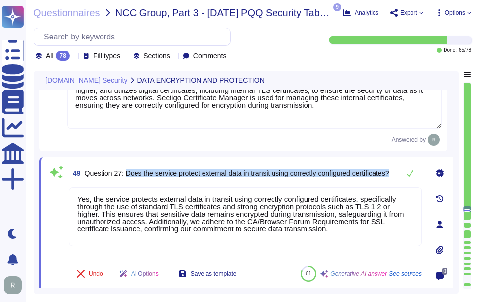
drag, startPoint x: 127, startPoint y: 170, endPoint x: 131, endPoint y: 180, distance: 11.3
click at [131, 180] on span "49 Question 27: Does the service protect external data in transit using correct…" at bounding box center [229, 173] width 320 height 18
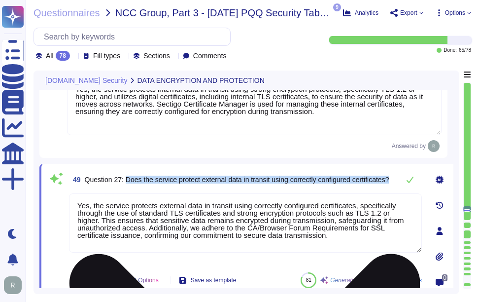
type textarea "Yes, data, including personal data, will be processed and stored on the system …"
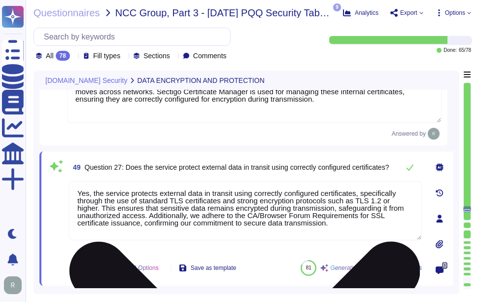
click at [378, 193] on textarea "Yes, the service protects external data in transit using correctly configured c…" at bounding box center [245, 210] width 353 height 59
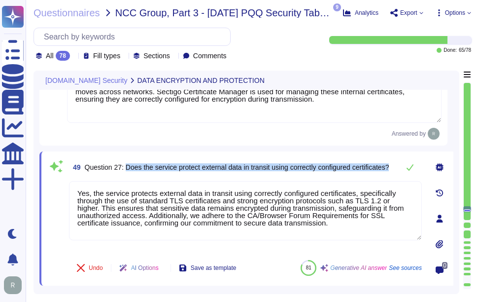
drag, startPoint x: 127, startPoint y: 163, endPoint x: 133, endPoint y: 171, distance: 9.9
click at [133, 171] on span "Question 27: Does the service protect external data in transit using correctly …" at bounding box center [237, 167] width 305 height 7
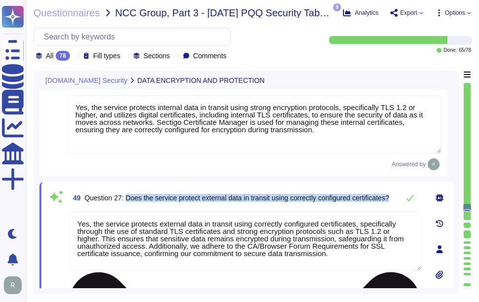
scroll to position [3983, 0]
type textarea "Yes, encryption is used to protect internal data in transit. We utilize TLS 1.2…"
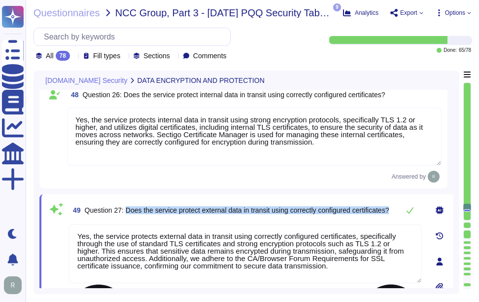
scroll to position [4032, 0]
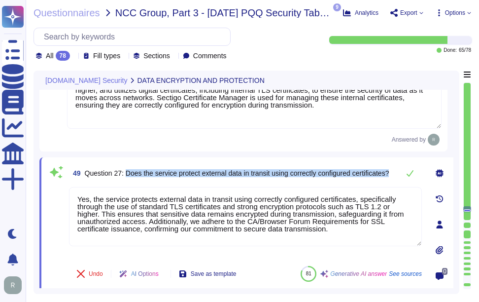
click at [150, 176] on span "Question 27: Does the service protect external data in transit using correctly …" at bounding box center [237, 173] width 305 height 7
drag, startPoint x: 127, startPoint y: 168, endPoint x: 136, endPoint y: 179, distance: 14.8
click at [136, 176] on span "Question 27: Does the service protect external data in transit using correctly …" at bounding box center [237, 173] width 305 height 7
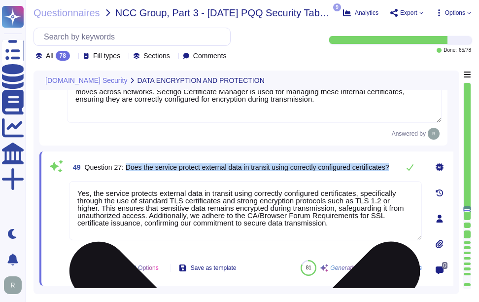
type textarea "Yes, data, including personal data, will be processed and stored on the system …"
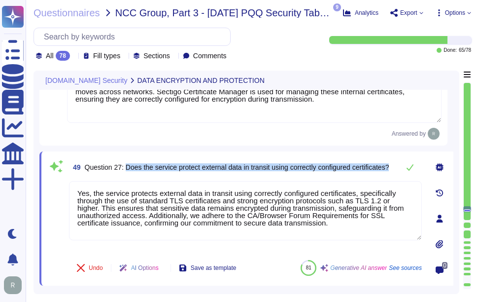
click at [163, 168] on span "Question 27: Does the service protect external data in transit using correctly …" at bounding box center [237, 167] width 305 height 8
drag, startPoint x: 125, startPoint y: 161, endPoint x: 127, endPoint y: 173, distance: 11.9
click at [127, 171] on span "Question 27: Does the service protect external data in transit using correctly …" at bounding box center [237, 167] width 305 height 7
click at [413, 168] on icon at bounding box center [410, 167] width 8 height 8
click at [411, 169] on icon at bounding box center [410, 167] width 7 height 6
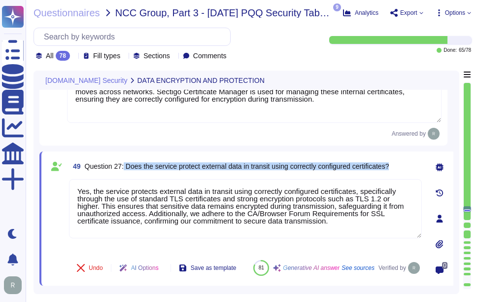
click at [378, 163] on span "Question 27: Does the service protect external data in transit using correctly …" at bounding box center [237, 166] width 305 height 8
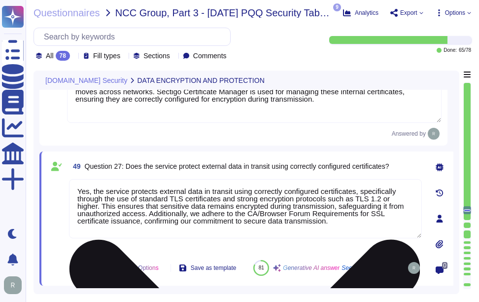
type textarea "Yes, data, including personal data, will be processed and stored on the system …"
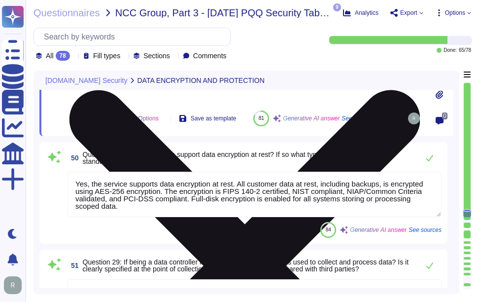
scroll to position [4180, 0]
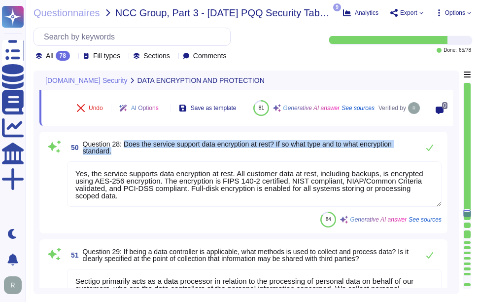
drag, startPoint x: 125, startPoint y: 153, endPoint x: 129, endPoint y: 166, distance: 13.6
click at [129, 156] on span "50 Question 28: Does the service support data encryption at rest? If so what ty…" at bounding box center [240, 148] width 347 height 18
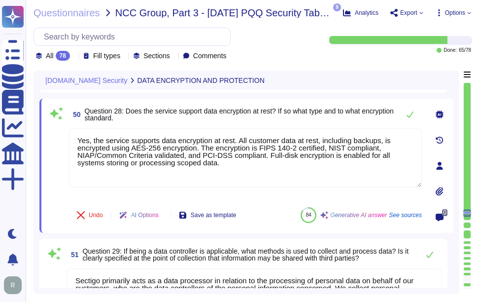
type textarea "Yes, personal information can be transmitted or received from countries outside…"
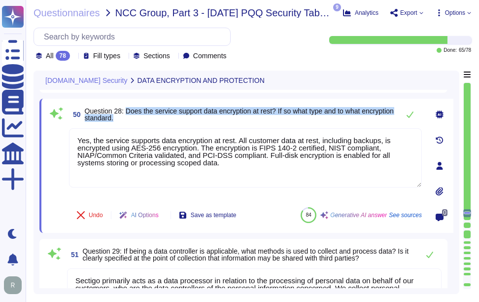
drag, startPoint x: 127, startPoint y: 109, endPoint x: 154, endPoint y: 115, distance: 27.3
click at [154, 115] on span "Question 28: Does the service support data encryption at rest? If so what type …" at bounding box center [240, 114] width 310 height 14
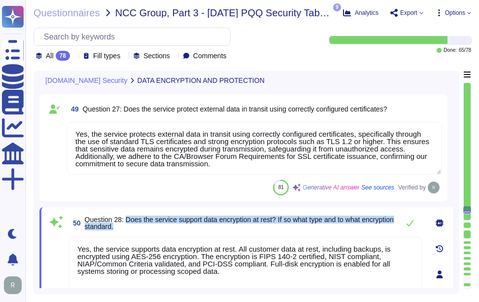
scroll to position [4082, 0]
type textarea "Yes, encryption is used to protect external data in transit. We utilize TLS 1.2…"
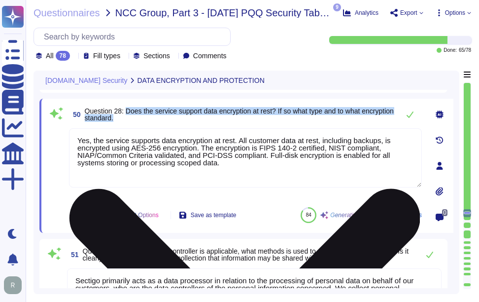
type textarea "Yes, personal information can be transmitted or received from countries outside…"
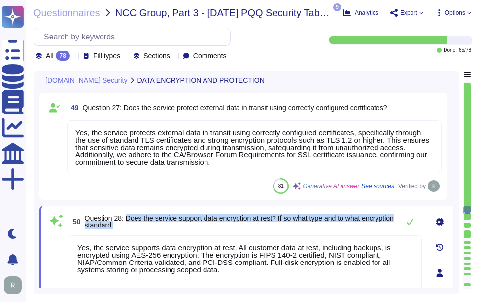
type textarea "Yes, encryption is used to protect external data in transit. We utilize TLS 1.2…"
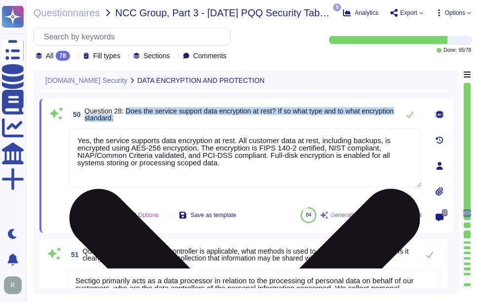
type textarea "Yes, personal information can be transmitted or received from countries outside…"
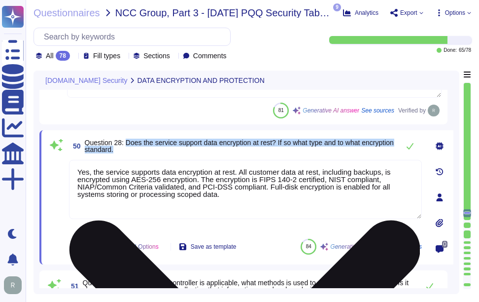
scroll to position [4131, 0]
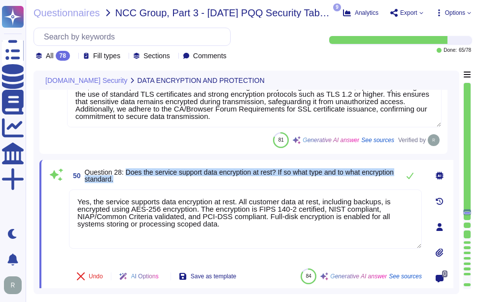
type textarea "Yes, encryption is used to protect external data in transit. We utilize TLS 1.2…"
click at [408, 176] on icon at bounding box center [410, 176] width 8 height 8
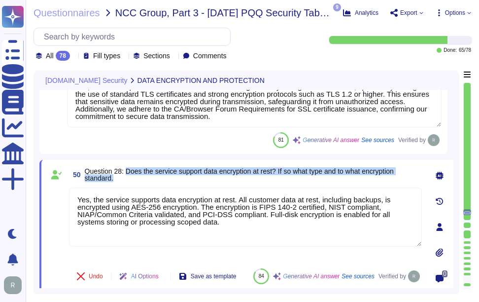
click at [148, 173] on span "Question 28: Does the service support data encryption at rest? If so what type …" at bounding box center [239, 174] width 309 height 15
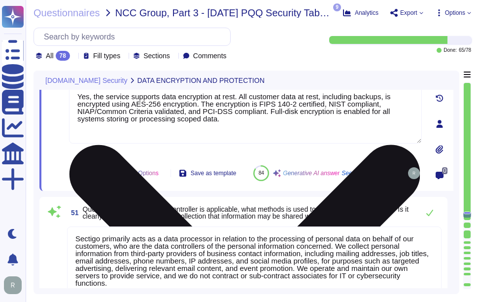
type textarea "Yes, personal information can be transmitted or received from countries outside…"
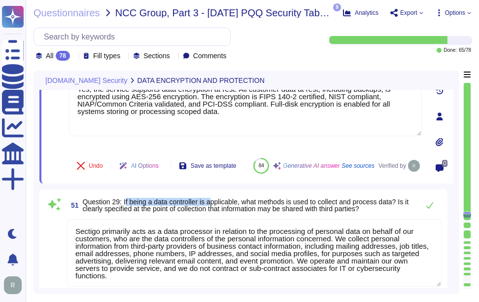
drag, startPoint x: 126, startPoint y: 212, endPoint x: 215, endPoint y: 212, distance: 89.2
click at [215, 212] on span "Question 29: If being a data controller is applicable, what methods is used to …" at bounding box center [246, 205] width 326 height 15
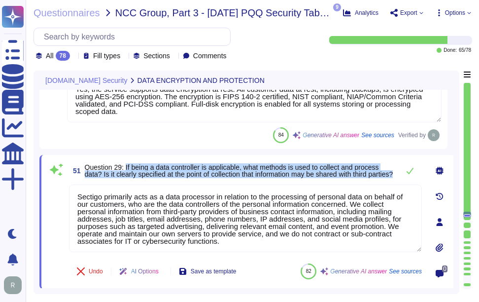
drag, startPoint x: 126, startPoint y: 163, endPoint x: 135, endPoint y: 178, distance: 17.0
click at [135, 177] on span "Question 29: If being a data controller is applicable, what methods is used to …" at bounding box center [240, 171] width 310 height 14
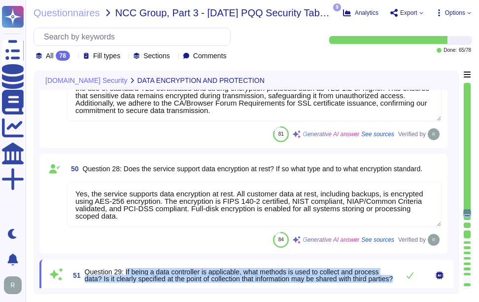
scroll to position [1, 0]
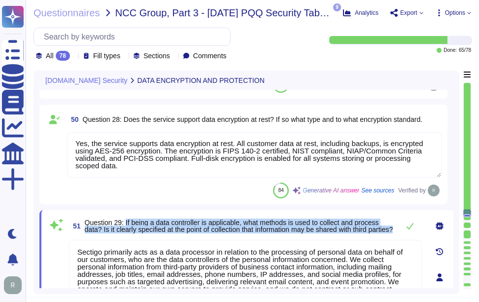
type textarea "Yes, personal information can be transmitted or received from countries outside…"
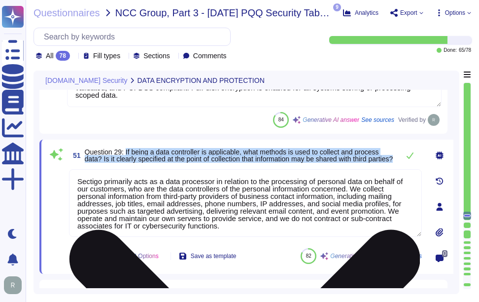
scroll to position [4279, 0]
type textarea "Sensitive information is handled with a comprehensive security program that inc…"
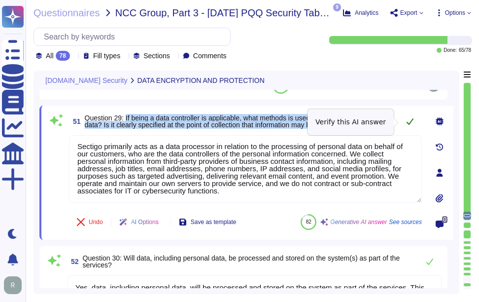
click at [411, 123] on icon at bounding box center [410, 121] width 7 height 6
click at [412, 122] on icon at bounding box center [410, 121] width 7 height 6
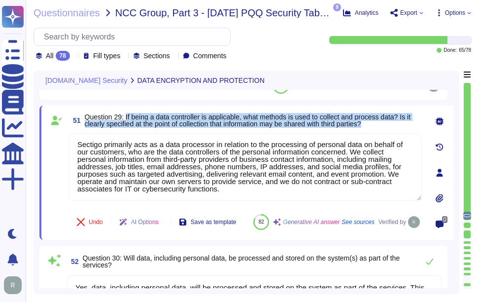
click at [249, 124] on span "Question 29: If being a data controller is applicable, what methods is used to …" at bounding box center [248, 120] width 326 height 15
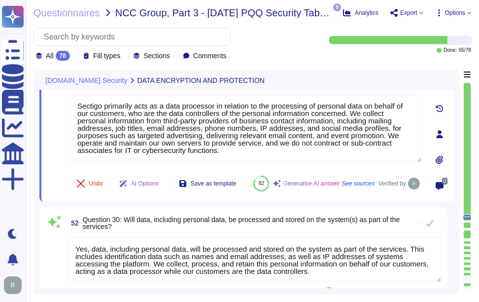
type textarea "Sensitive information is handled with a comprehensive security program that inc…"
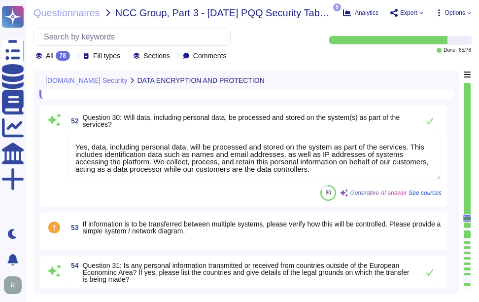
scroll to position [4427, 0]
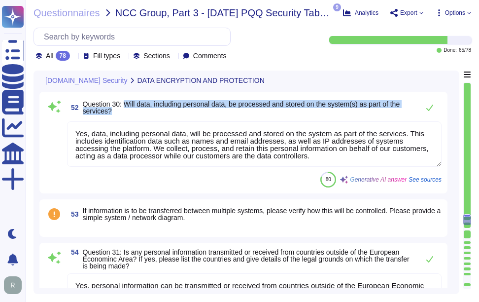
drag, startPoint x: 126, startPoint y: 122, endPoint x: 131, endPoint y: 133, distance: 11.5
click at [131, 114] on span "Question 30: Will data, including personal data, be processed and stored on the…" at bounding box center [248, 108] width 331 height 14
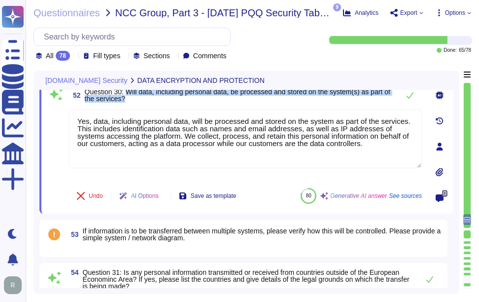
drag, startPoint x: 128, startPoint y: 94, endPoint x: 142, endPoint y: 98, distance: 15.3
click at [142, 98] on span "Question 30: Will data, including personal data, be processed and stored on the…" at bounding box center [240, 95] width 310 height 14
